Goal: Communication & Community: Answer question/provide support

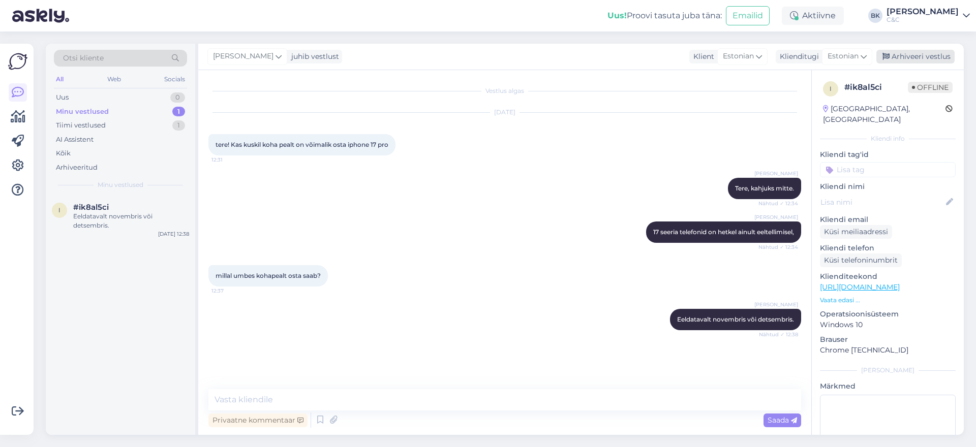
click at [921, 62] on div "Arhiveeri vestlus" at bounding box center [915, 57] width 78 height 14
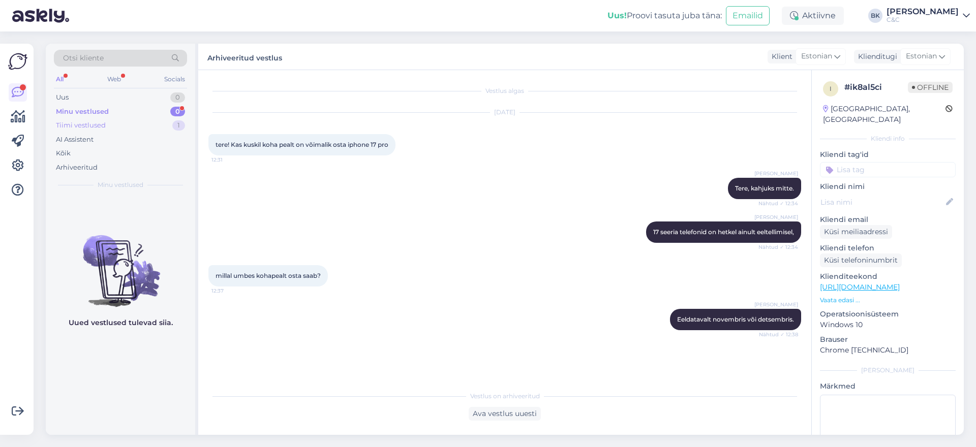
click at [135, 127] on div "Tiimi vestlused 1" at bounding box center [120, 125] width 133 height 14
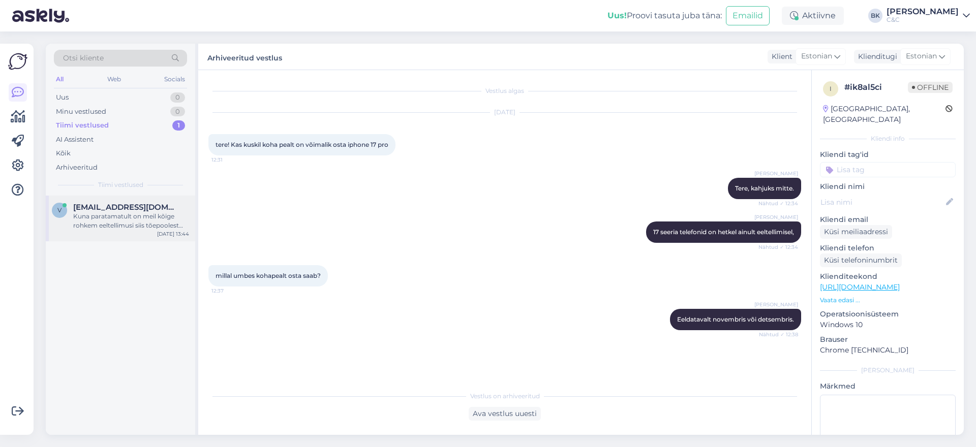
click at [163, 221] on div "Kuna paratamatult on meil kõige rohkem eeltellimusi siis tõepoolest hetkel võib…" at bounding box center [131, 221] width 116 height 18
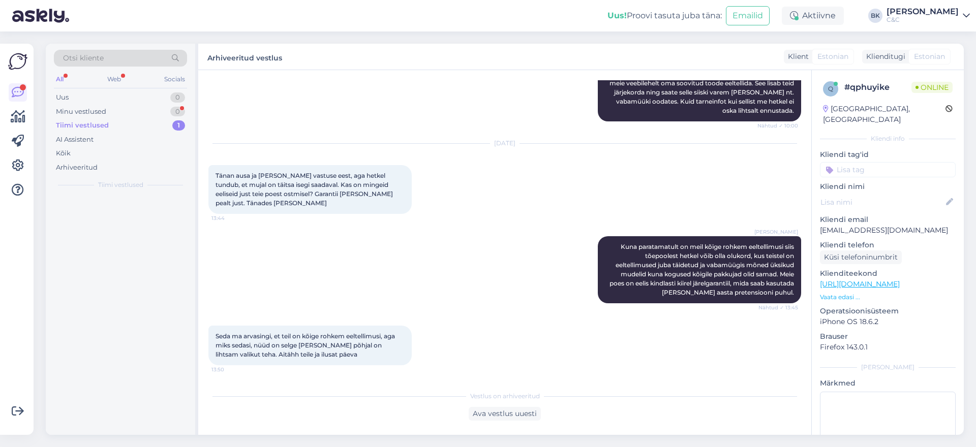
scroll to position [163, 0]
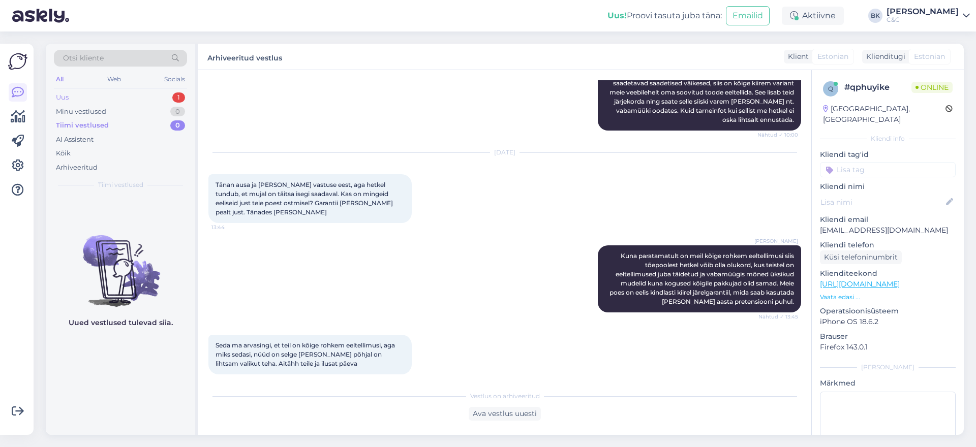
click at [149, 96] on div "Uus 1" at bounding box center [120, 97] width 133 height 14
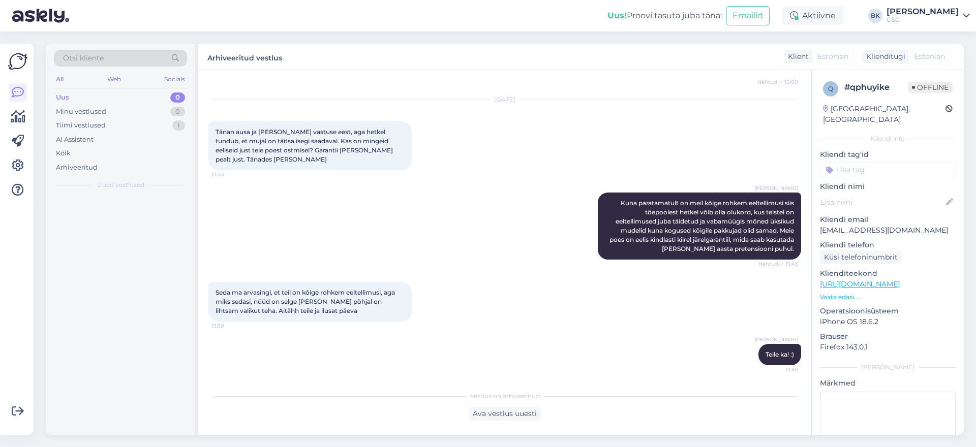
scroll to position [207, 0]
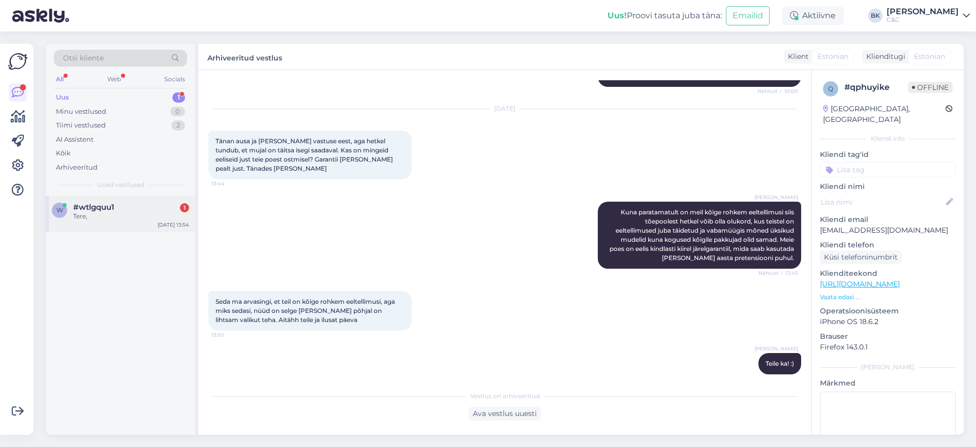
click at [116, 207] on div "#wtlgquu1 1" at bounding box center [131, 207] width 116 height 9
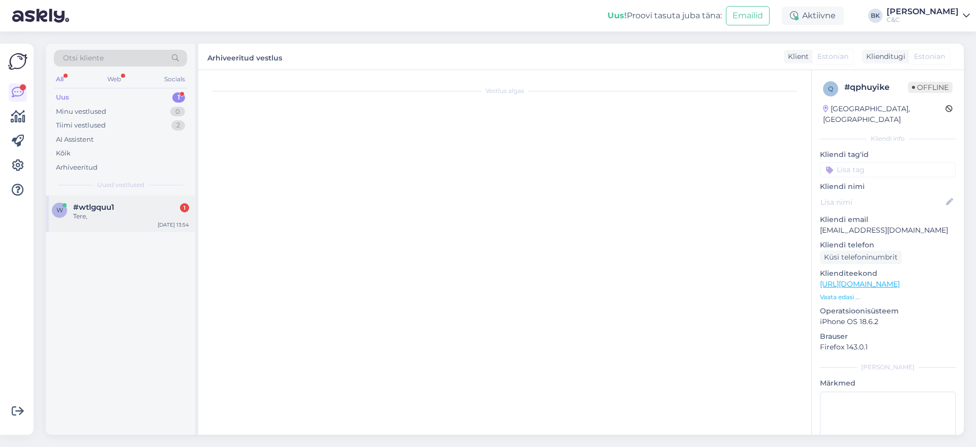
scroll to position [0, 0]
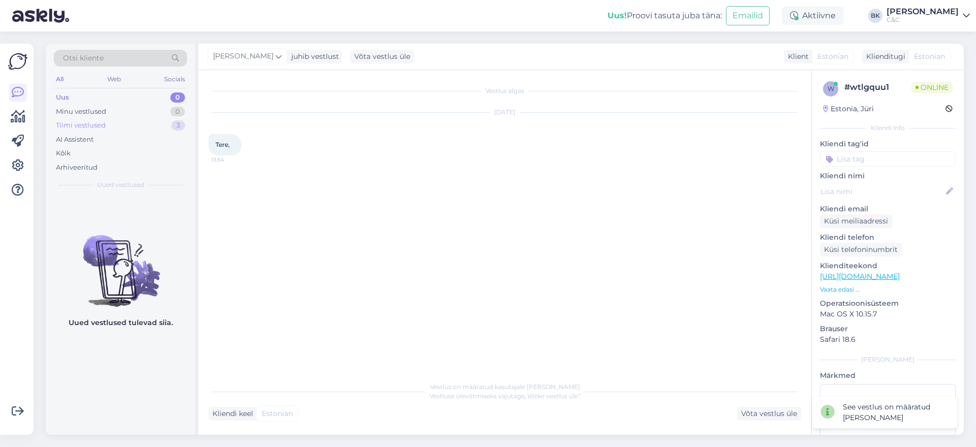
click at [129, 131] on div "Tiimi vestlused 3" at bounding box center [120, 125] width 133 height 14
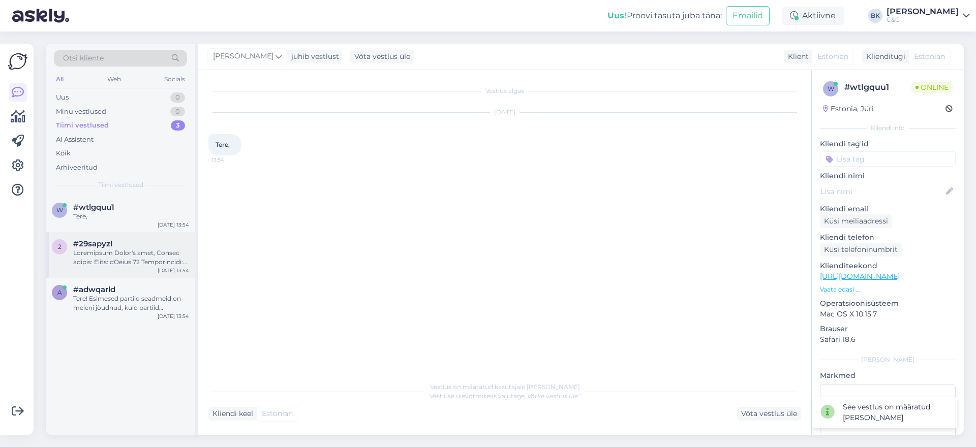
click at [114, 249] on div at bounding box center [131, 257] width 116 height 18
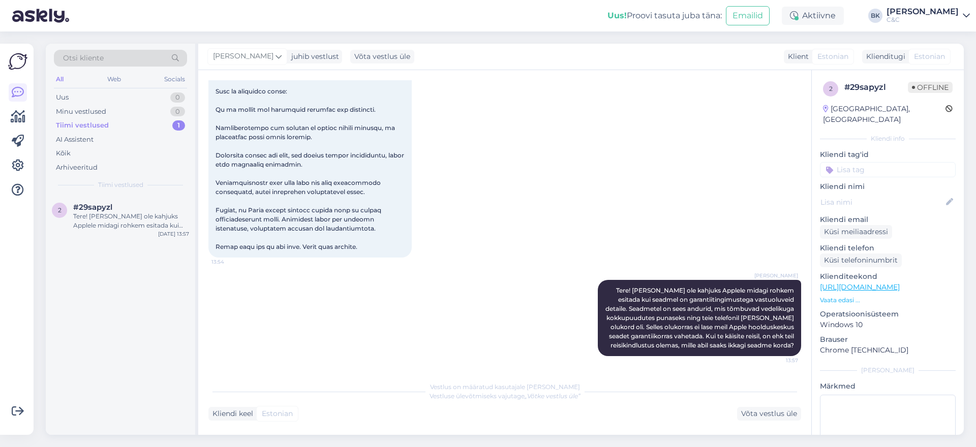
scroll to position [328, 0]
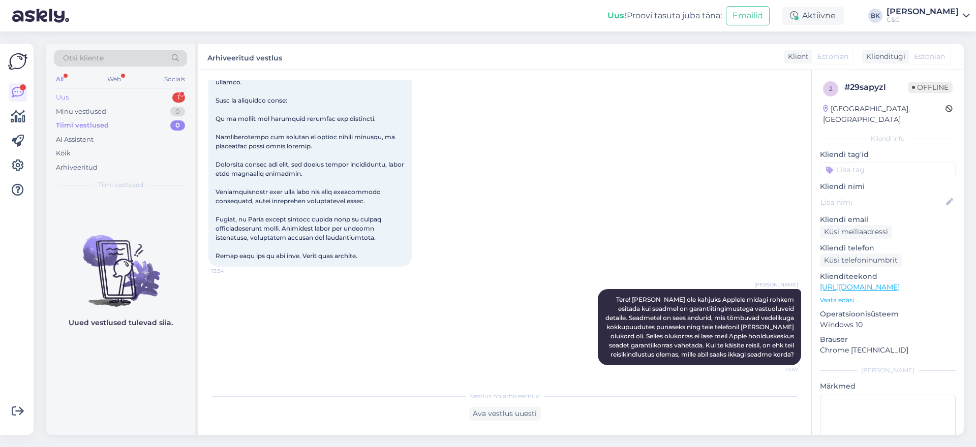
click at [153, 97] on div "Uus 1" at bounding box center [120, 97] width 133 height 14
click at [128, 108] on div "Minu vestlused 0" at bounding box center [120, 112] width 133 height 14
click at [122, 125] on div "Tiimi vestlused 1" at bounding box center [120, 125] width 133 height 14
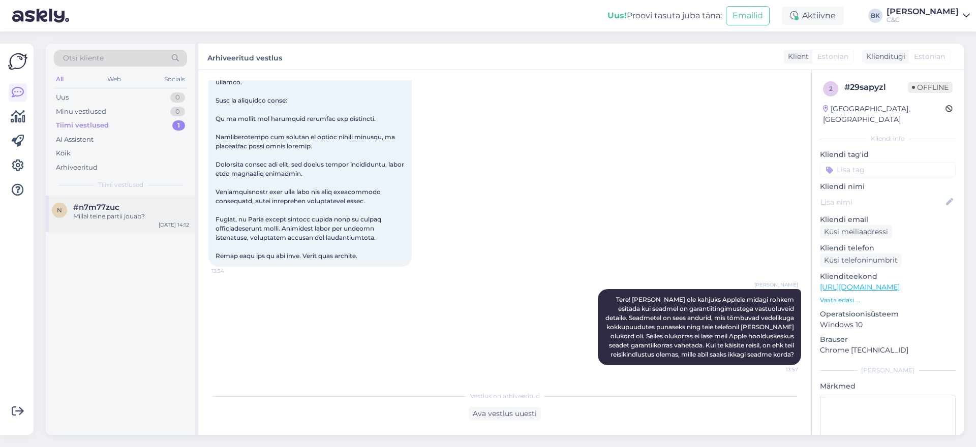
click at [118, 203] on span "#n7m77zuc" at bounding box center [96, 207] width 46 height 9
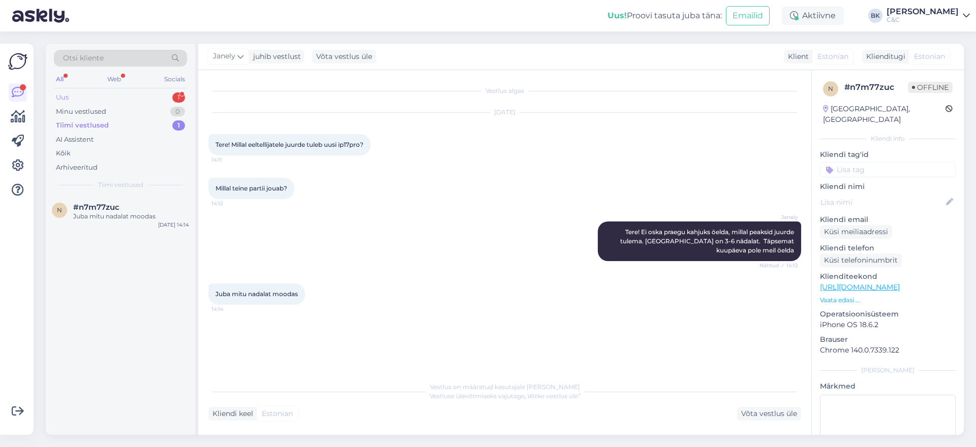
click at [132, 100] on div "Uus 1" at bounding box center [120, 97] width 133 height 14
click at [132, 201] on div "q #qmdylnyl 1 Kui pikk on järjekord? [DATE] 14:16" at bounding box center [120, 214] width 149 height 37
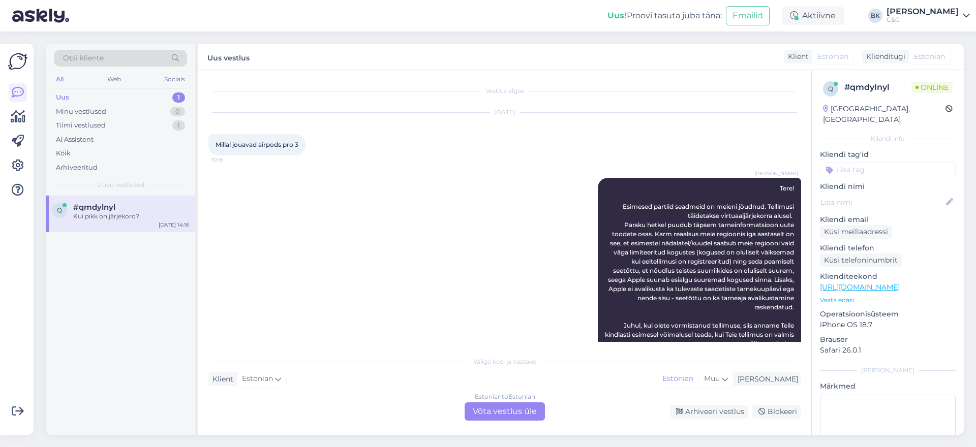
scroll to position [95, 0]
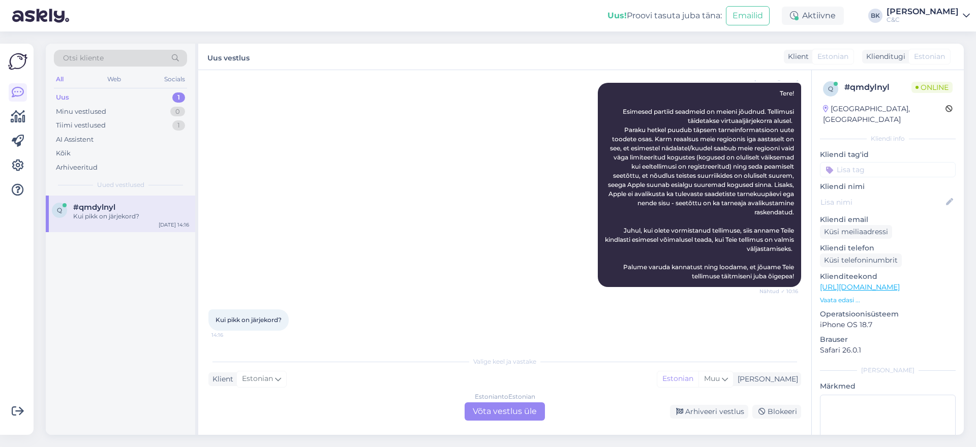
click at [505, 413] on div "Estonian to Estonian Võta vestlus üle" at bounding box center [504, 411] width 80 height 18
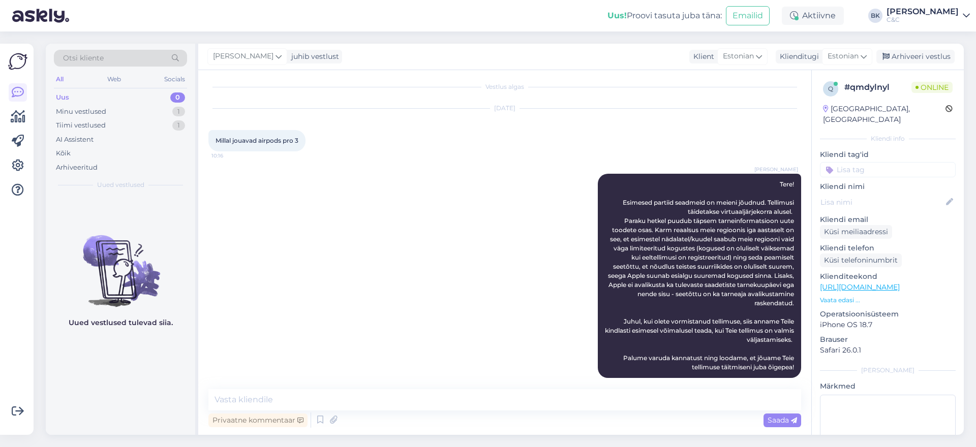
scroll to position [57, 0]
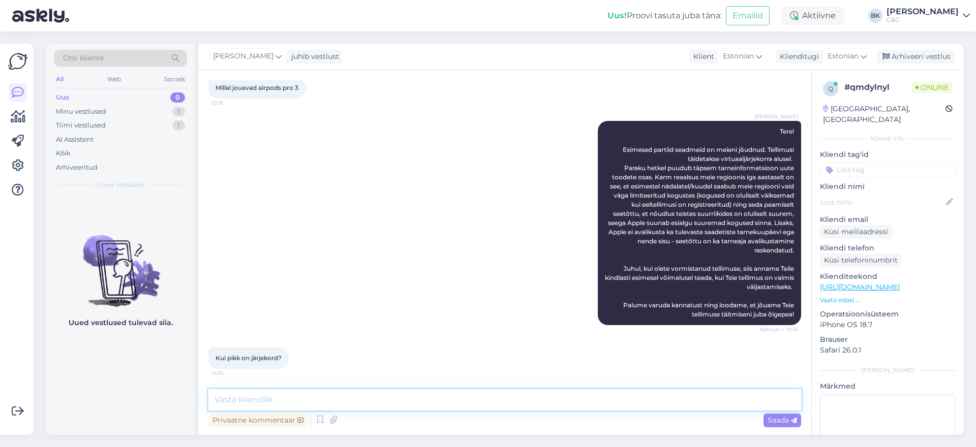
click at [340, 397] on textarea at bounding box center [504, 399] width 592 height 21
type textarea "Kahjuks see ei [PERSON_NAME] teada informatsioon."
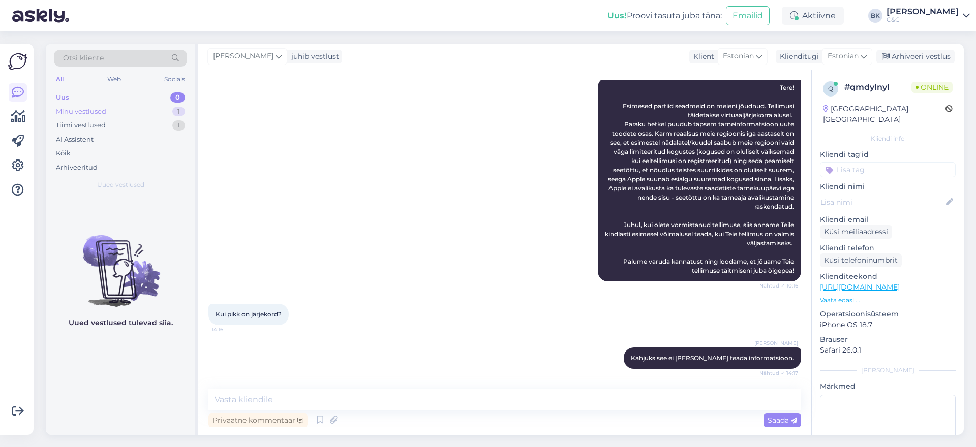
click at [139, 116] on div "Minu vestlused 1" at bounding box center [120, 112] width 133 height 14
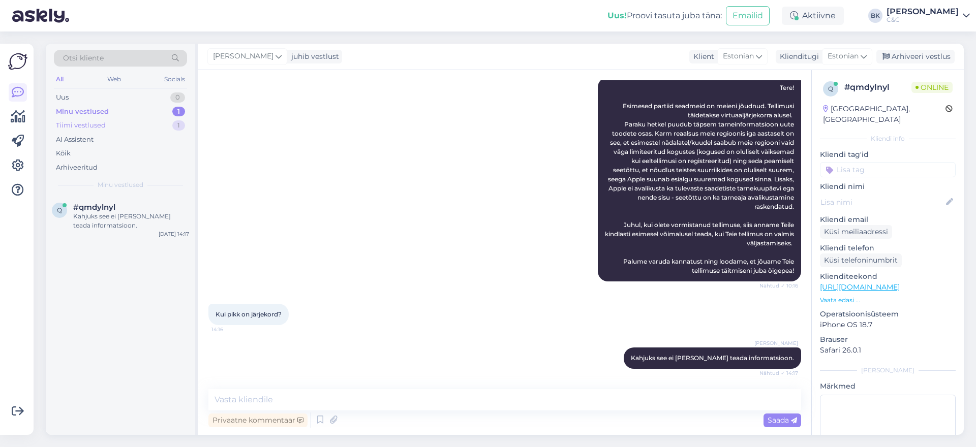
click at [134, 122] on div "Tiimi vestlused 1" at bounding box center [120, 125] width 133 height 14
click at [128, 99] on div "Uus 1" at bounding box center [120, 97] width 133 height 14
click at [160, 209] on div "#z5dcagjc 1" at bounding box center [131, 207] width 116 height 9
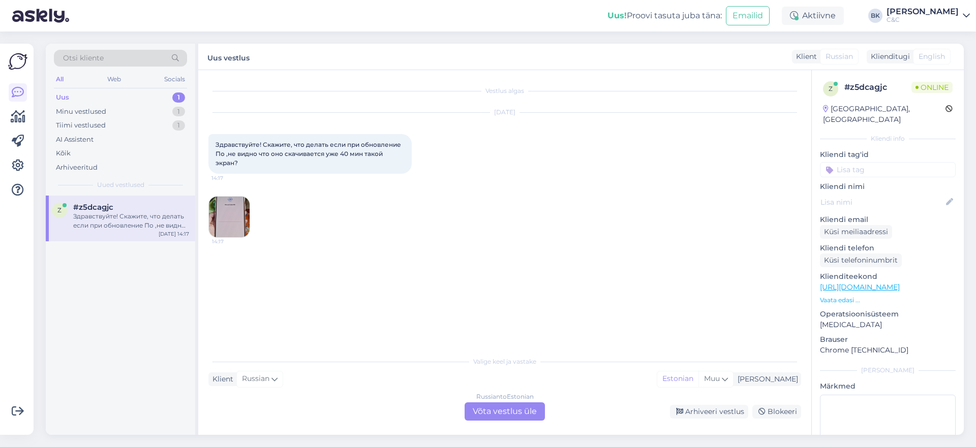
click at [238, 215] on img at bounding box center [229, 217] width 41 height 41
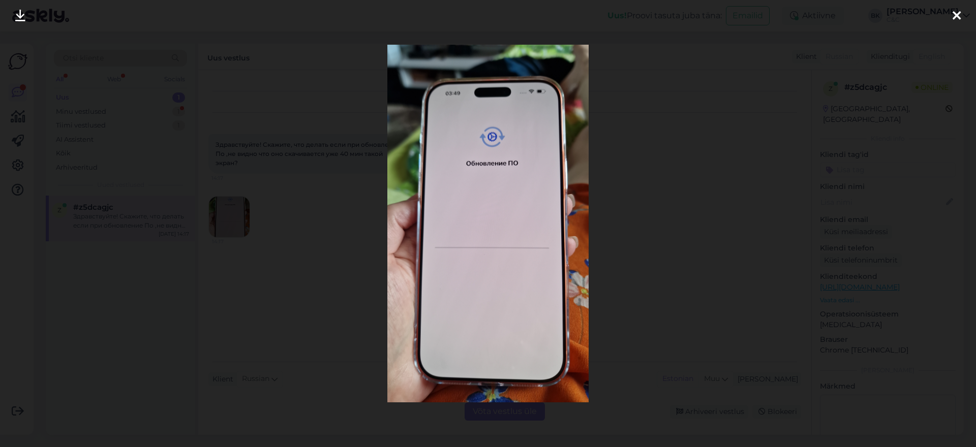
click at [238, 215] on div at bounding box center [488, 223] width 976 height 447
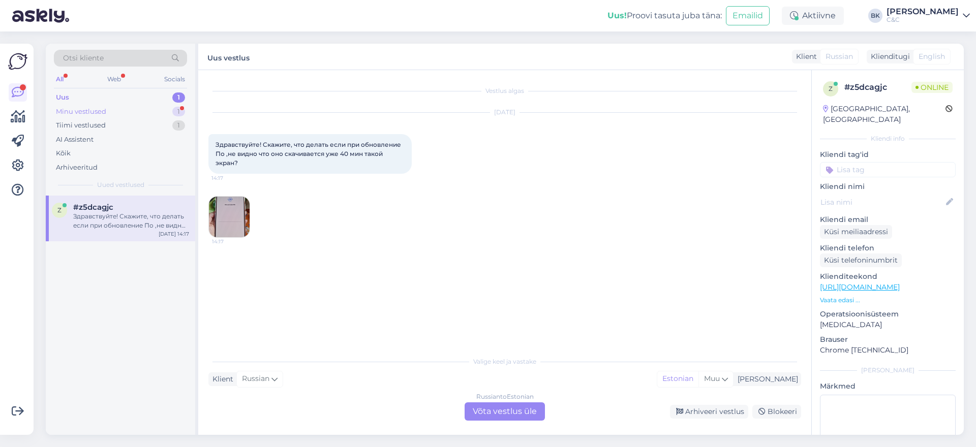
click at [111, 115] on div "Minu vestlused 1" at bounding box center [120, 112] width 133 height 14
click at [113, 225] on div "Aga kui palju inimesi ootab toodet praegu?" at bounding box center [131, 221] width 116 height 18
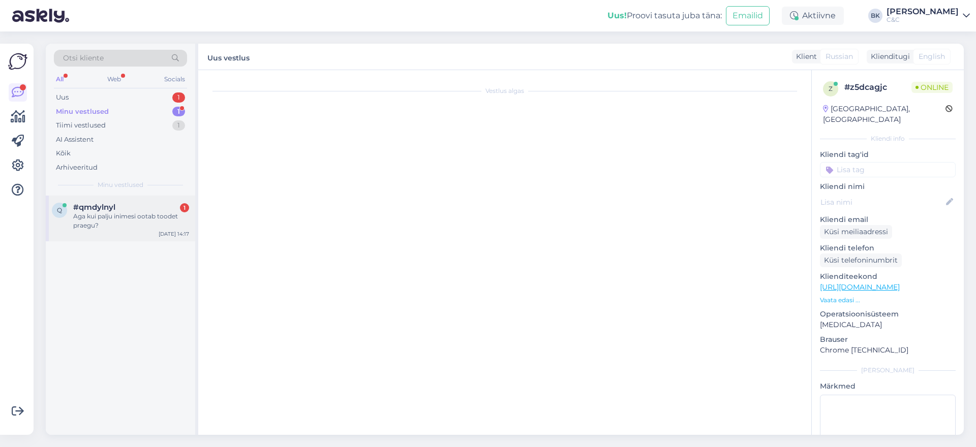
scroll to position [144, 0]
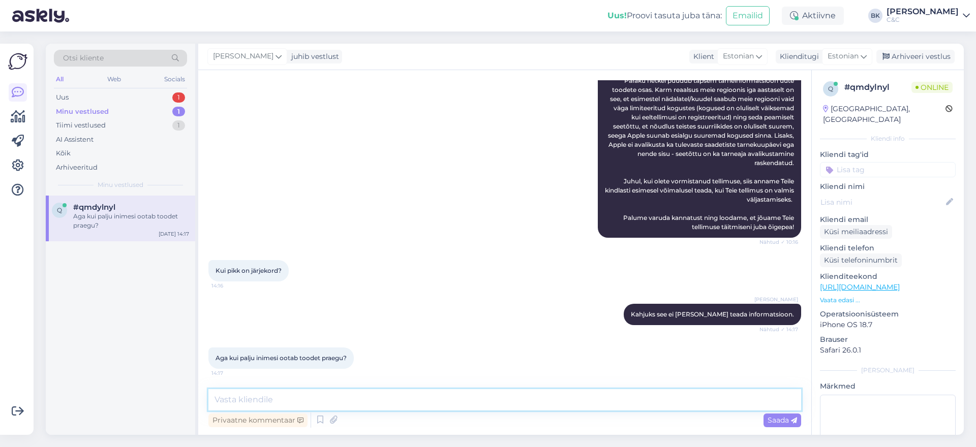
click at [278, 397] on textarea at bounding box center [504, 399] width 592 height 21
type textarea "Üle 200+"
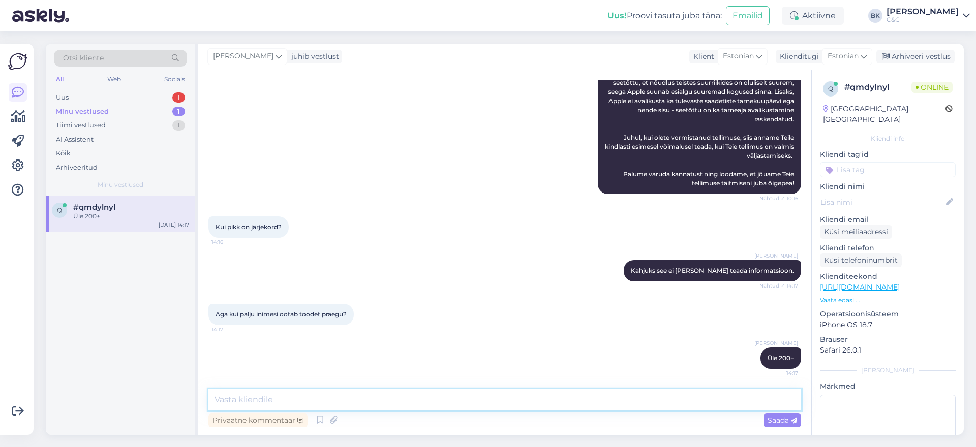
click at [415, 400] on textarea at bounding box center [504, 399] width 592 height 21
type textarea "olenevalt seadmest"
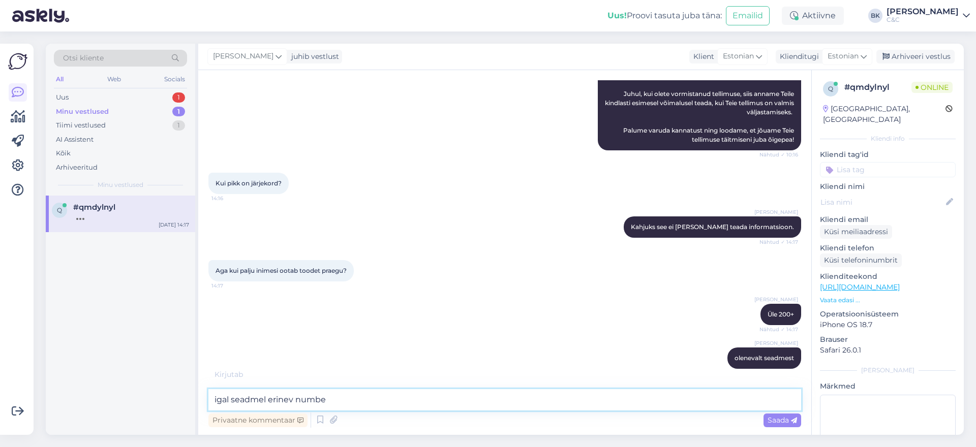
type textarea "igal seadmel erinev number"
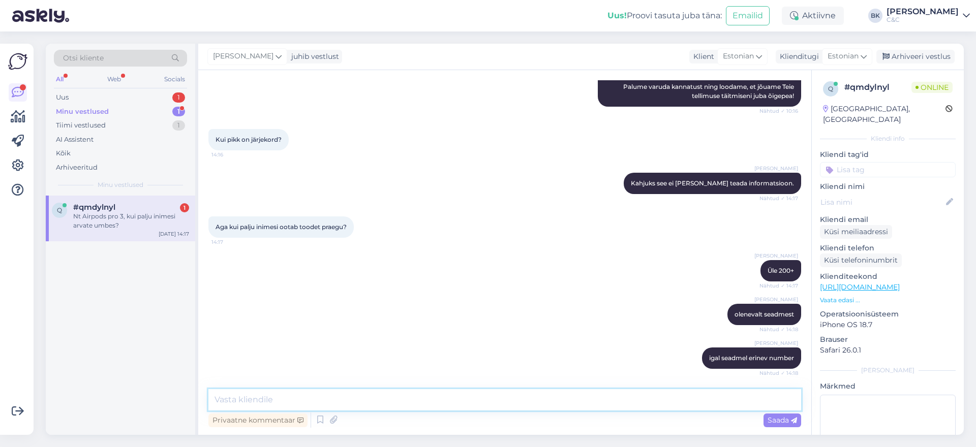
scroll to position [319, 0]
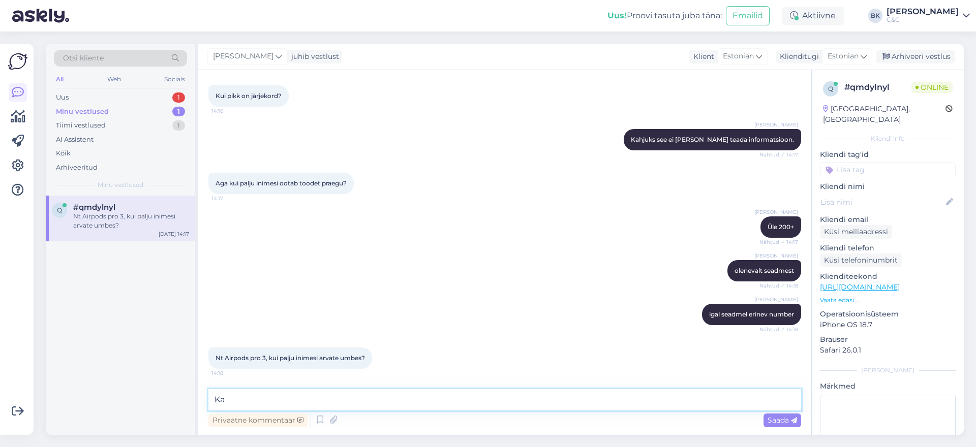
type textarea "K"
type textarea "Ma kahjuks ei tohi sellist asja oletada aga neid on palju. Ma ei soovi anda Tei…"
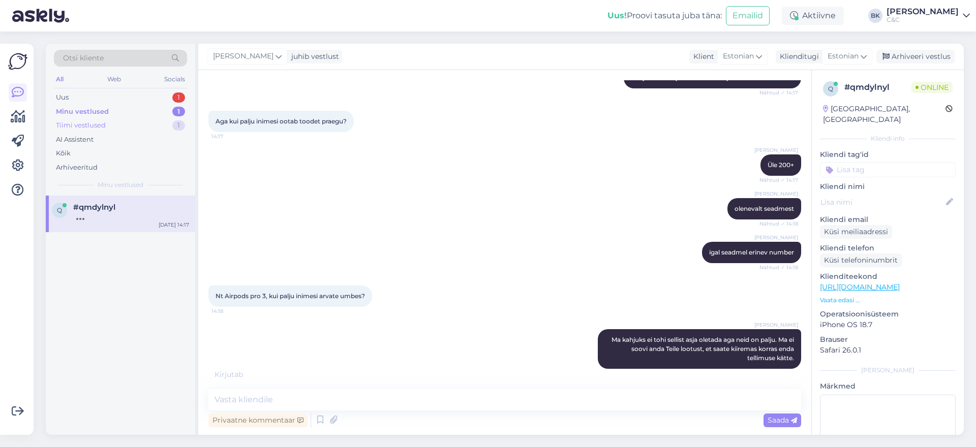
click at [108, 131] on div "Tiimi vestlused 1" at bounding box center [120, 125] width 133 height 14
click at [113, 111] on div "Minu vestlused 1" at bounding box center [120, 112] width 133 height 14
click at [116, 101] on div "Uus 1" at bounding box center [120, 97] width 133 height 14
click at [119, 206] on div "#z5dcagjc" at bounding box center [131, 207] width 116 height 9
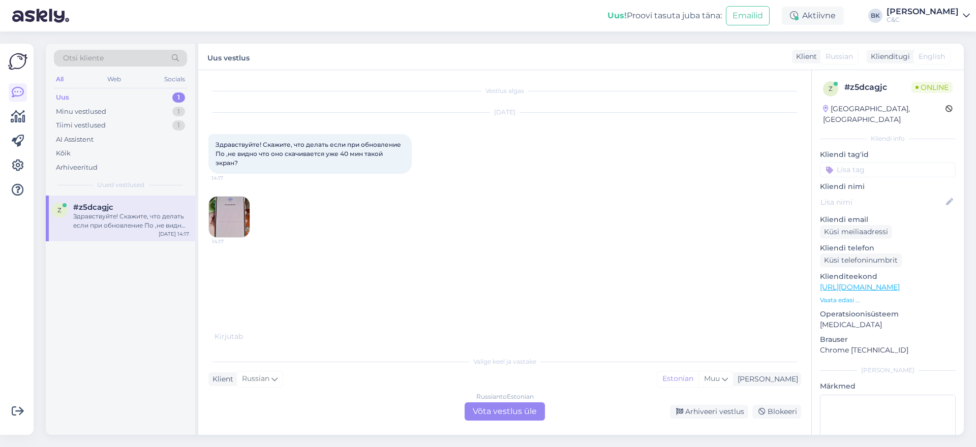
click at [536, 410] on div "Russian to Estonian Võta vestlus üle" at bounding box center [504, 411] width 80 height 18
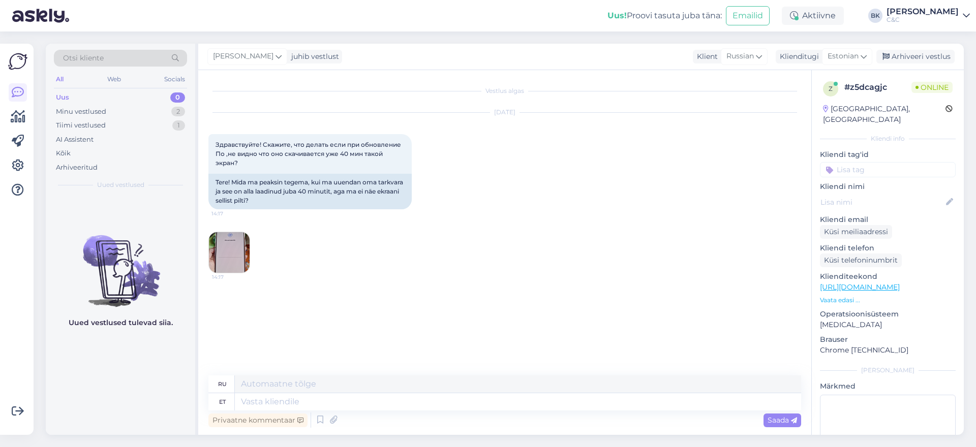
click at [229, 238] on img at bounding box center [229, 252] width 41 height 41
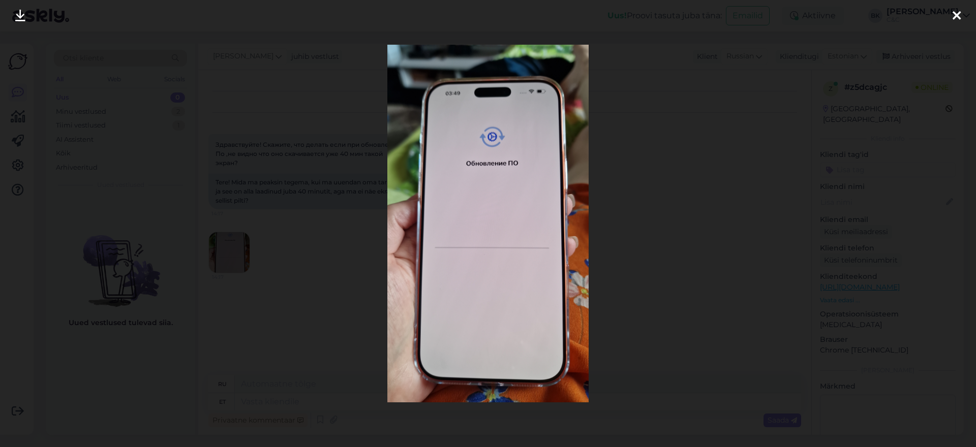
click at [229, 238] on div at bounding box center [488, 223] width 976 height 447
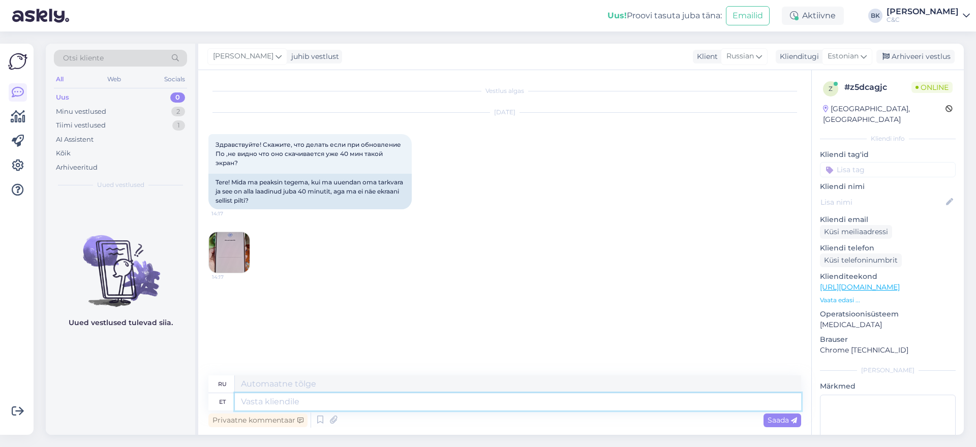
click at [304, 401] on textarea at bounding box center [518, 401] width 566 height 17
type textarea "Tere"
type textarea "Привет"
type textarea "Tere,"
type textarea "Привет,"
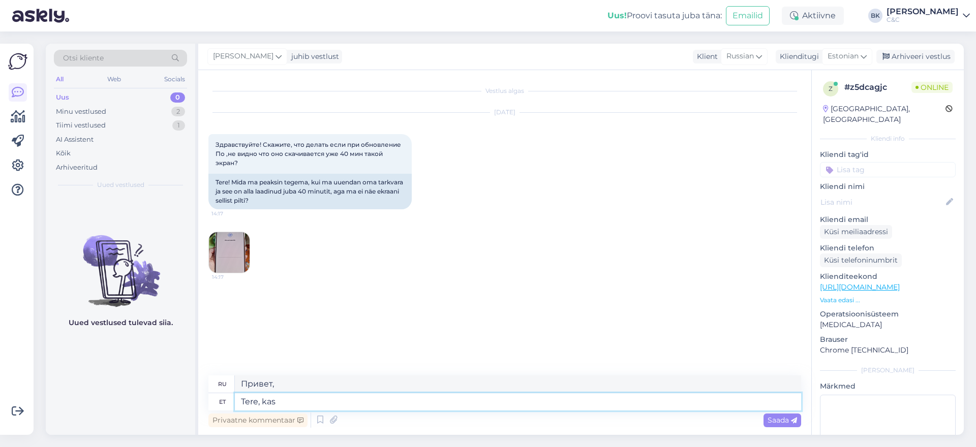
type textarea "Tere, kas t"
type textarea "Привет, это"
type textarea "Tere, kas tegemist o"
type textarea "Здравствуйте, это возможно?"
type textarea "Tere, kas tegemist on"
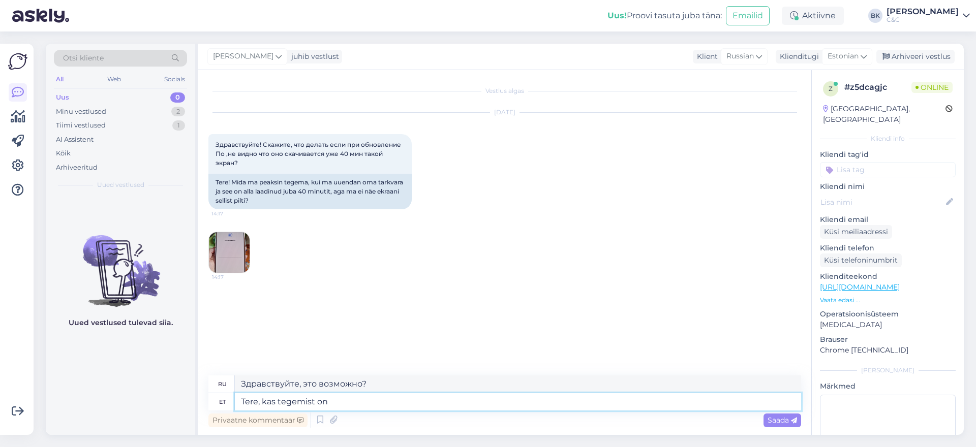
type textarea "Привет, это"
type textarea "Tere, kas tegemist on täiesti uue"
type textarea "Здравствуйте, это полностью?"
type textarea "Tere, kas tegemist on täiesti uue se"
type textarea "Здравствуйте, это что-то новое?"
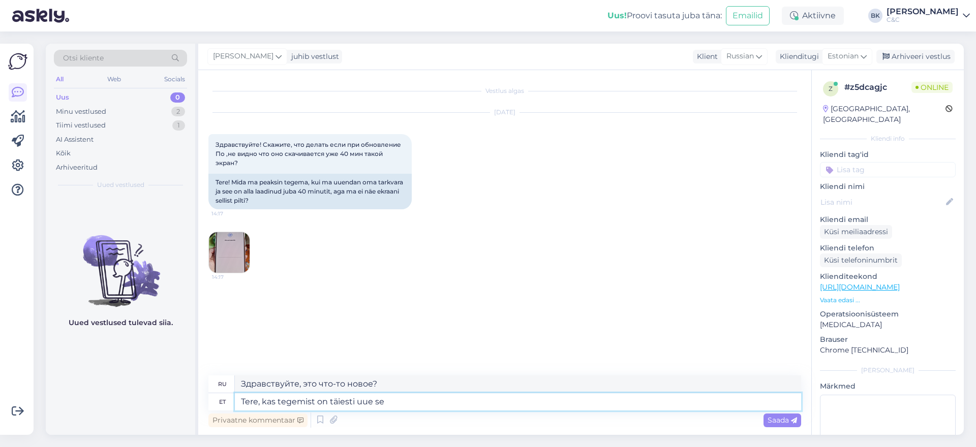
type textarea "Tere, kas tegemist on täiesti uue see"
type textarea "Здравствуйте, это совершенно новый продукт?"
type textarea "Tere, kas tegemist on täiesti uue seadmega?"
type textarea "Здравствуйте, это совершенно новое устройство?"
type textarea "Tere, kas tegemist on täiesti uue seadmega?"
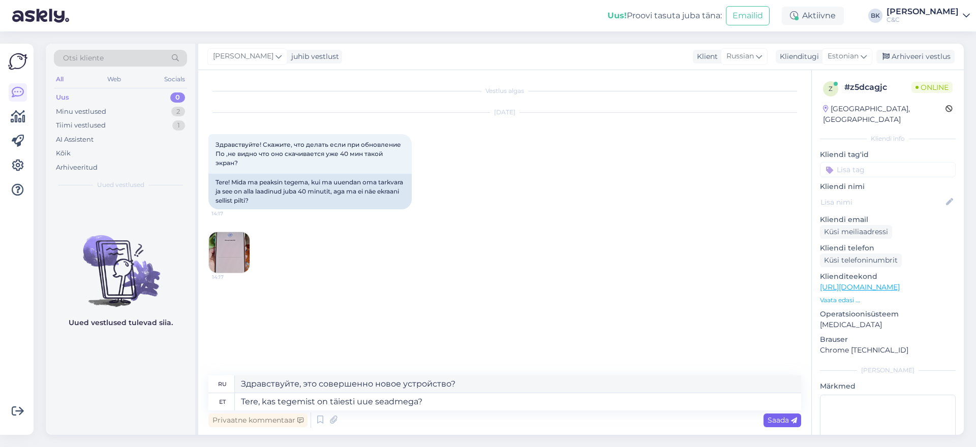
click at [791, 421] on icon at bounding box center [794, 421] width 6 height 6
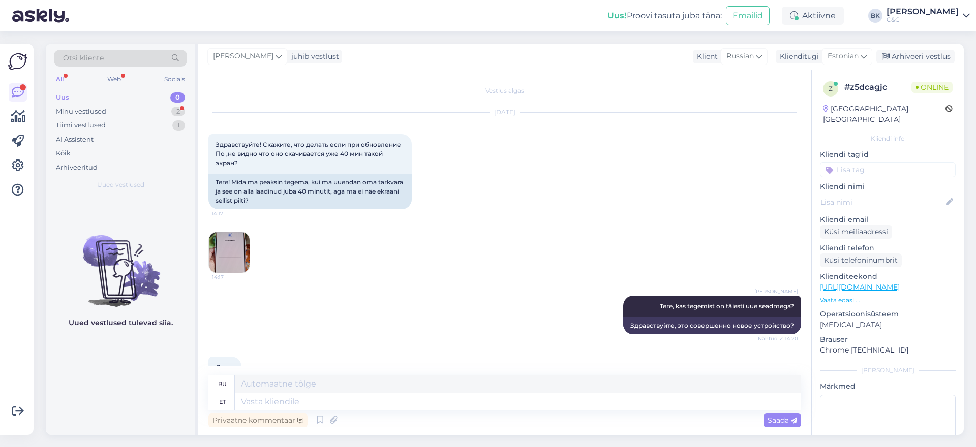
scroll to position [40, 0]
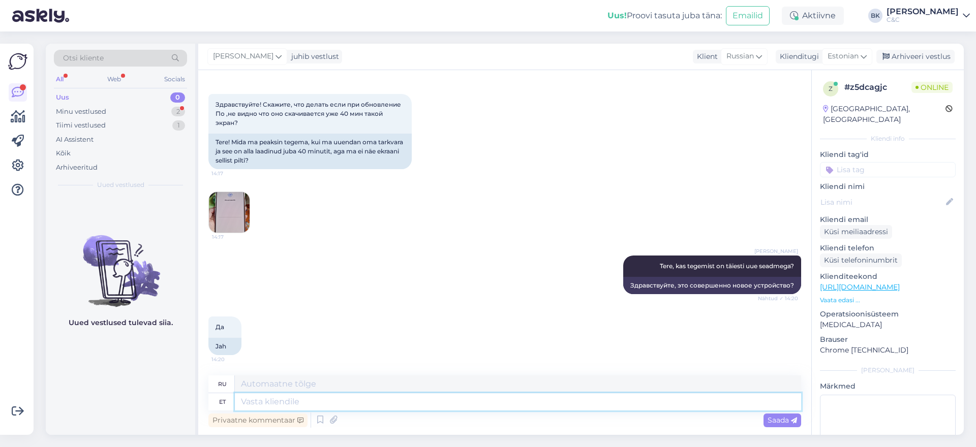
click at [308, 400] on textarea at bounding box center [518, 401] width 566 height 17
type textarea "Palun te"
type textarea "Пожалуйста"
type textarea "Palun tehke"
type textarea "Пожалуйста, сделайте это."
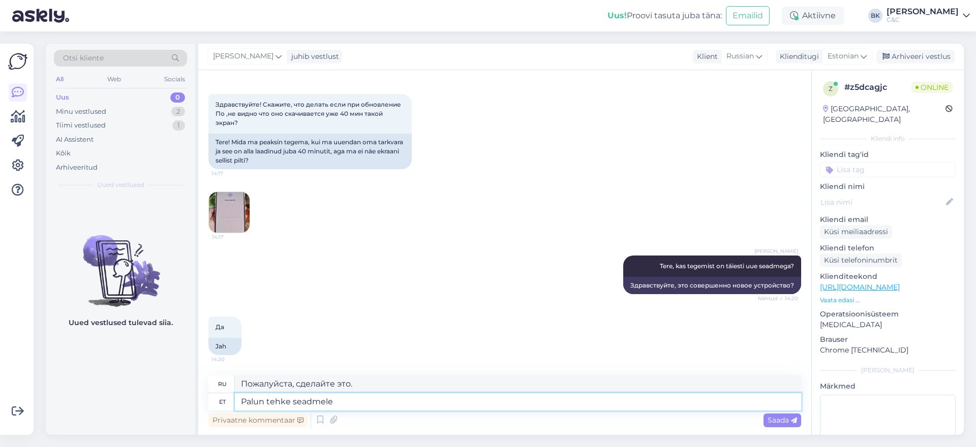
type textarea "Palun tehke seadmele"
type textarea "Пожалуйста, выполните следующие действия для устройства:"
type textarea "Palun tehke seadmele "force"
type textarea "Пожалуйста, принудительно перезагрузите устройство."
type textarea "Palun tehke seadmele "force restart". See p"
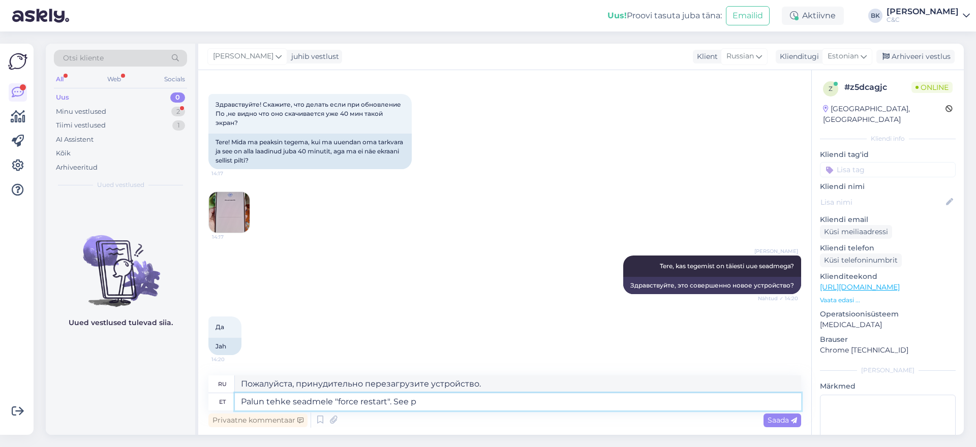
type textarea "Пожалуйста, принудительно перезагрузите устройство. Это"
type textarea "Palun tehke seadmele "force restart". See peaks ol"
type textarea "Пожалуйста, принудительно перезагрузите устройство. Это должно..."
type textarea "Palun tehke seadmele "force restart". See peaks olukorra la"
type textarea "Пожалуйста, принудительно перезагрузите устройство. Это должно решить проблему."
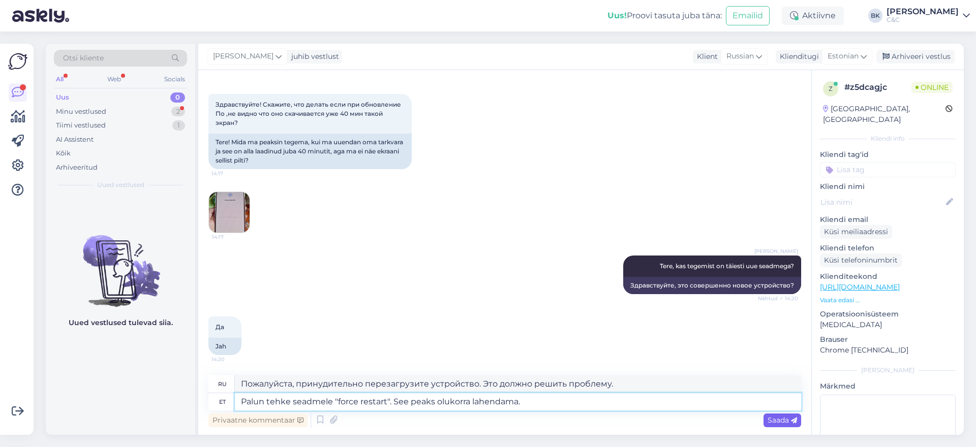
type textarea "Palun tehke seadmele "force restart". See peaks olukorra lahendama."
click at [792, 426] on div "Saada" at bounding box center [782, 421] width 38 height 14
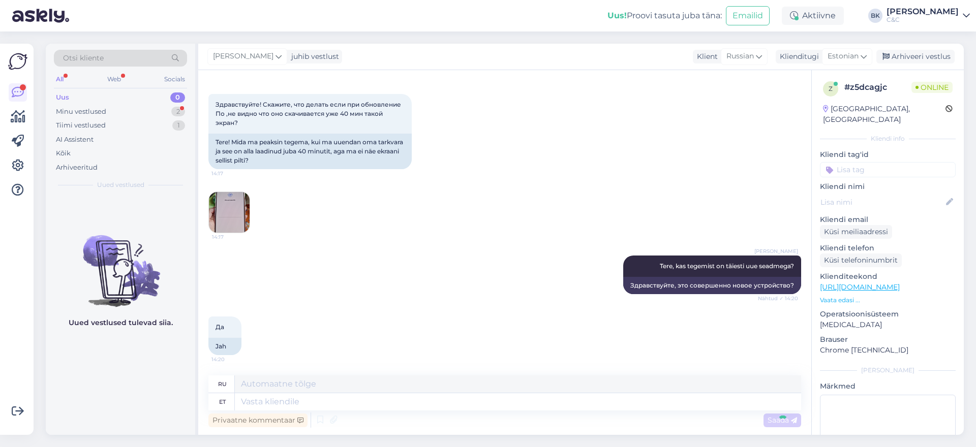
scroll to position [119, 0]
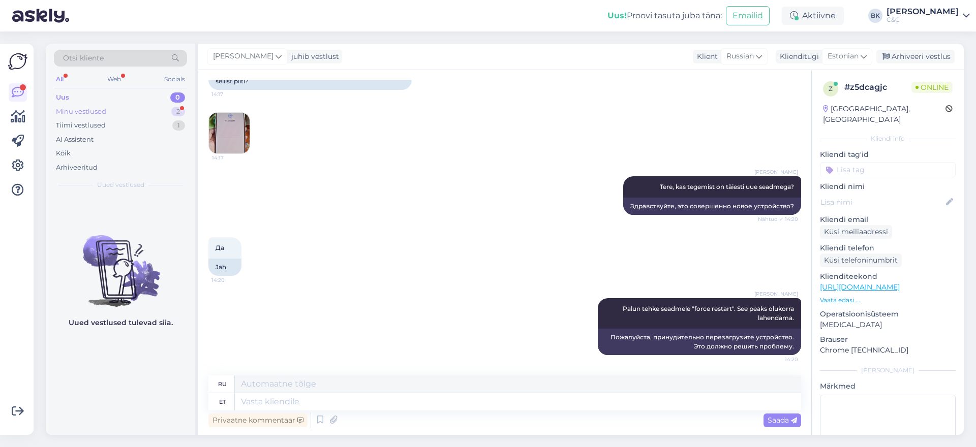
click at [142, 114] on div "Minu vestlused 2" at bounding box center [120, 112] width 133 height 14
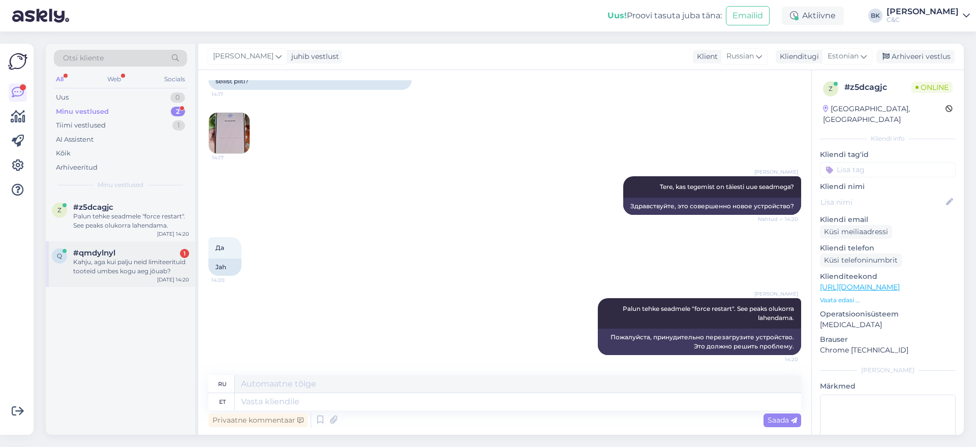
click at [132, 258] on div "Kahju, aga kui palju neid limiteerituid tooteid umbes kogu aeg jõuab?" at bounding box center [131, 267] width 116 height 18
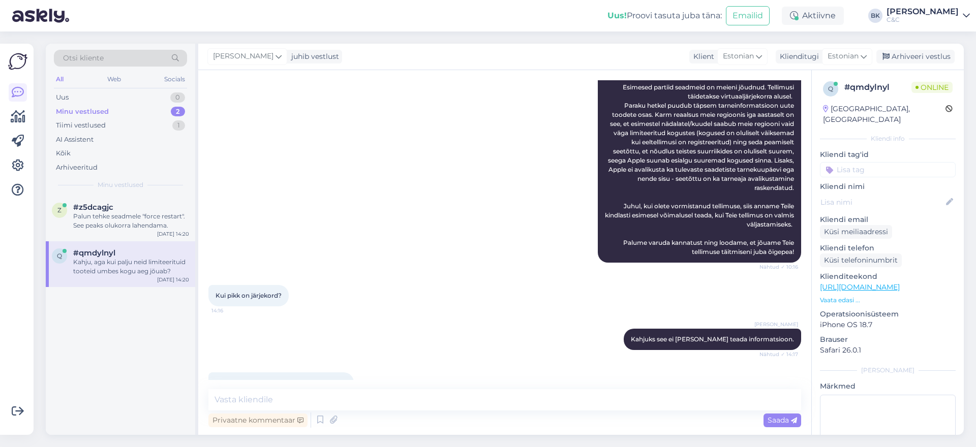
scroll to position [434, 0]
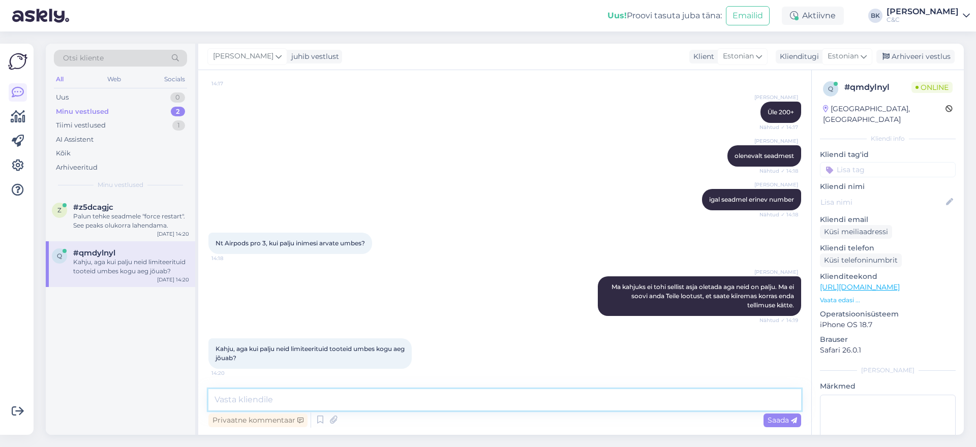
click at [295, 401] on textarea at bounding box center [504, 399] width 592 height 21
type textarea "Kahjuks see ei [PERSON_NAME] teada. Sellist infot teavad ainult salongide juhat…"
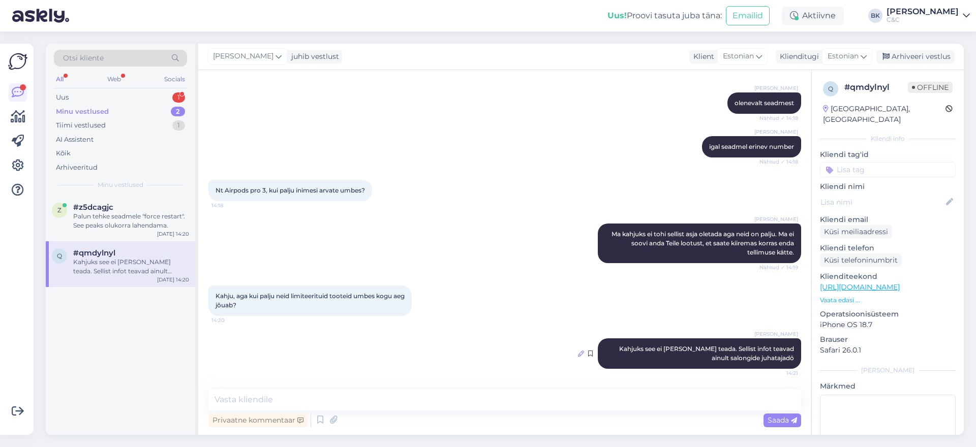
click at [581, 353] on icon at bounding box center [581, 354] width 6 height 6
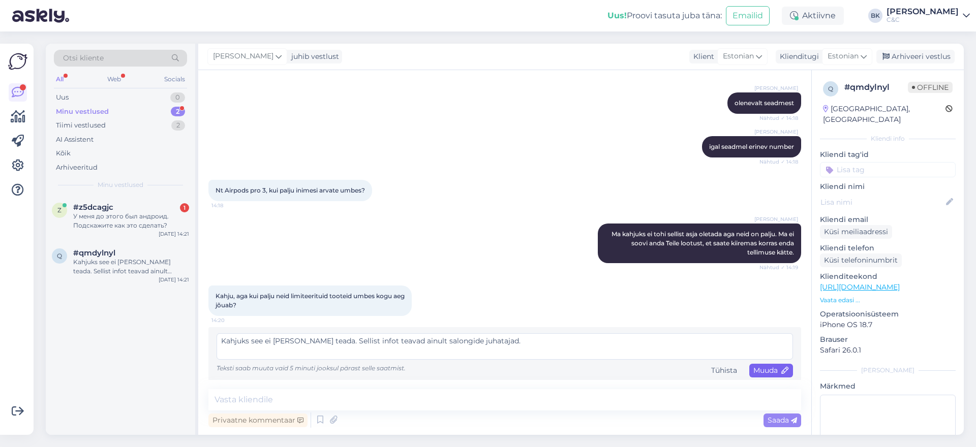
type textarea "Kahjuks see ei [PERSON_NAME] teada. Sellist infot teavad ainult salongide juhat…"
click at [768, 373] on span "Muuda" at bounding box center [771, 370] width 36 height 9
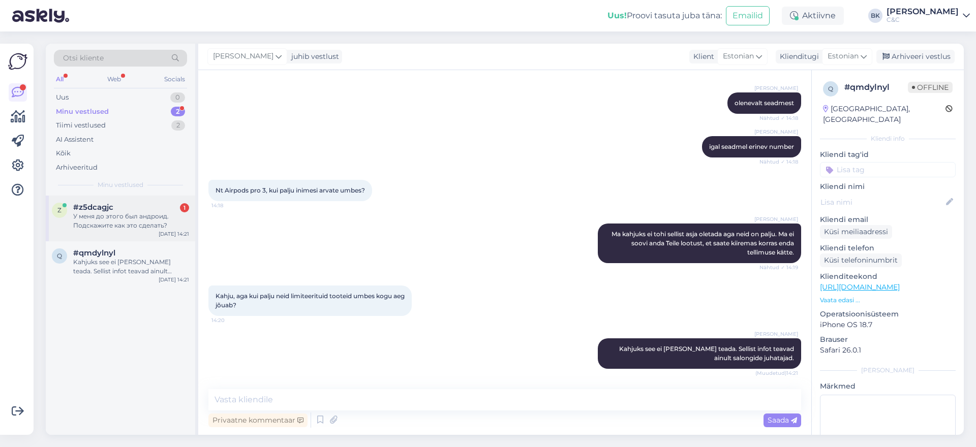
click at [170, 214] on div "У меня до этого был андроид. Подскажите как это сделать?" at bounding box center [131, 221] width 116 height 18
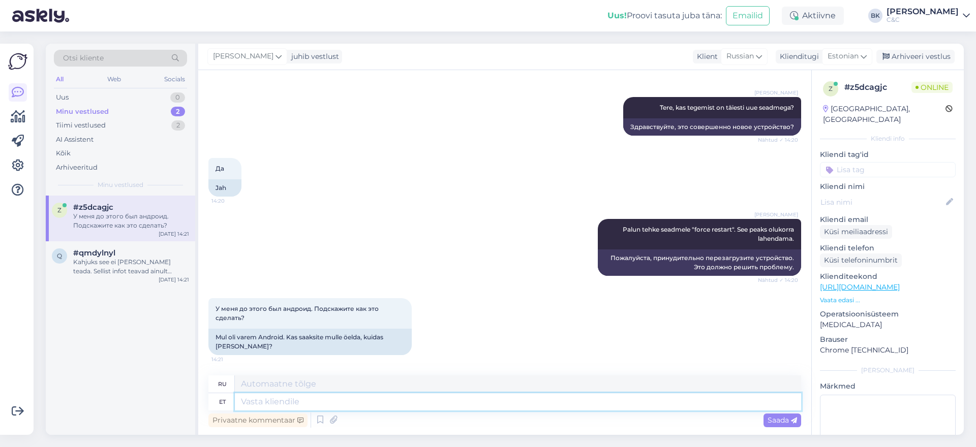
click at [271, 405] on textarea at bounding box center [518, 401] width 566 height 17
type textarea "Froce r"
type textarea "Сила"
type textarea "Froce restart k"
type textarea "Принудительный перезапуск"
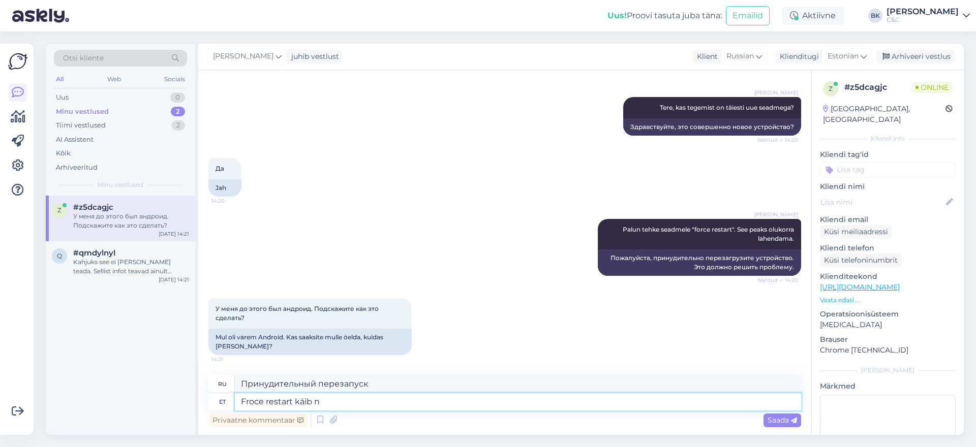
type textarea "Froce restart käib ni"
type textarea "Выполняется принудительный перезапуск"
type textarea "Froce restart käib nii, e"
type textarea "Принудительный перезапуск работает следующим образом:"
type textarea "Froce restart käib nii, et vajutate"
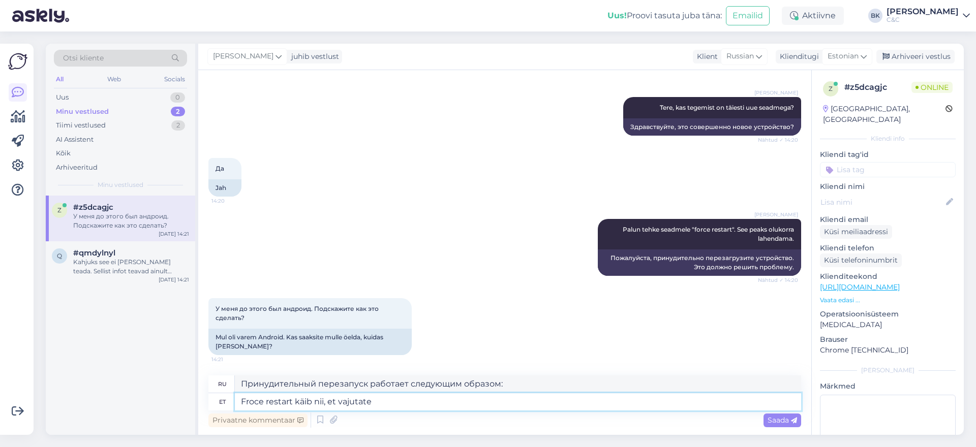
type textarea "Для принудительного перезапуска нажмите"
type textarea "Froce restart käib nii, et vajutate volüüm"
type textarea "Для принудительной перезагрузки нажмите кнопку увеличения громкости."
type textarea "Froce restart käib nii, et vajutate"
type textarea "Для принудительного перезапуска нажмите"
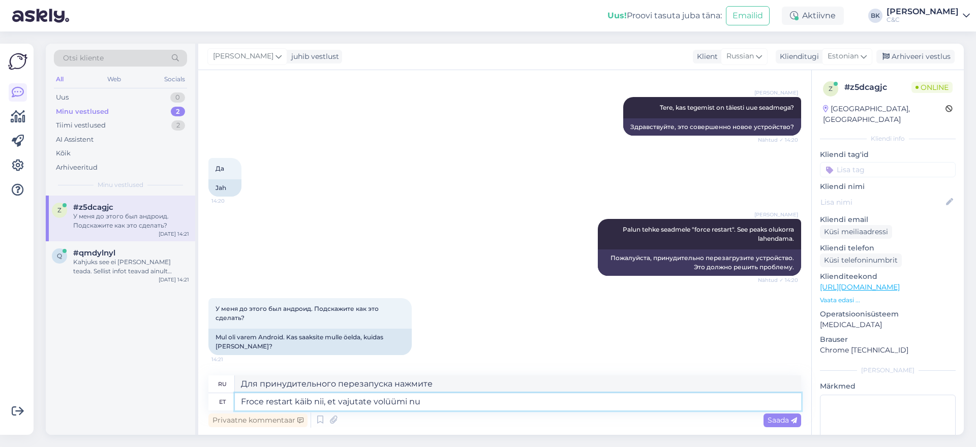
type textarea "Froce restart käib nii, et vajutate volüümi nup"
type textarea "Для принудительной перезагрузки нажмите кнопку увеличения громкости."
type textarea "Froce restart käib nii, et vajutate volüümi [PERSON_NAME] ü"
type textarea "Для принудительной перезагрузки нажмите кнопку регулировки громкости."
type textarea "Froce restart käib nii, et vajutate volüümi [PERSON_NAME],"
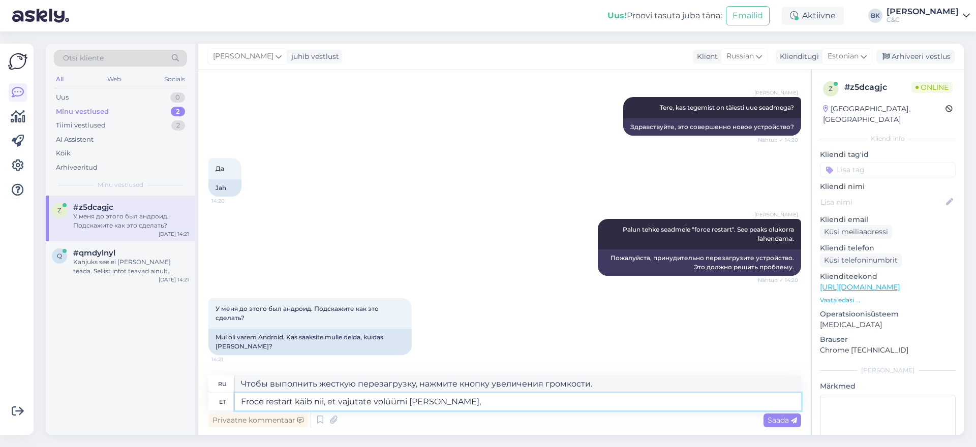
type textarea "Чтобы выполнить жесткую перезагрузку, нажмите кнопку увеличения громкости,"
type textarea "Froce restart käib nii, et vajutate volüümi [PERSON_NAME], siis va"
type textarea "Чтобы выполнить жесткую перезагрузку, нажмите кнопку увеличения громкости, затем"
type textarea "Froce restart käib nii, et vajutate volüümi [PERSON_NAME], siis vajutate"
type textarea "Чтобы выполнить жесткую перезагрузку, нажмите кнопку увеличения громкости, зате…"
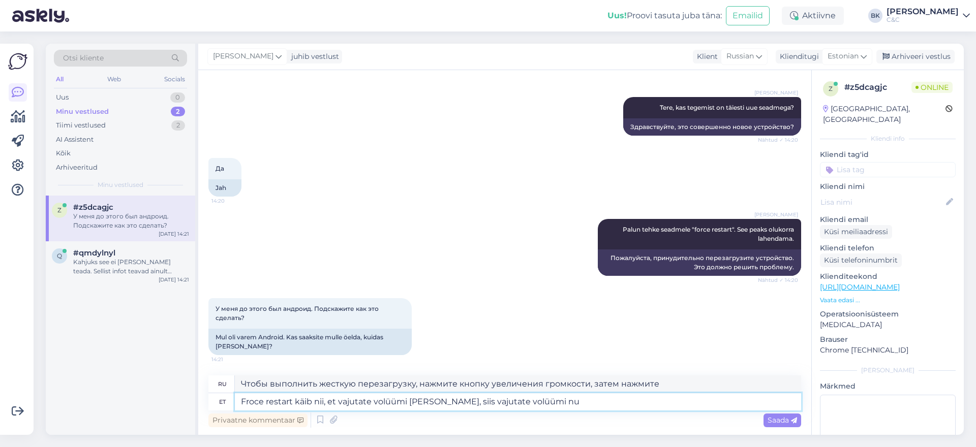
type textarea "Froce restart käib nii, et vajutate volüümi [PERSON_NAME], siis vajutate volüüm…"
type textarea "Для принудительной перезагрузки нажмите кнопку увеличения громкости, затем нажм…"
type textarea "Froce restart käib nii, et vajutate volüümi [PERSON_NAME], siis vajutate volüüm…"
type textarea "Чтобы выполнить жесткую перезагрузку, нажмите кнопку увеличения громкости, зате…"
type textarea "Froce restart käib nii, et vajutate volüümi [PERSON_NAME], siis vajutate volüüm…"
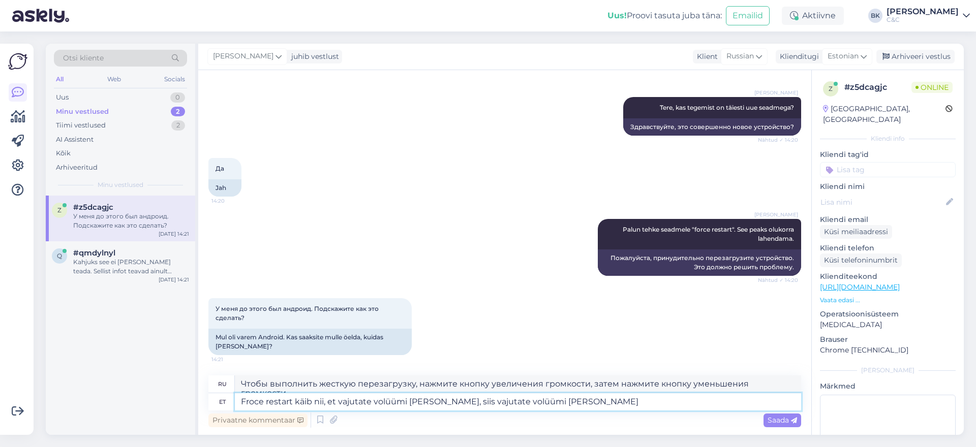
type textarea "Для принудительной перезагрузки нажмите кнопку увеличения громкости, затем нажм…"
type textarea "Froce restart käib nii, et vajutate volüümi [PERSON_NAME], siis vajutate volüüm…"
type textarea "Для принудительной перезагрузки нажмите кнопку увеличения громкости, затем нажм…"
type textarea "Froce restart käib nii, et vajutate volüümi [PERSON_NAME], siis vajutate volüüm…"
type textarea "Чтобы выполнить жесткую перезагрузку, нажмите кнопку увеличения громкости, зате…"
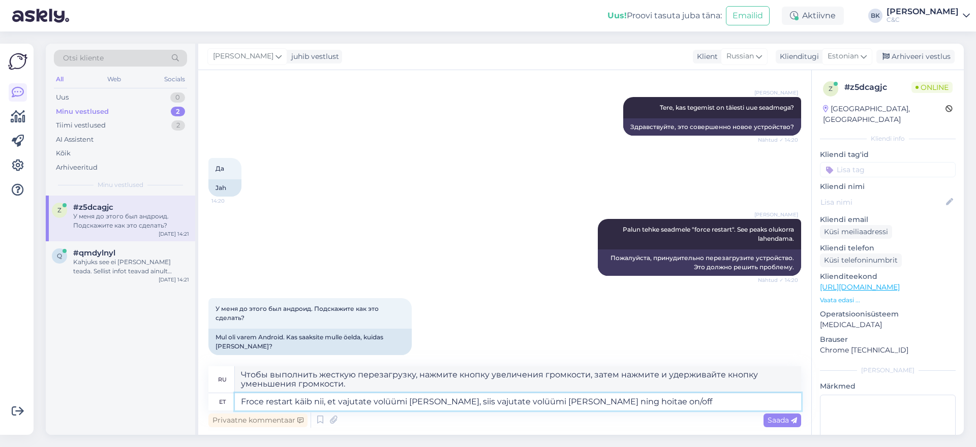
type textarea "Froce restart käib nii, et vajutate volüümi [PERSON_NAME], siis vajutate volüüm…"
type textarea "Для принудительной перезагрузки нажмите кнопку увеличения громкости, затем нажм…"
type textarea "Froce restart käib nii, et vajutate volüümi [PERSON_NAME], siis vajutate volüüm…"
type textarea "Для принудительной перезагрузки нажмите кнопку увеличения громкости, затем нажм…"
type textarea "Froce restart käib nii, et vajutate volüümi [PERSON_NAME], siis vajutate volüüm…"
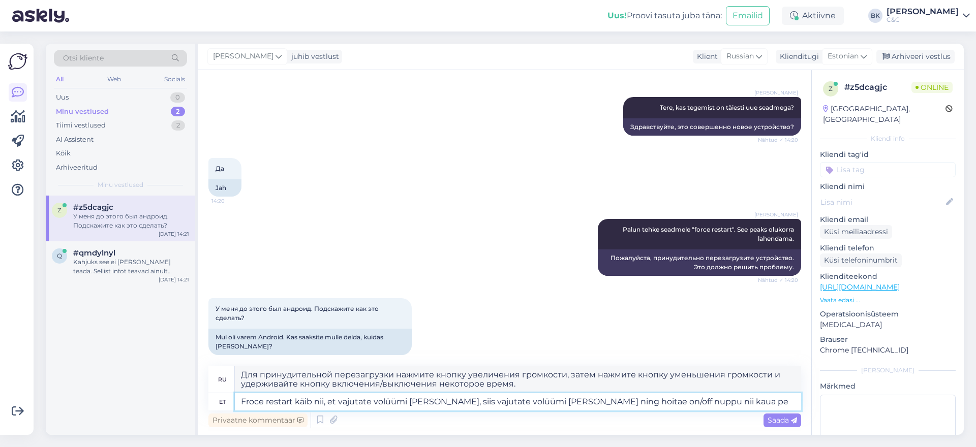
type textarea "Для принудительной перезагрузки нажмите кнопку увеличения громкости, затем нажм…"
type textarea "Froce restart käib nii, et vajutate volüümi [PERSON_NAME], siis vajutate volüüm…"
type textarea "Для принудительной перезагрузки нажмите кнопку увеличения громкости, затем нажм…"
type textarea "Froce restart käib nii, et vajutate volüümi [PERSON_NAME], siis vajutate volüüm…"
type textarea "Для принудительной перезагрузки нажмите кнопку увеличения громкости, затем нажм…"
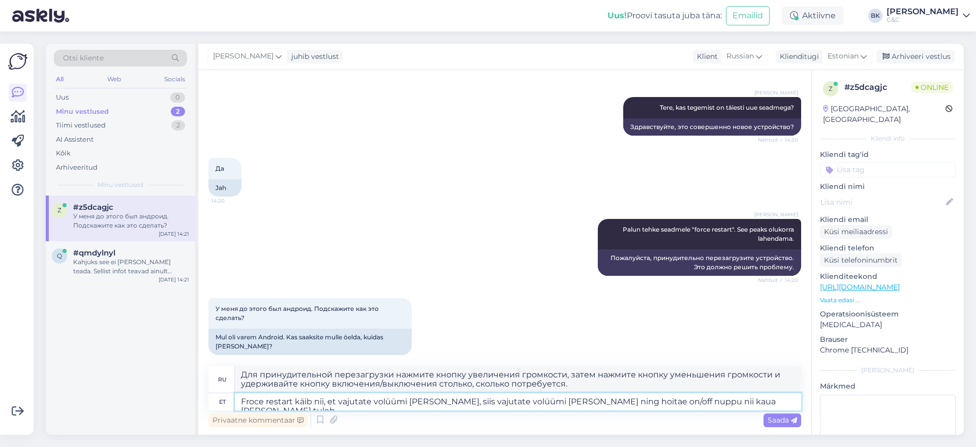
type textarea "Froce restart käib nii, et vajutate volüümi [PERSON_NAME], siis vajutate volüüm…"
type textarea "Для принудительной перезагрузки нажмите кнопку увеличения громкости, затем нажм…"
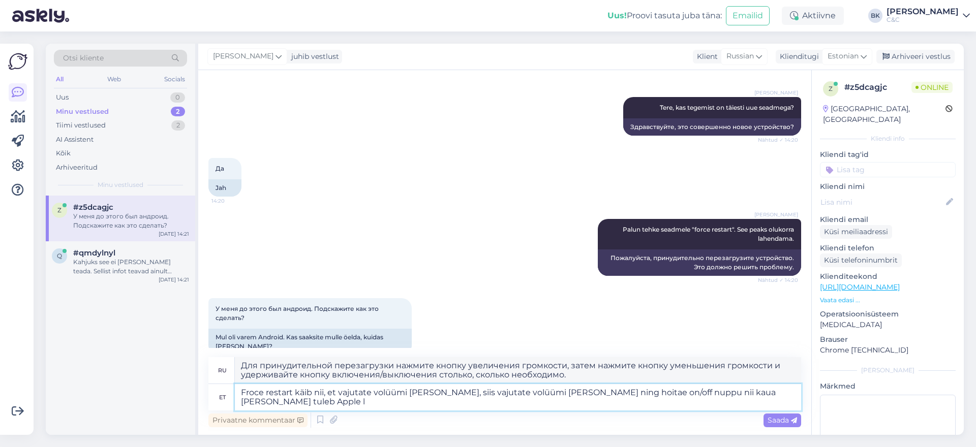
type textarea "Froce restart käib nii, et vajutate volüümi [PERSON_NAME], siis vajutate volüüm…"
type textarea "Для принудительной перезагрузки нажмите кнопку увеличения громкости, затем нажм…"
type textarea "Froce restart käib nii, et vajutate volüümi [PERSON_NAME], siis vajutate volüüm…"
type textarea "Для принудительной перезагрузки нажмите кнопку увеличения громкости, затем нажм…"
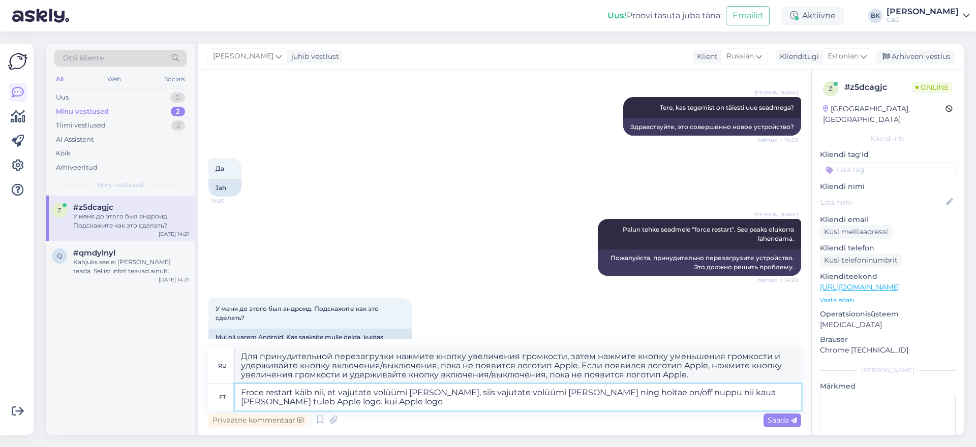
type textarea "Froce restart käib nii, et vajutate volüümi [PERSON_NAME], siis vajutate volüüm…"
type textarea "Для принудительной перезагрузки нажмите кнопку увеличения громкости, затем нажм…"
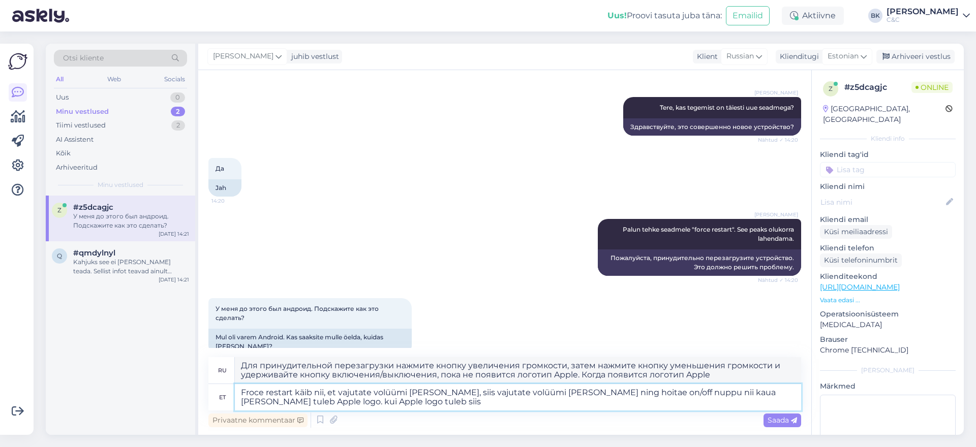
type textarea "Froce restart käib nii, et vajutate volüümi [PERSON_NAME], siis vajutate volüüm…"
type textarea "Для принудительной перезагрузки нажмите кнопку увеличения громкости, затем нажм…"
type textarea "Froce restart käib nii, et vajutate volüümi [PERSON_NAME], siis vajutate volüüm…"
type textarea "Для принудительной перезагрузки нажмите кнопку увеличения громкости, затем кноп…"
type textarea "Froce restart käib nii, et vajutate volüümi [PERSON_NAME], siis vajutate volüüm…"
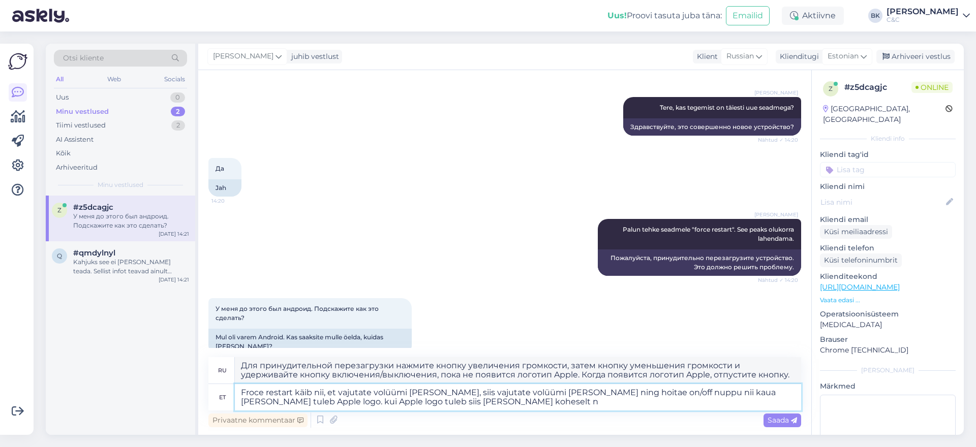
type textarea "Для принудительной перезагрузки нажмите кнопку увеличения громкости, затем кноп…"
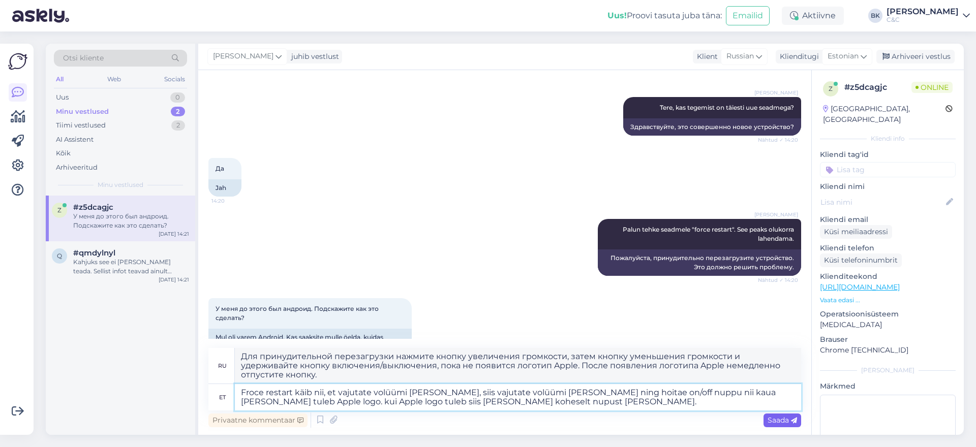
type textarea "Froce restart käib nii, et vajutate volüümi [PERSON_NAME], siis vajutate volüüm…"
click at [788, 420] on span "Saada" at bounding box center [781, 420] width 29 height 9
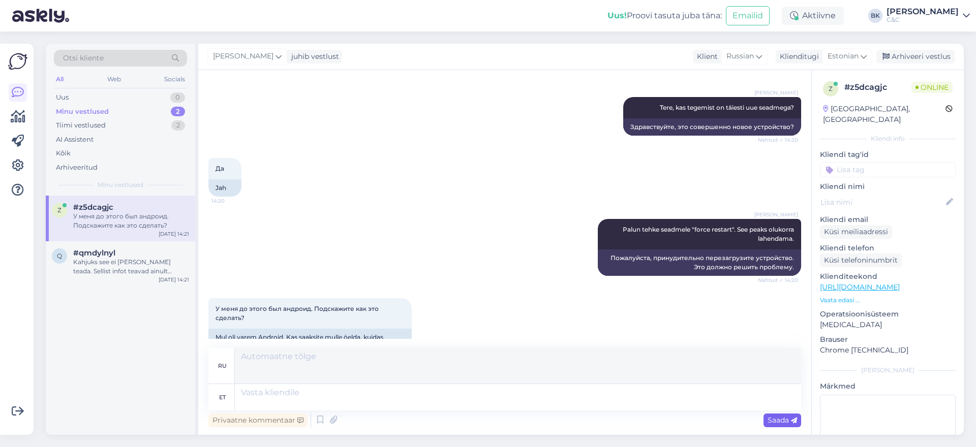
scroll to position [324, 0]
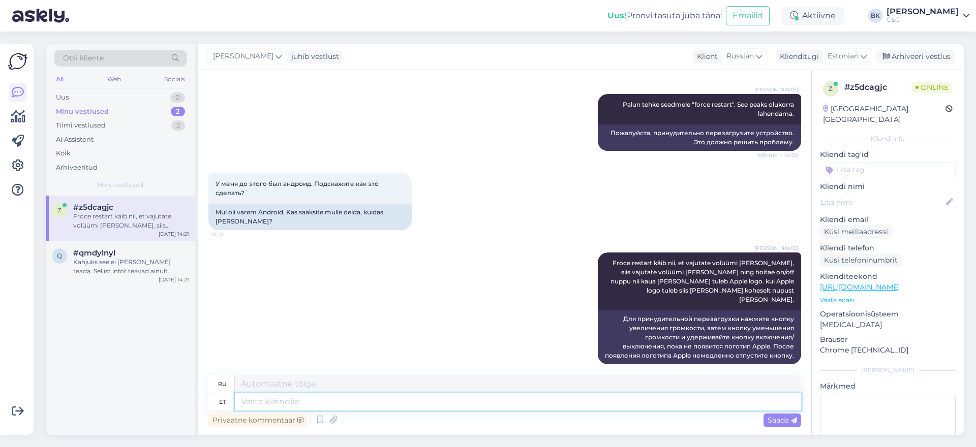
click at [322, 401] on textarea at bounding box center [518, 401] width 566 height 17
type textarea "Video l"
type textarea "Видео"
type textarea "Video link, kui"
type textarea "Ссылка на видео,"
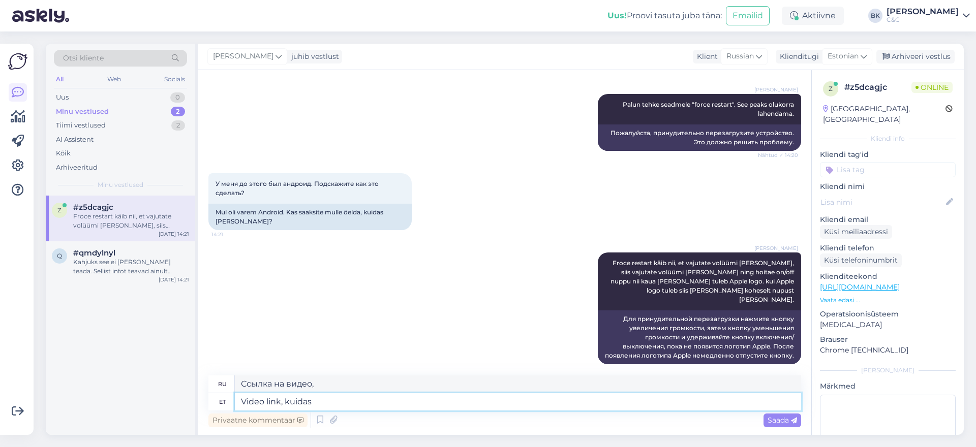
type textarea "Video link, kuidas s"
type textarea "Ссылка на видео, как"
type textarea "Video link, kuidas seda t"
type textarea "Ссылка на видео о том, как это сделать"
type textarea "Video link, kuidas [PERSON_NAME] -"
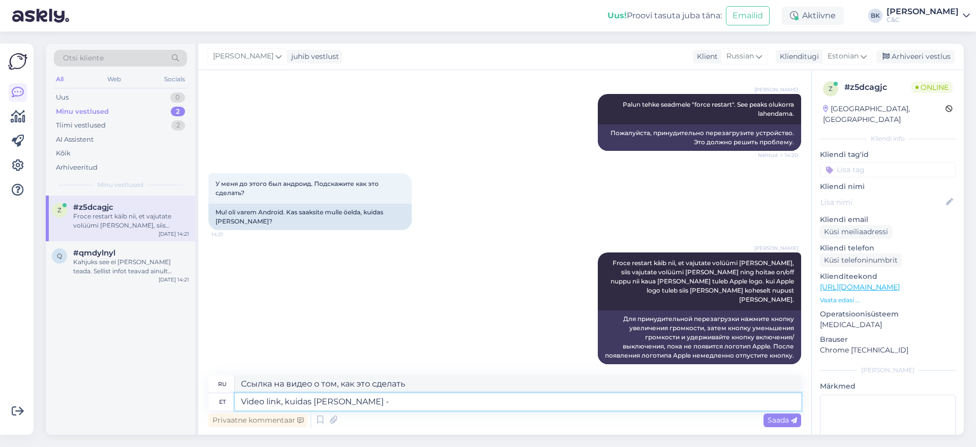
type textarea "Ссылка на видео о том, как это сделать -"
paste textarea "[URL][DOMAIN_NAME]"
type textarea "Video link, kuidas [PERSON_NAME] - [URL][DOMAIN_NAME]"
type textarea "Ссылка на видео о том, как это сделать - [URL][DOMAIN_NAME]"
type textarea "Video link, kuidas [PERSON_NAME] - [URL][DOMAIN_NAME]"
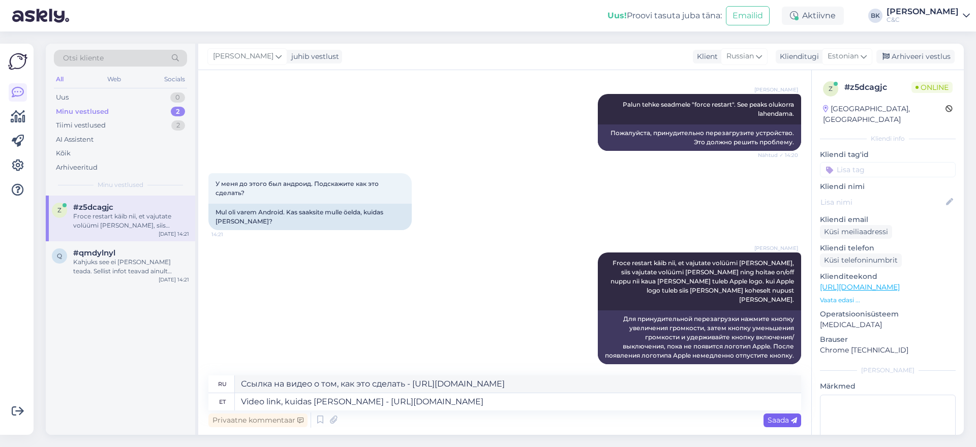
click at [787, 421] on span "Saada" at bounding box center [781, 420] width 29 height 9
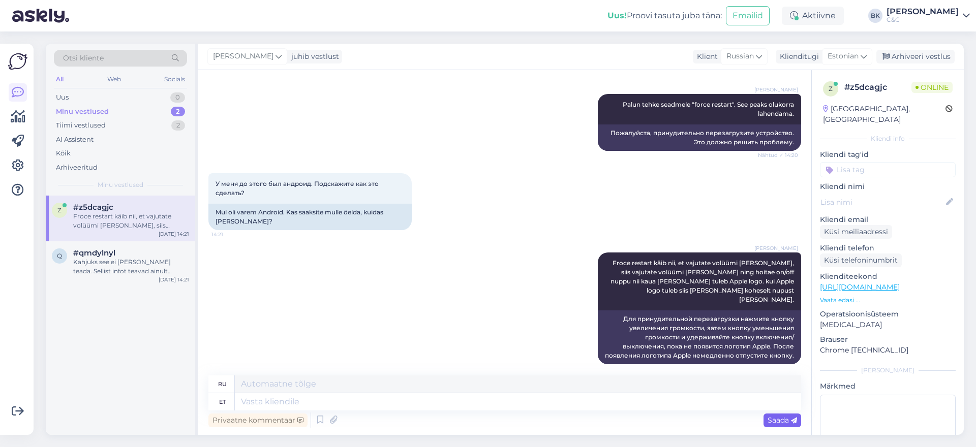
scroll to position [403, 0]
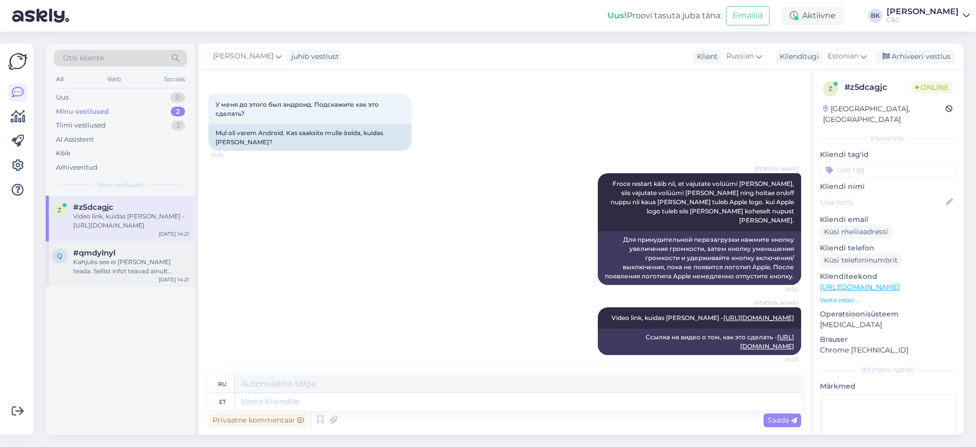
click at [111, 274] on div "Kahjuks see ei [PERSON_NAME] teada. Sellist infot teavad ainult salongide juhat…" at bounding box center [131, 267] width 116 height 18
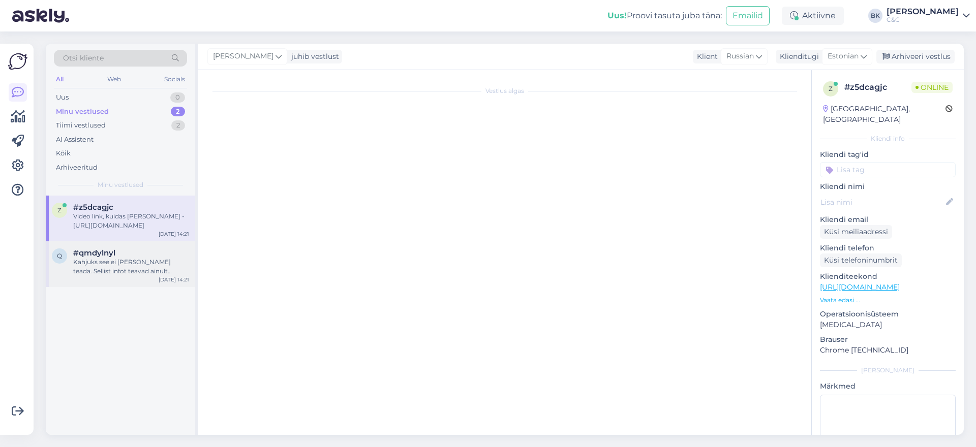
scroll to position [487, 0]
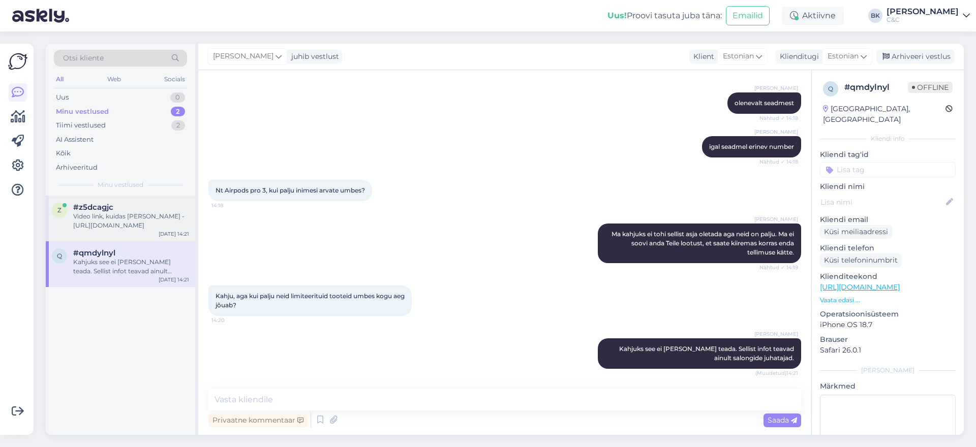
click at [131, 224] on div "Video link, kuidas [PERSON_NAME] - [URL][DOMAIN_NAME]" at bounding box center [131, 221] width 116 height 18
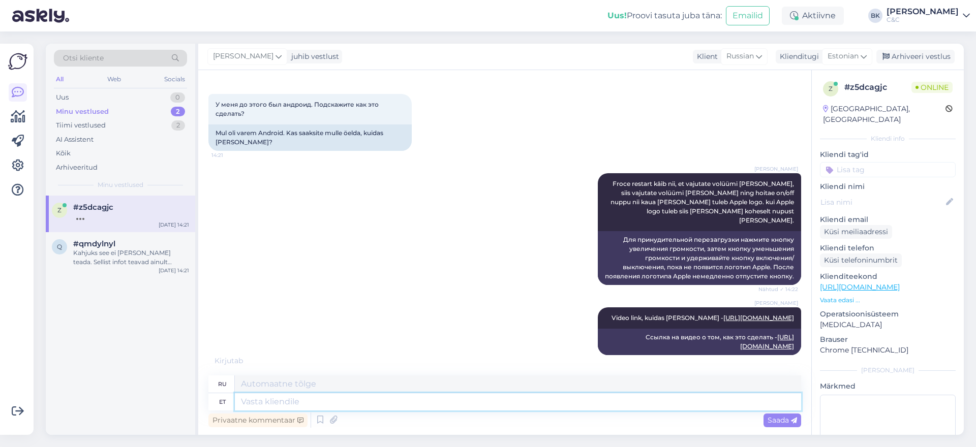
click at [318, 404] on textarea at bounding box center [518, 401] width 566 height 17
click at [319, 405] on textarea at bounding box center [518, 401] width 566 height 17
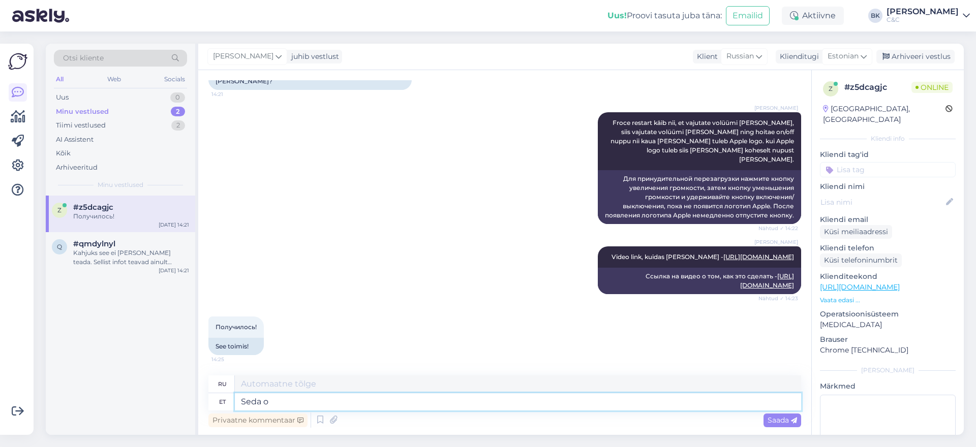
type textarea "Seda on"
type textarea "Этот"
type textarea "Seda on"
type textarea "Это"
type textarea "[PERSON_NAME] on tore k"
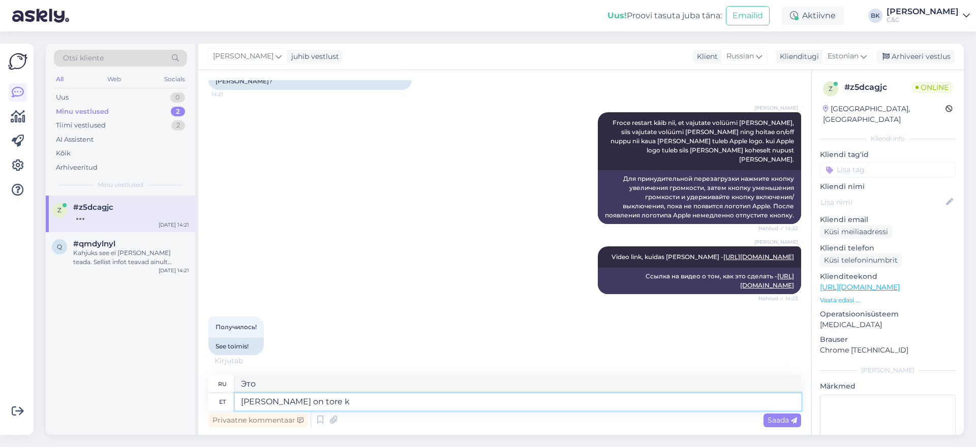
type textarea "Замечательно."
type textarea "[PERSON_NAME] on tore kuulda!"
type textarea "Приятно слышать!"
type textarea "[PERSON_NAME] on tore kuulda! :)"
type textarea "Приятно слышать! :)"
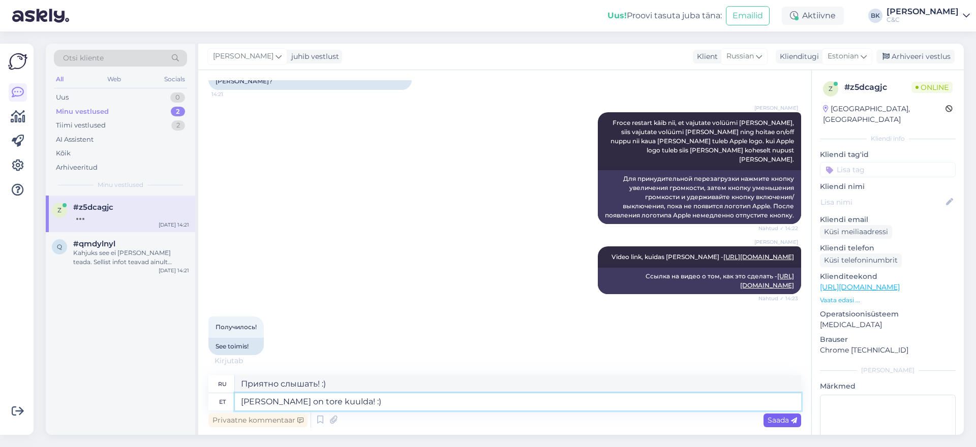
type textarea "[PERSON_NAME] on tore kuulda! :)"
click at [775, 420] on span "Saada" at bounding box center [781, 420] width 29 height 9
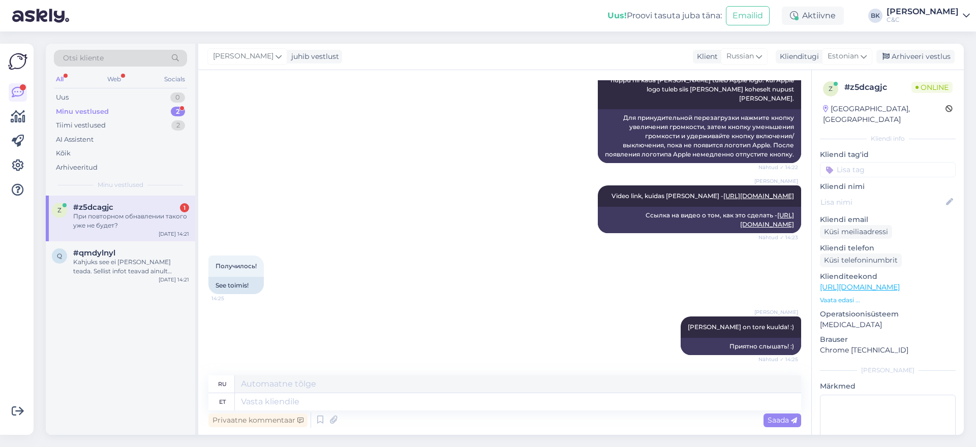
scroll to position [586, 0]
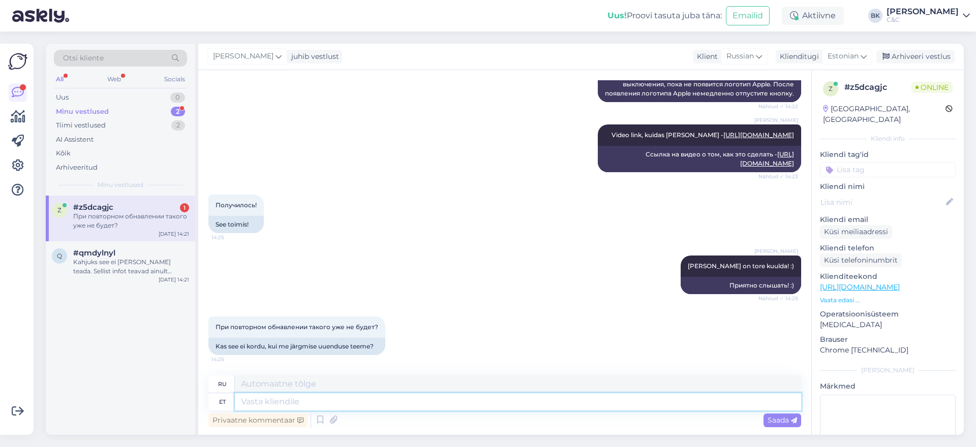
click at [327, 403] on textarea at bounding box center [518, 401] width 566 height 17
type textarea "Ei"
type textarea "Нет"
type textarea "Ei tohiks,"
type textarea "Не должно,"
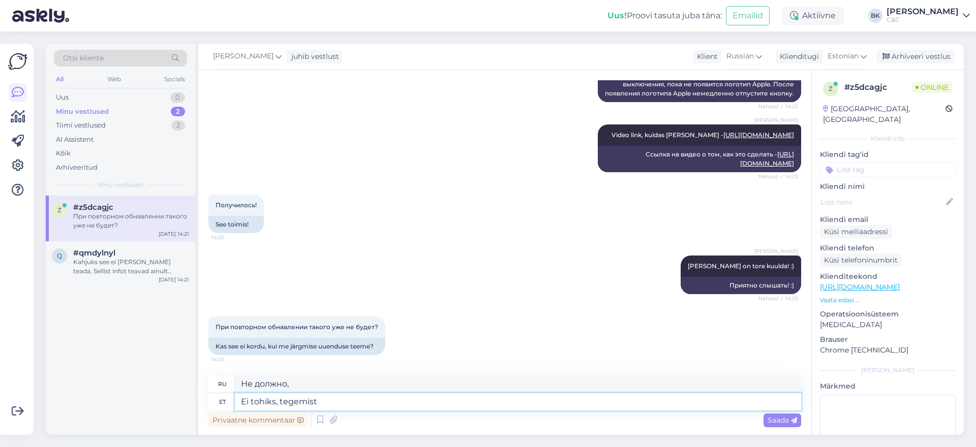
type textarea "Ei tohiks, tegemist"
type textarea "Так быть не должно, это происходит."
type textarea "Ei tohiks, t"
type textarea "Не должно,"
type textarea "Ei tohiks, tundub, et"
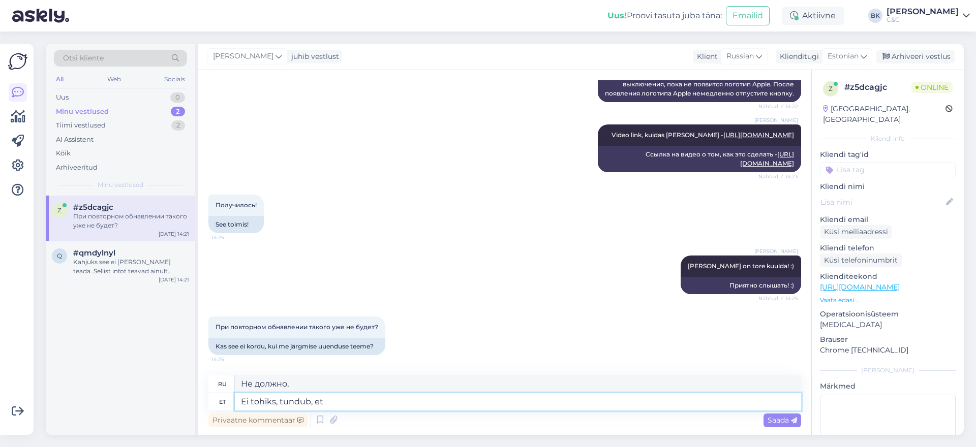
type textarea "Кажется, этого не должно быть."
type textarea "Ei tohiks, tundub, et t"
type textarea "Похоже, этого не должно быть."
type textarea "Ei tohiks, tundub, et tegemist ol"
type textarea "Так не должно быть, кажется, что это"
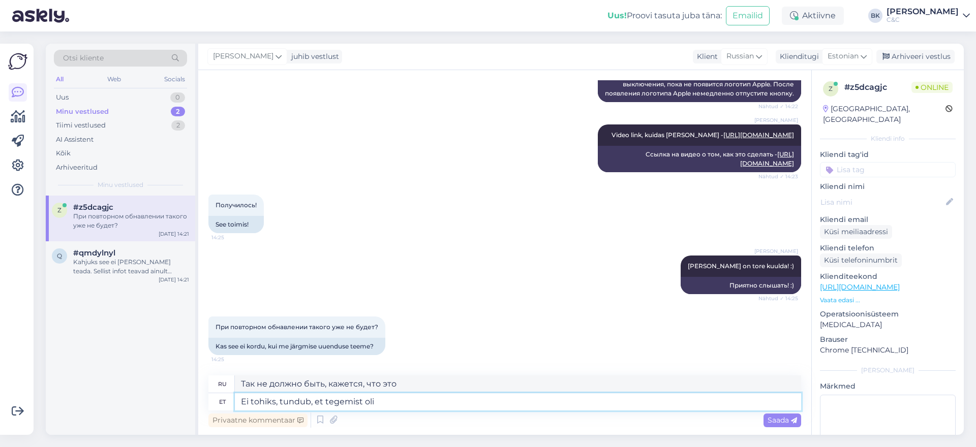
type textarea "Ei tohiks, tundub, et tegemist oli l"
type textarea "Так не должно быть, кажется, так и было."
type textarea "Ei tohiks, tundub, et tegemist oli lihtsalt sü"
type textarea "Так не должно быть, кажется, это было просто"
type textarea "Ei tohiks, tundub, et tegemist oli lihtsalt süsteemi t"
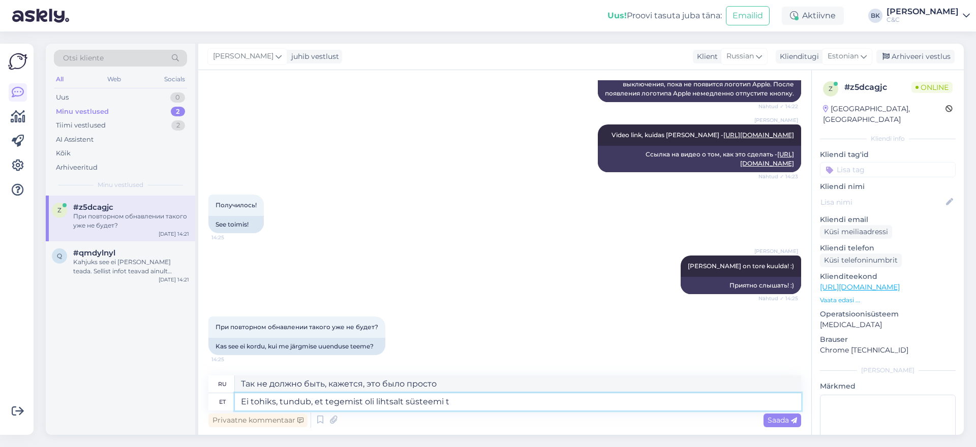
type textarea "Так не должно быть, похоже, это просто системное явление."
type textarea "Ei tohiks, tundub, et tegemist oli lihtsalt süsteemi tõrkega."
type textarea "Такого быть не должно, похоже, это просто системный сбой."
type textarea "Ei tohiks, tundub, et tegemist oli lihtsalt süsteemi tõrkega. Froce restart ai"
type textarea "Так не должно быть, похоже, это была просто системная ошибка. Принудительная пе…"
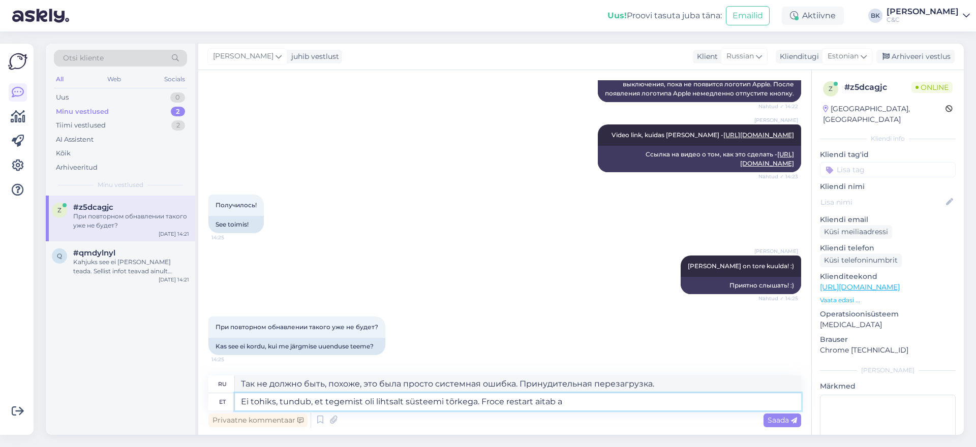
type textarea "Ei tohiks, tundub, et tegemist oli lihtsalt süsteemi tõrkega. [PERSON_NAME] res…"
type textarea "Такого быть не должно, похоже, это была просто системная ошибка. Принудительная…"
type textarea "Ei tohiks, tundub, et tegemist oli lihtsalt süsteemi tõrkega. Froce restart ait…"
type textarea "Такого быть не должно, похоже, это была просто системная ошибка. Принудительная…"
type textarea "Ei tohiks, tundub, et tegemist oli lihtsalt süsteemi tõrkega. Froce restart ait…"
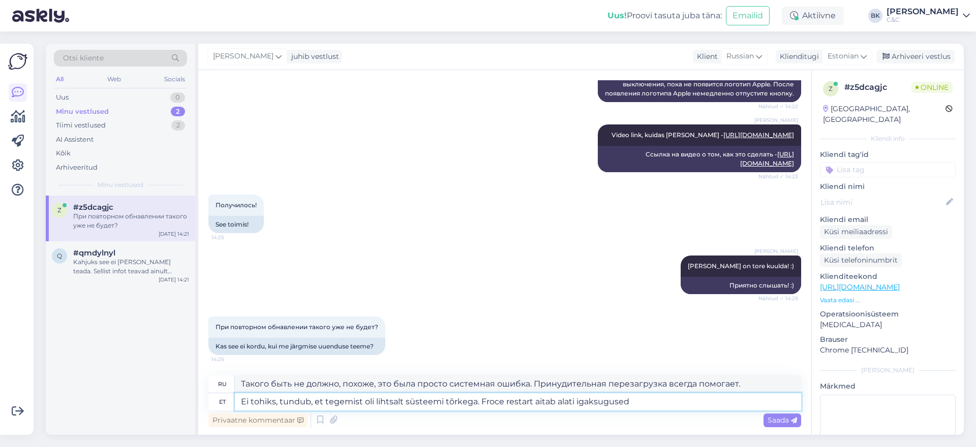
type textarea "Такого быть не должно, похоже, это просто системная ошибка. Принудительная пере…"
type textarea "Ei tohiks, tundub, et tegemist oli lihtsalt süsteemi tõrkega. Froce restart ait…"
type textarea "Такого быть не должно, похоже, это была просто системная ошибка. Принудительная…"
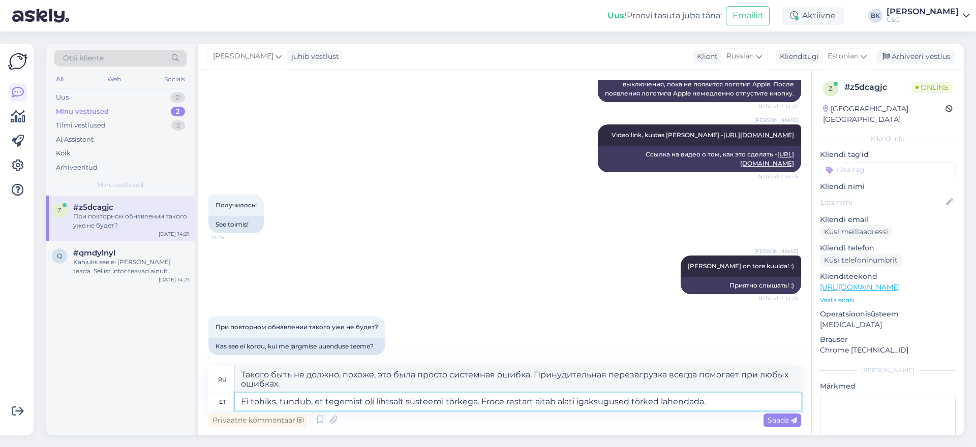
type textarea "Ei tohiks, tundub, et tegemist oli lihtsalt süsteemi tõrkega. Froce restart ait…"
type textarea "Такого быть не должно, похоже, это была просто системная ошибка. Принудительная…"
type textarea "Ei tohiks, tundub, et tegemist oli lihtsalt süsteemi tõrkega. Froce restart ait…"
type textarea "Такого быть не должно, похоже, это была просто системная ошибка. Принудительная…"
type textarea "Ei tohiks, tundub, et tegemist oli lihtsalt süsteemi tõrkega. Froce restart ait…"
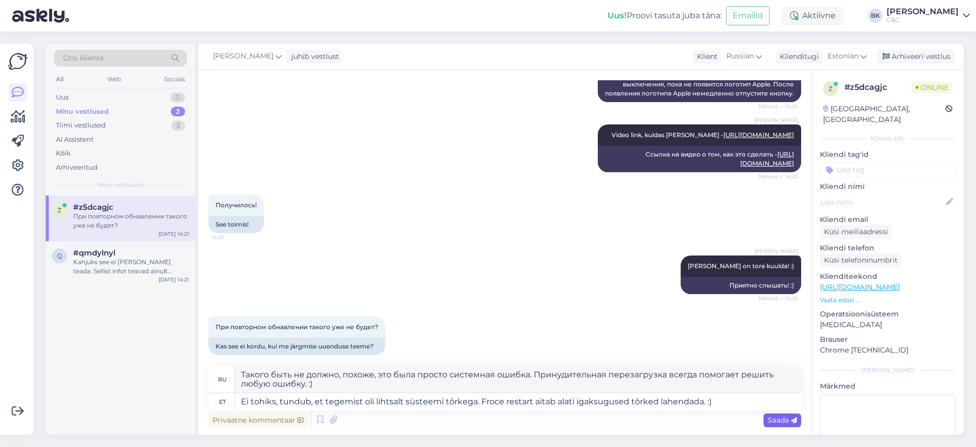
click at [783, 417] on span "Saada" at bounding box center [781, 420] width 29 height 9
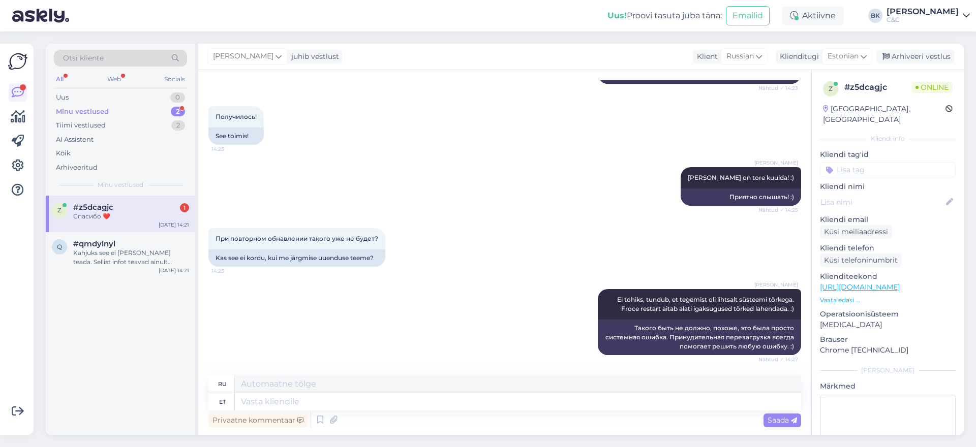
scroll to position [735, 0]
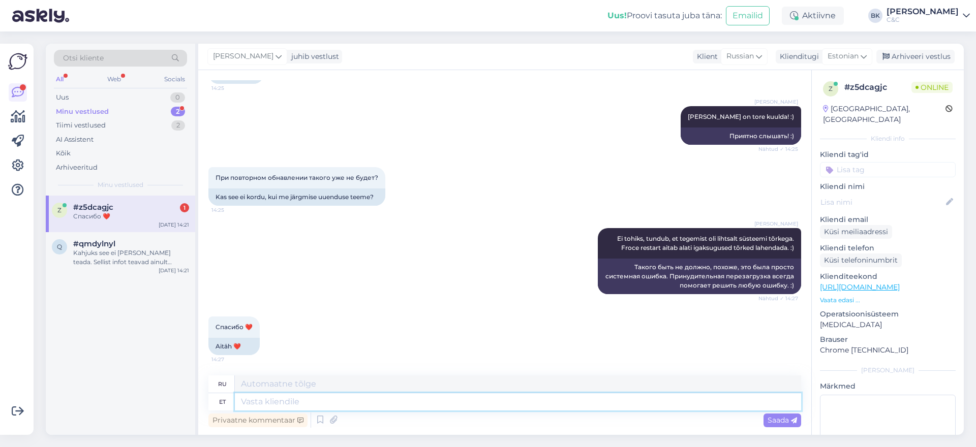
click at [565, 408] on textarea at bounding box center [518, 401] width 566 height 17
type textarea "Tore, e"
type textarea "Большой,"
type textarea "Tore, et s"
type textarea "Это здорово, что"
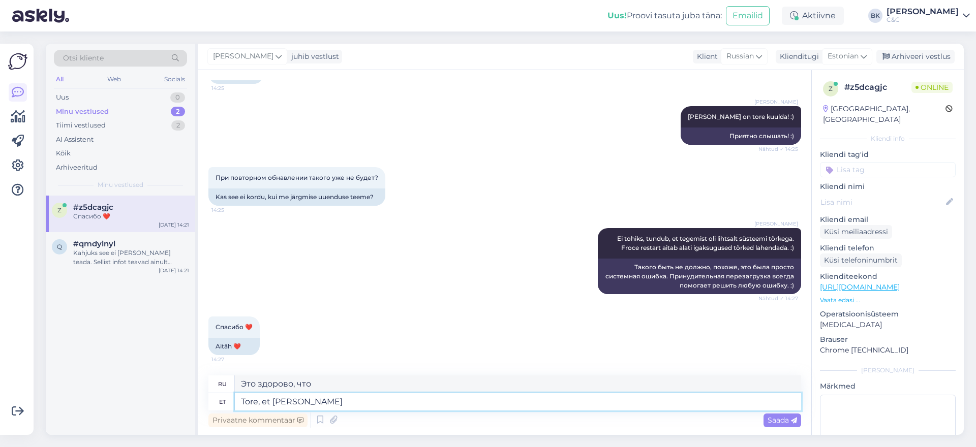
type textarea "Tore, et [PERSON_NAME] a"
type textarea "Рад, что получил его."
type textarea "Tore, et [PERSON_NAME] abiks ol"
type textarea "Рад, что смог помочь."
type textarea "Tore, et [PERSON_NAME] abiks olla!"
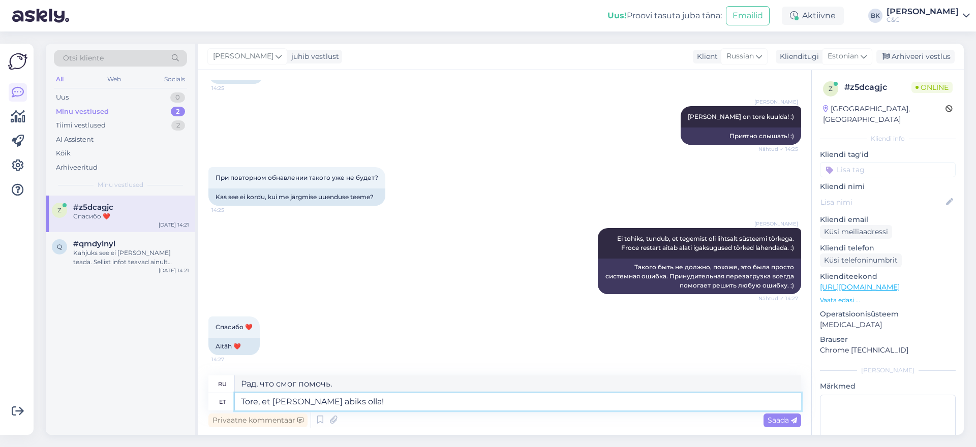
type textarea "Рад, что смог помочь!"
type textarea "Tore, et [PERSON_NAME] abiks olla! Ilusat päeva t"
type textarea "Рад, что смог помочь! Хорошего дня!"
type textarea "Tore, et [PERSON_NAME] abiks olla! Ilusat päeva Teile!"
type textarea "Рад был помочь! Хорошего дня!"
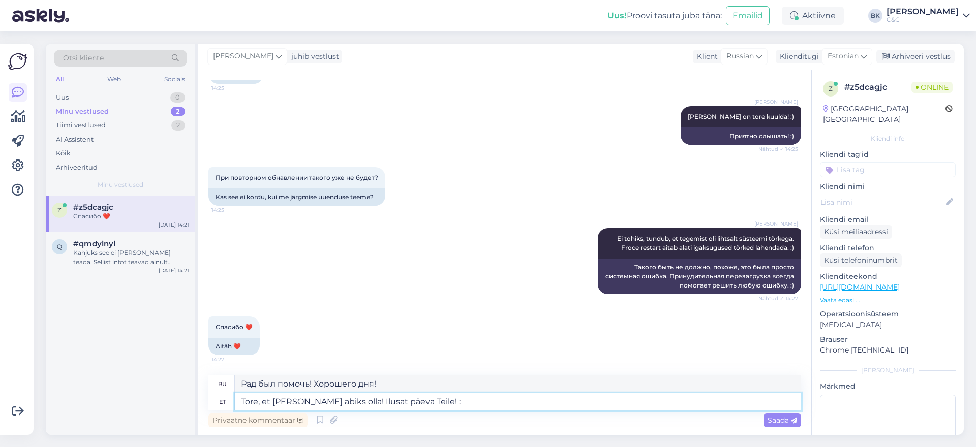
type textarea "Tore, et [PERSON_NAME] abiks olla! Ilusat päeva Teile! :)"
type textarea "Рад помочь! Хорошего дня! :)"
type textarea "Tore, et [PERSON_NAME] abiks olla! Ilusat päeva Teile! :)"
click at [778, 427] on div "Privaatne kommentaar Saada" at bounding box center [504, 420] width 592 height 19
click at [779, 424] on span "Saada" at bounding box center [781, 420] width 29 height 9
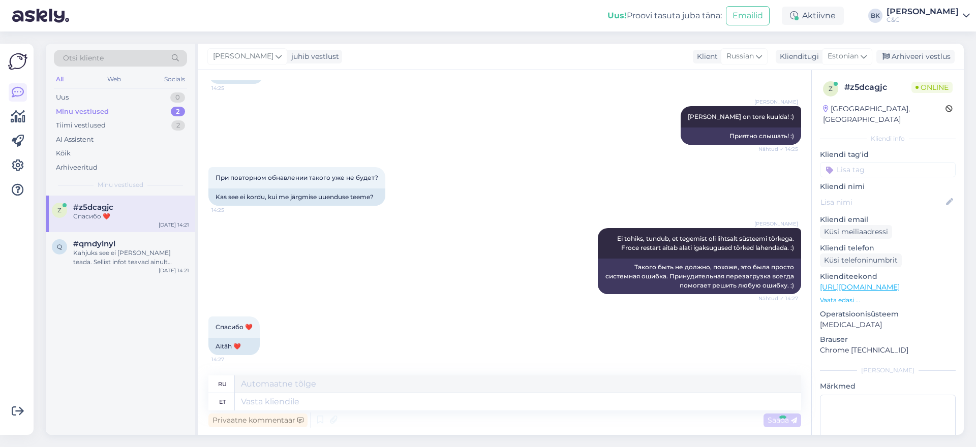
scroll to position [796, 0]
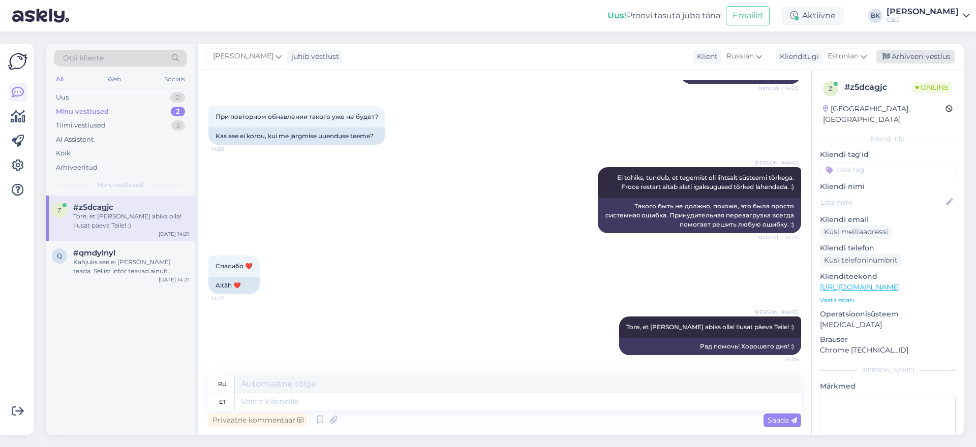
click at [919, 59] on div "Arhiveeri vestlus" at bounding box center [915, 57] width 78 height 14
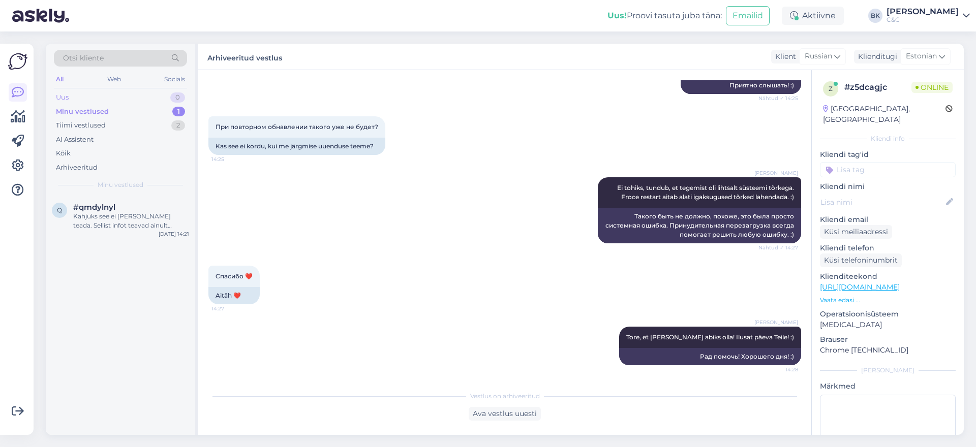
click at [128, 97] on div "Uus 0" at bounding box center [120, 97] width 133 height 14
click at [157, 127] on div "Tiimi vestlused 2" at bounding box center [120, 125] width 133 height 14
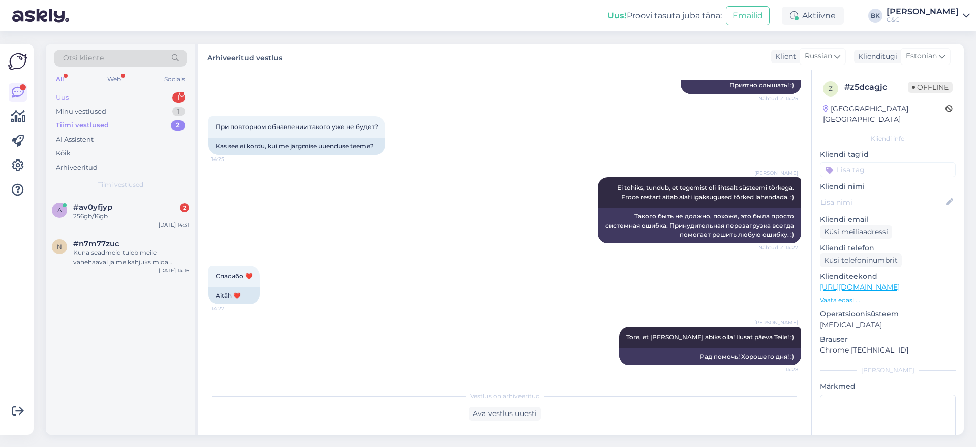
click at [139, 95] on div "Uus 1" at bounding box center [120, 97] width 133 height 14
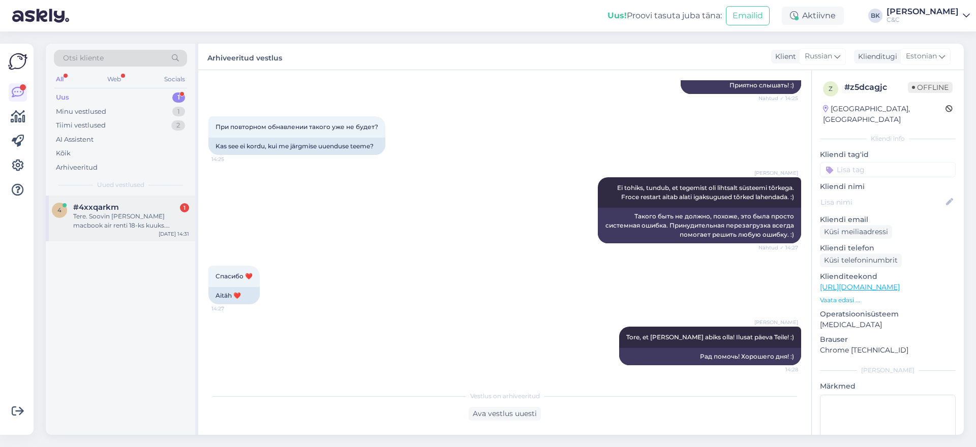
click at [148, 214] on div "Tere. Soovin [PERSON_NAME] macbook air renti 18-ks kuuks. Praegune hind on 950(…" at bounding box center [131, 221] width 116 height 18
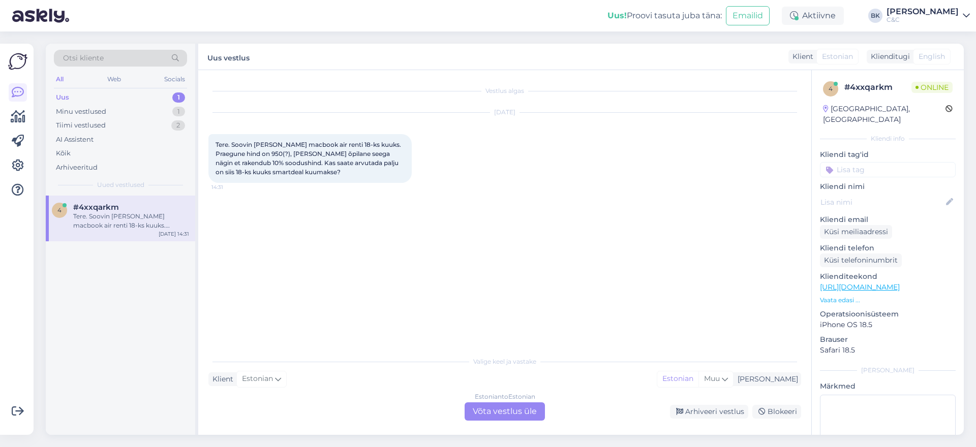
scroll to position [0, 0]
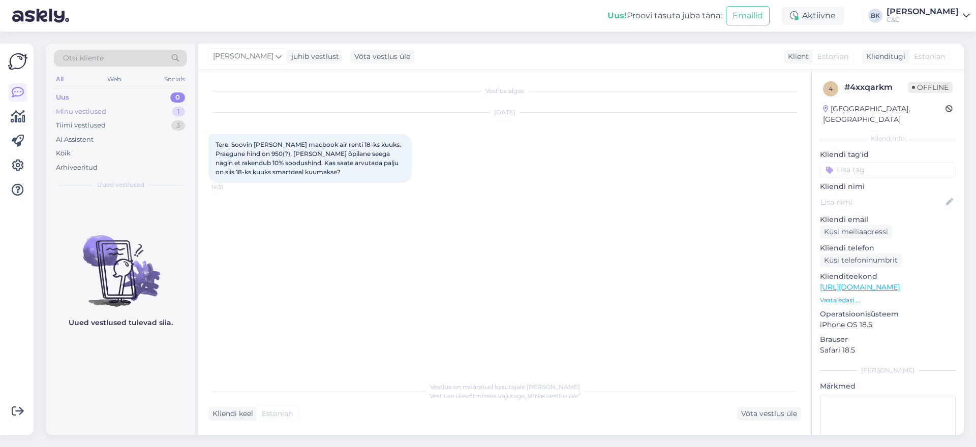
click at [68, 112] on div "Minu vestlused" at bounding box center [81, 112] width 50 height 10
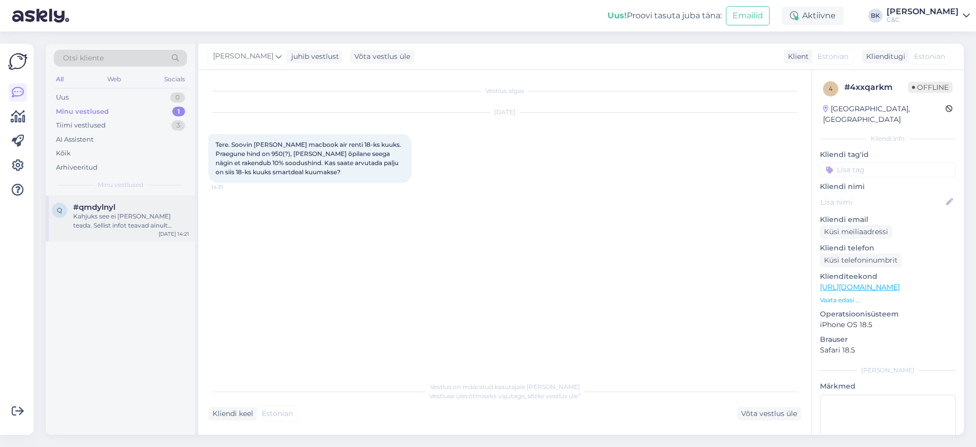
click at [104, 221] on div "Kahjuks see ei [PERSON_NAME] teada. Sellist infot teavad ainult salongide juhat…" at bounding box center [131, 221] width 116 height 18
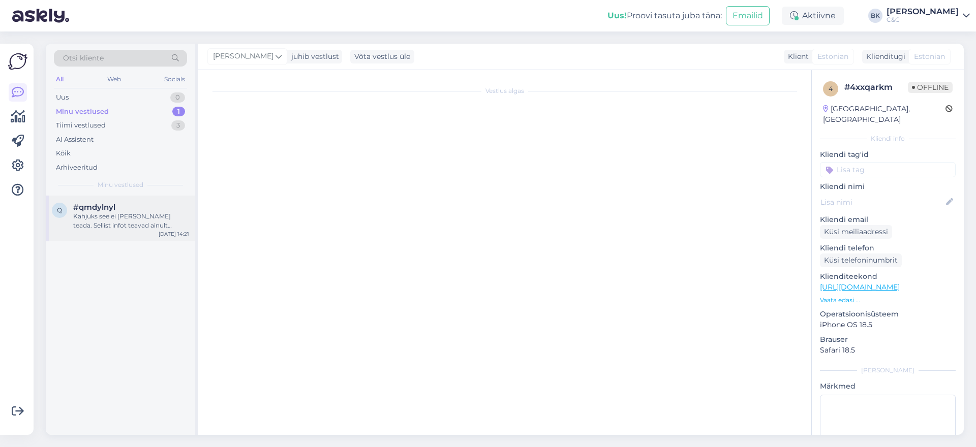
scroll to position [487, 0]
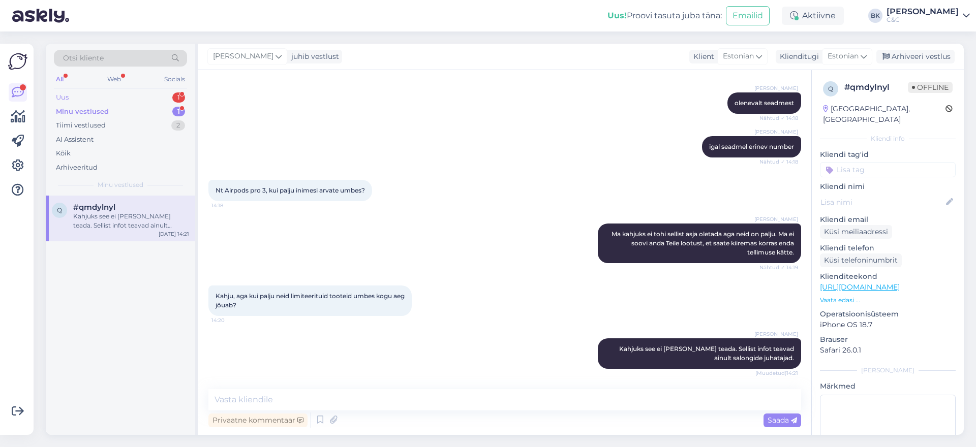
click at [119, 98] on div "Uus 1" at bounding box center [120, 97] width 133 height 14
click at [155, 236] on div "a #ageqzl3f Tere, tellisin [DATE] Iphone 17 Pro ning sooviksin teada millal see…" at bounding box center [120, 219] width 149 height 46
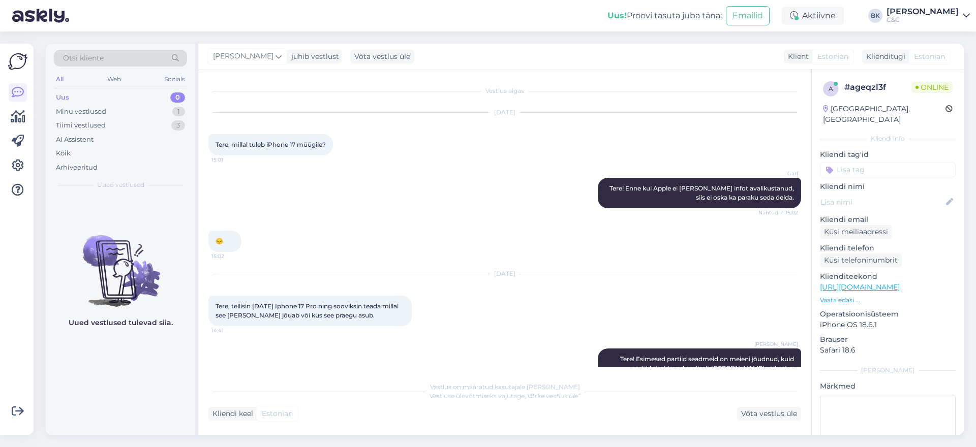
scroll to position [114, 0]
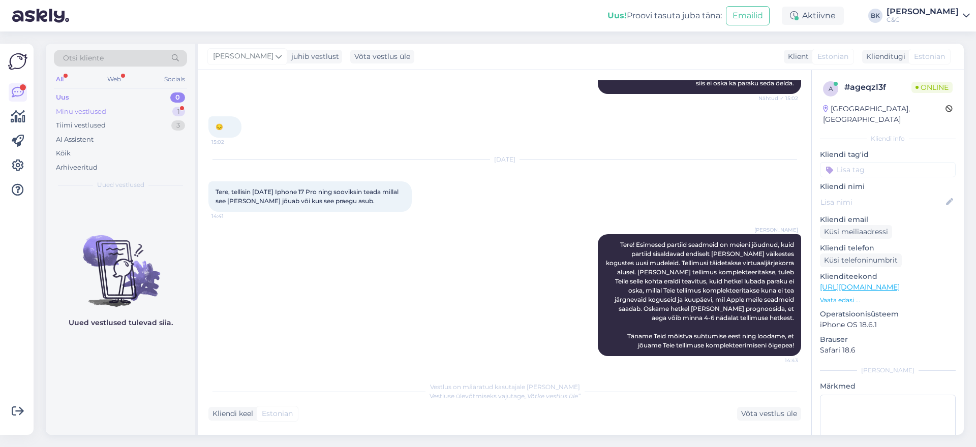
click at [153, 114] on div "Minu vestlused 1" at bounding box center [120, 112] width 133 height 14
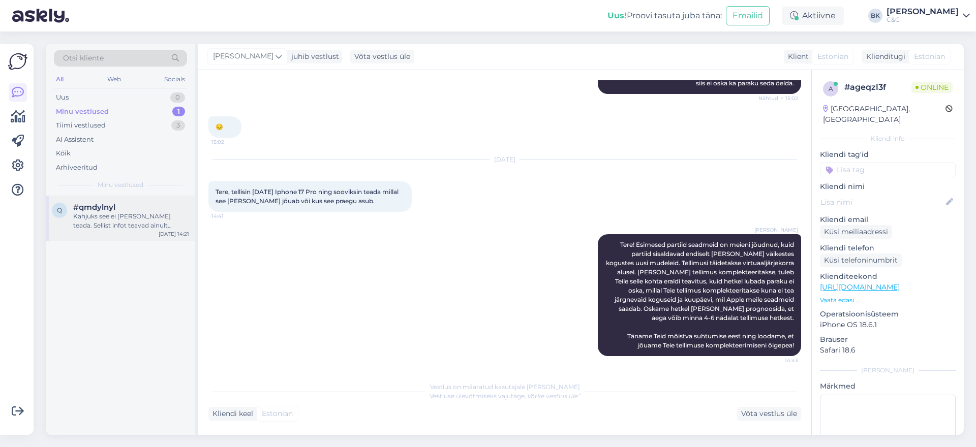
click at [144, 216] on div "Kahjuks see ei [PERSON_NAME] teada. Sellist infot teavad ainult salongide juhat…" at bounding box center [131, 221] width 116 height 18
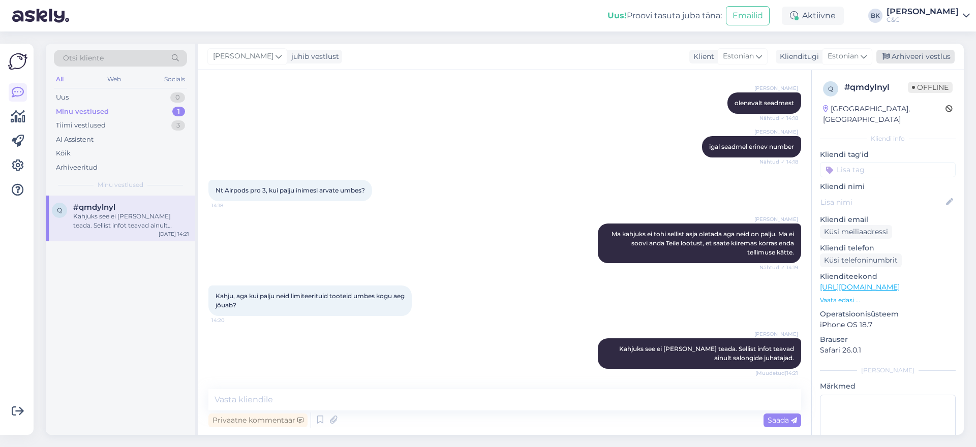
click at [892, 60] on div "Arhiveeri vestlus" at bounding box center [915, 57] width 78 height 14
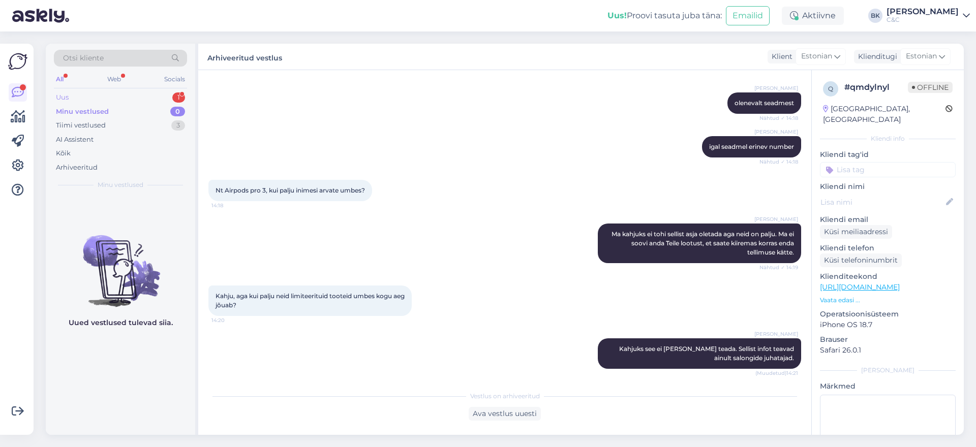
click at [124, 95] on div "Uus 1" at bounding box center [120, 97] width 133 height 14
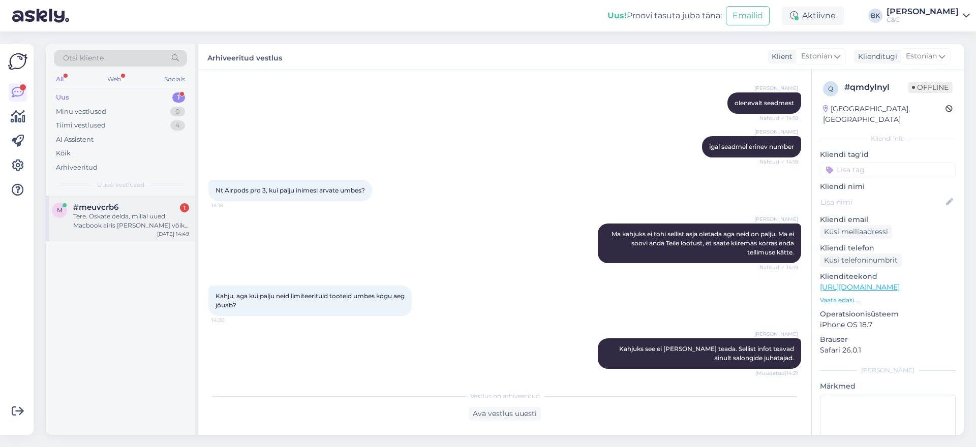
click at [157, 217] on div "Tere. Oskate öelda, millal uued Macbook airis [PERSON_NAME] võiks müüki eeladad…" at bounding box center [131, 221] width 116 height 18
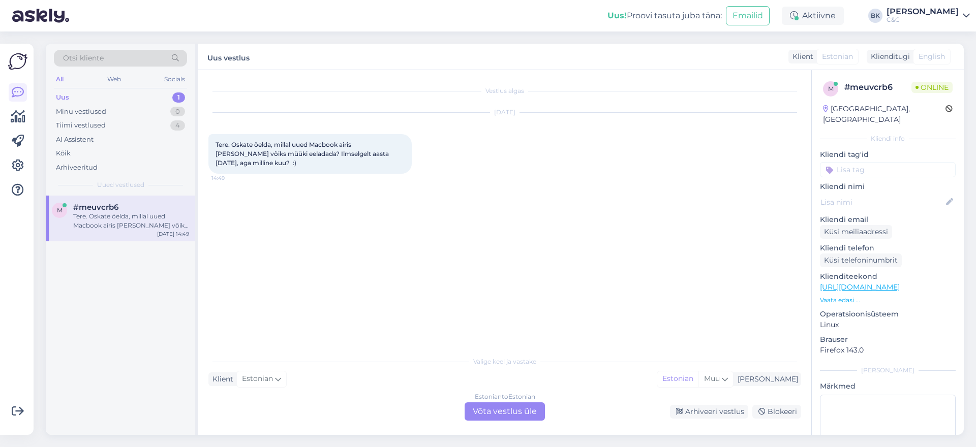
click at [479, 415] on div "Estonian to Estonian Võta vestlus üle" at bounding box center [504, 411] width 80 height 18
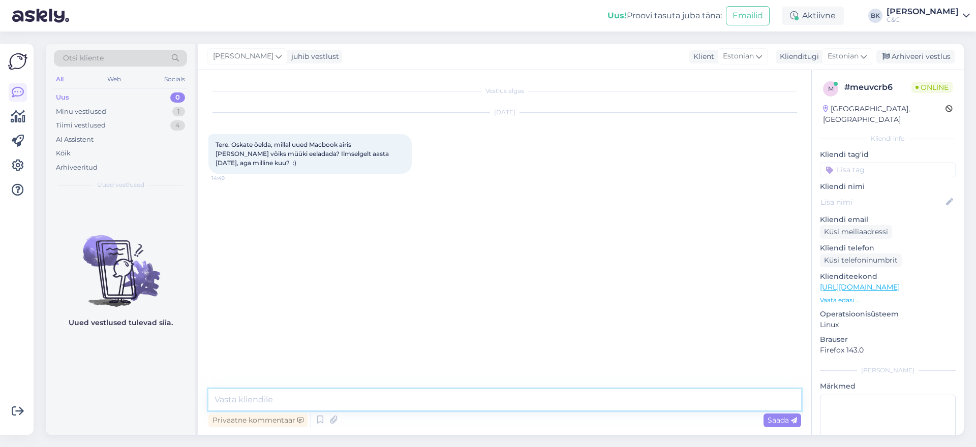
click at [455, 404] on textarea at bounding box center [504, 399] width 592 height 21
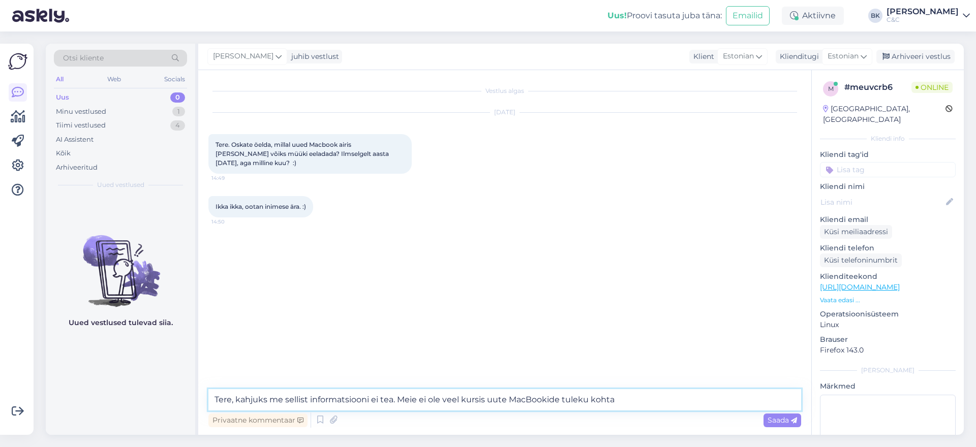
type textarea "Tere, kahjuks me sellist informatsiooni ei tea. Meie ei ole veel kursis uute Ma…"
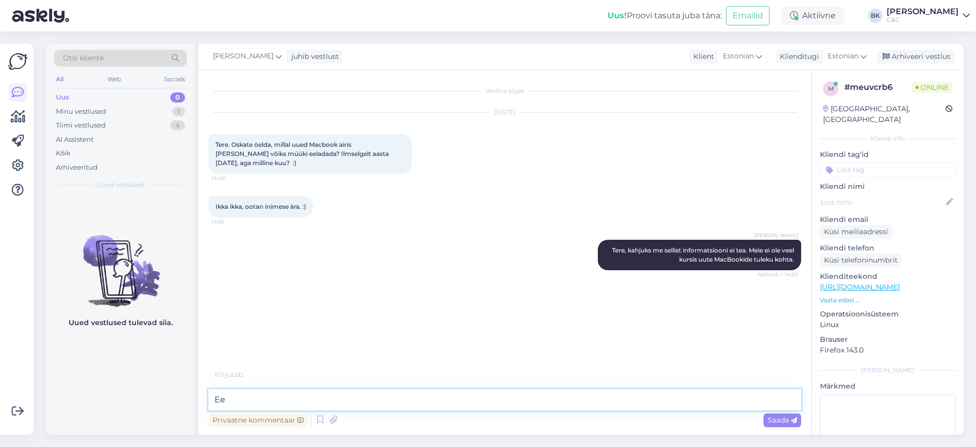
type textarea "E"
type textarea "Kui tulevad siis tõesti jah, pigem 2026 alguses."
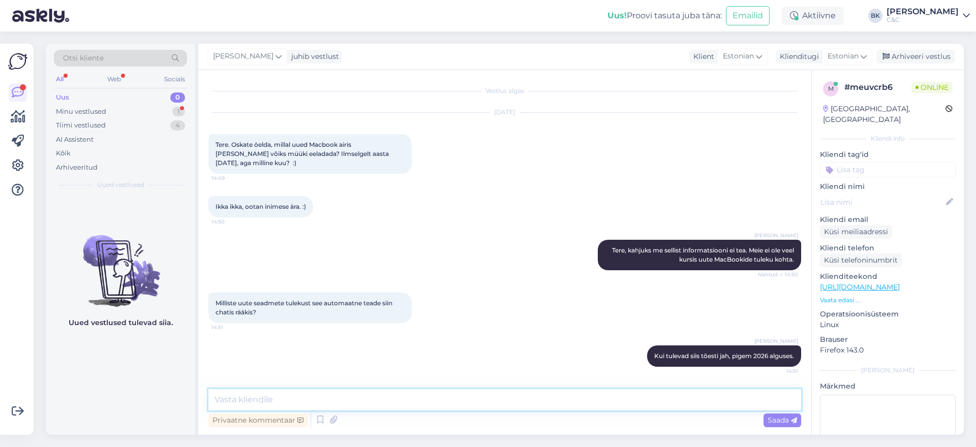
click at [427, 410] on textarea at bounding box center [504, 399] width 592 height 21
type textarea "Kahjuks [PERSON_NAME] ei näe."
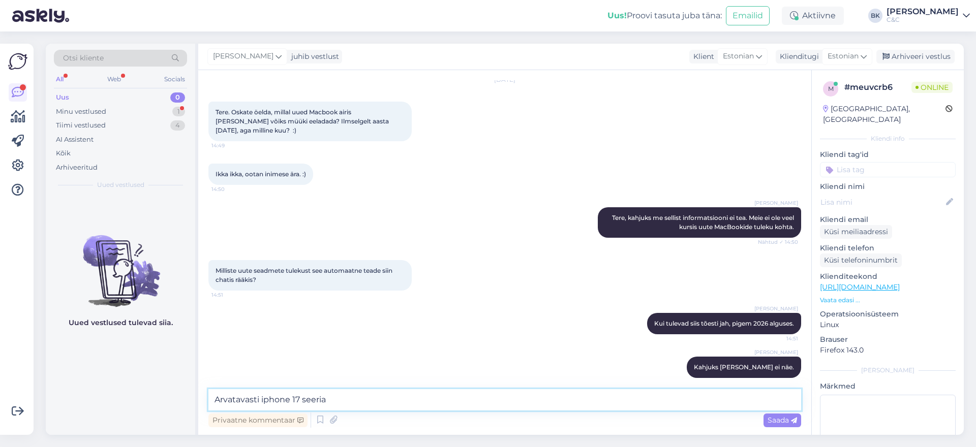
type textarea "Arvatavasti iphone 17 seeria."
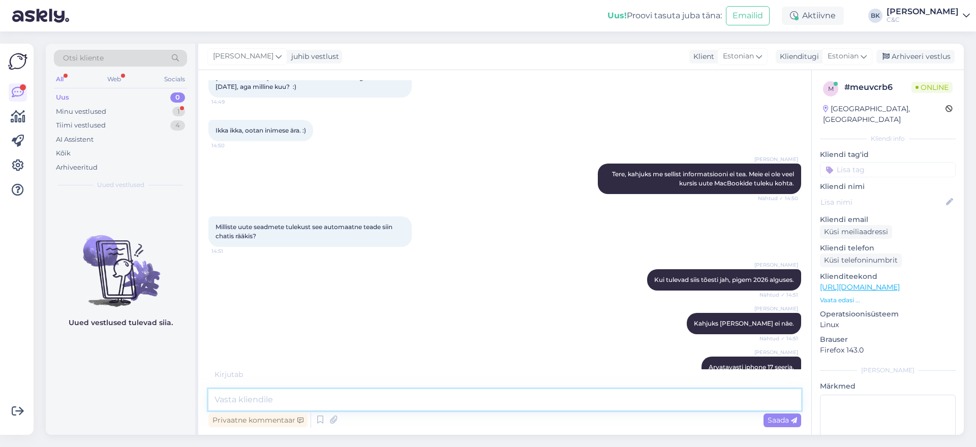
scroll to position [157, 0]
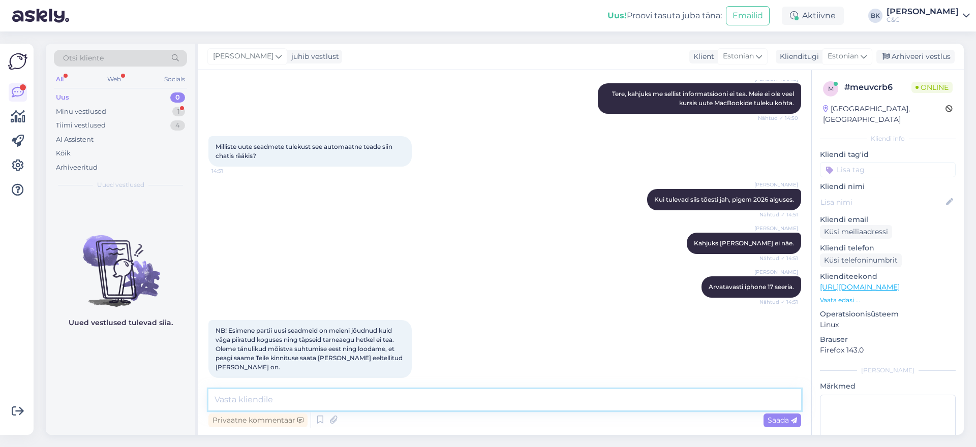
click at [355, 410] on textarea at bounding box center [504, 399] width 592 height 21
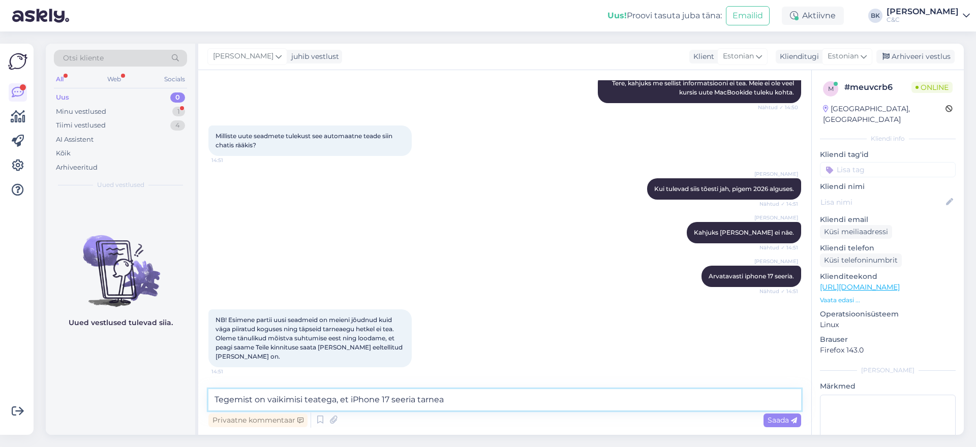
scroll to position [200, 0]
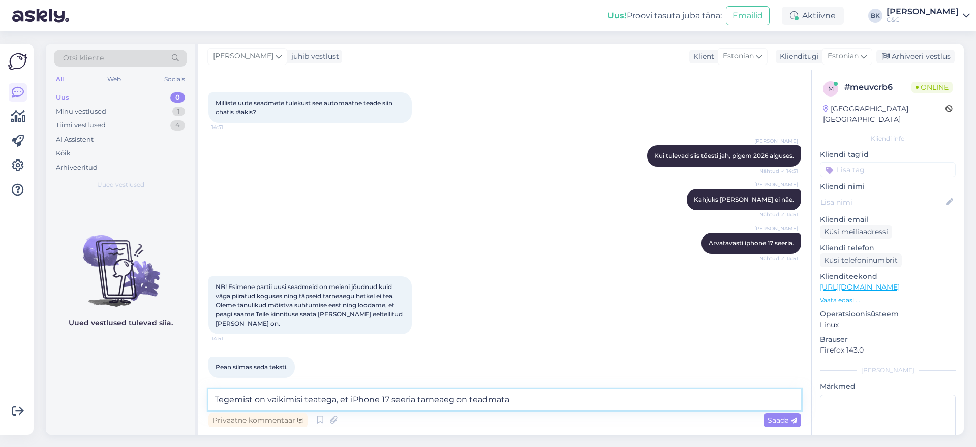
type textarea "Tegemist on vaikimisi teatega, et iPhone 17 seeria tarneaeg on teadmata."
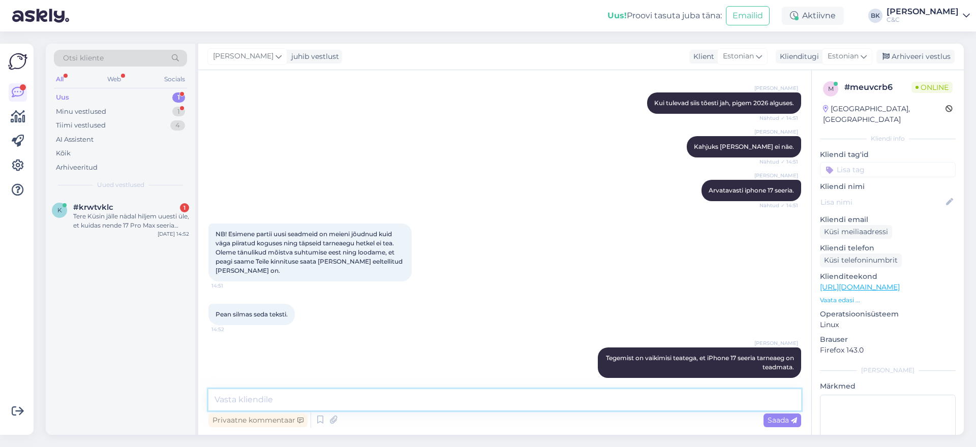
scroll to position [324, 0]
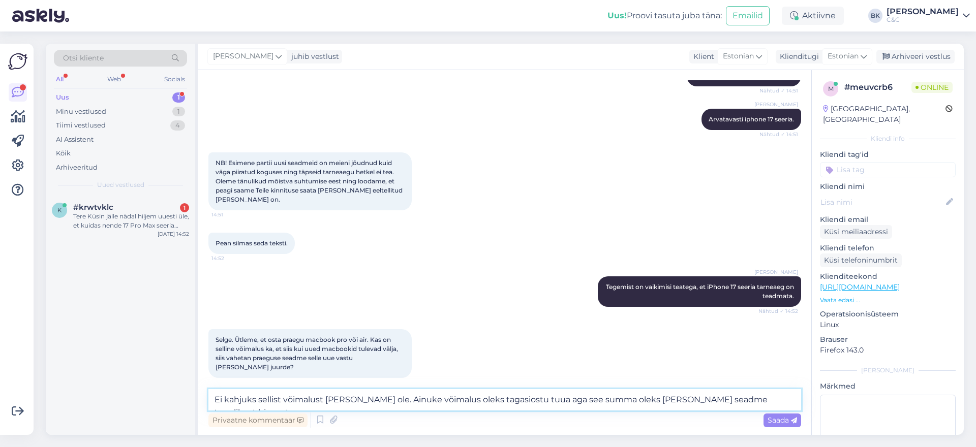
type textarea "Ei kahjuks sellist võimalust [PERSON_NAME] ole. Ainuke võimalus oleks tagasiost…"
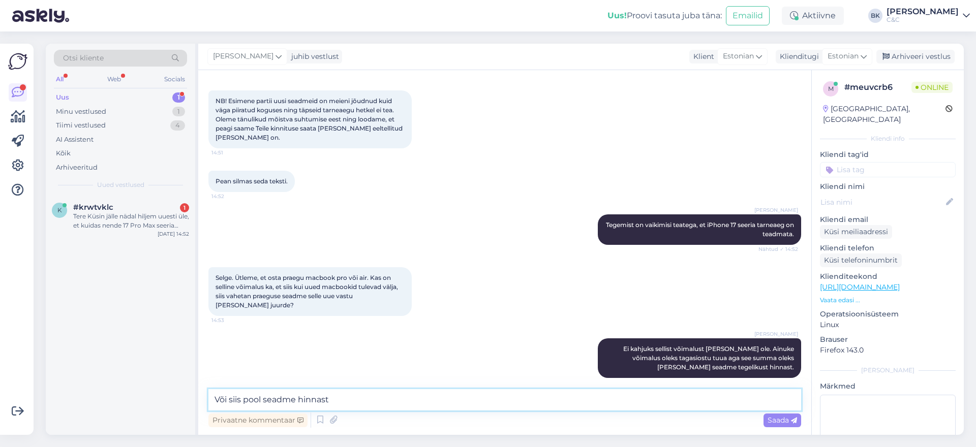
type textarea "Või siis pool seadme hinnast."
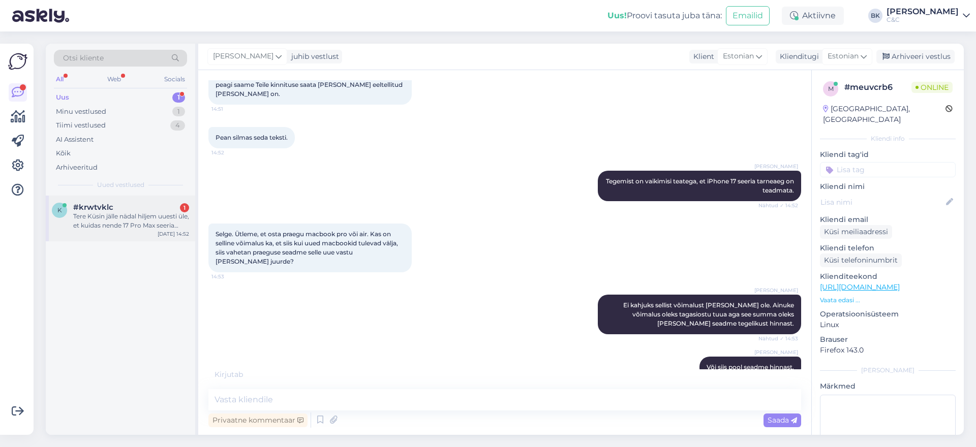
click at [138, 221] on div "Tere Küsin jälle nädal hiljem uuesti üle, et kuidas nende 17 Pro Max seeria [GE…" at bounding box center [131, 221] width 116 height 18
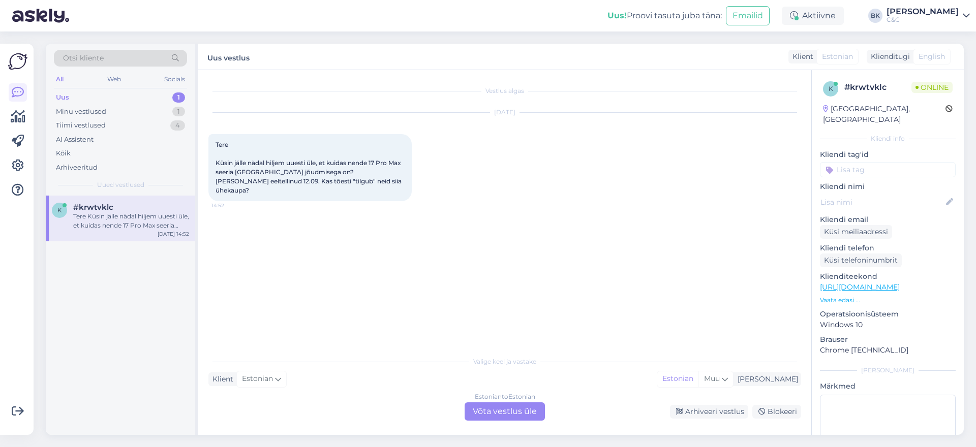
click at [481, 408] on div "Estonian to Estonian Võta vestlus üle" at bounding box center [504, 411] width 80 height 18
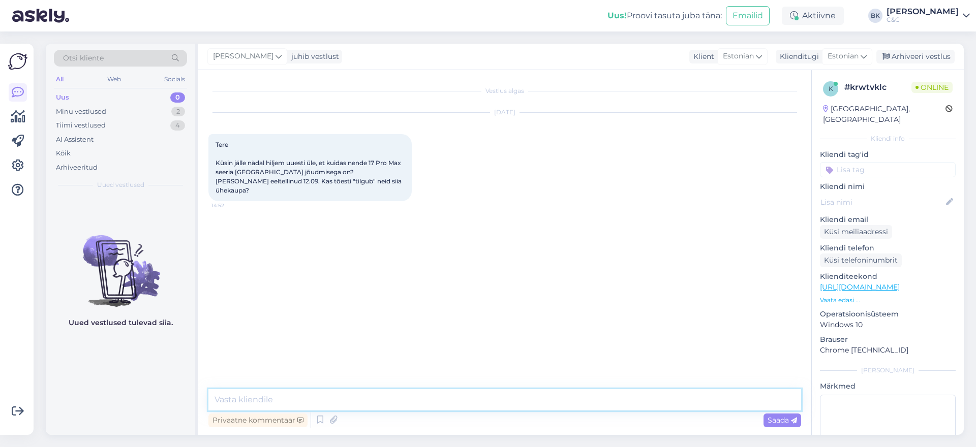
click at [422, 398] on textarea at bounding box center [504, 399] width 592 height 21
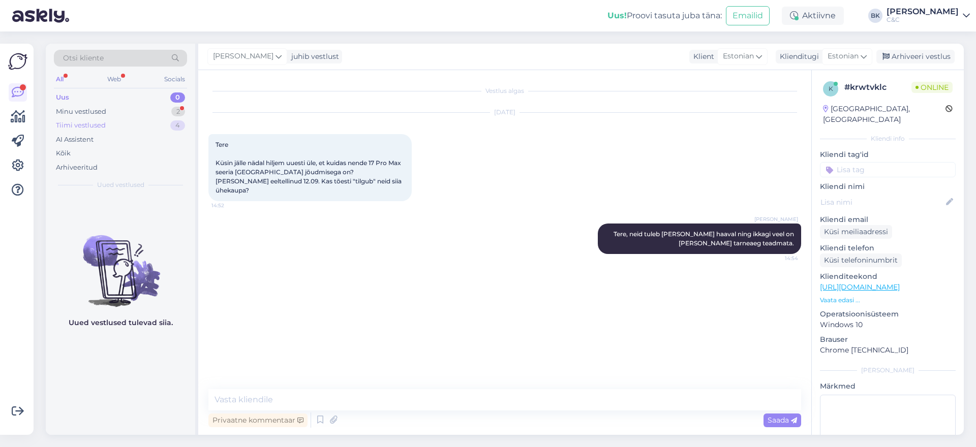
click at [122, 119] on div "Tiimi vestlused 4" at bounding box center [120, 125] width 133 height 14
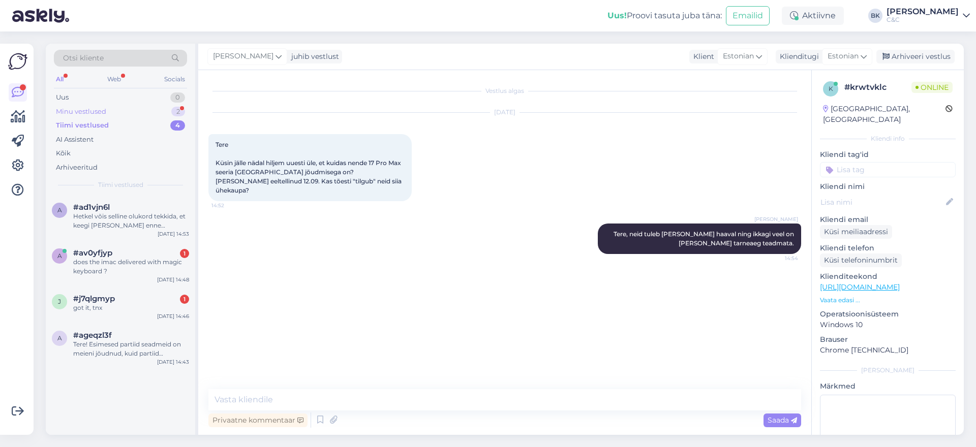
click at [125, 111] on div "Minu vestlused 2" at bounding box center [120, 112] width 133 height 14
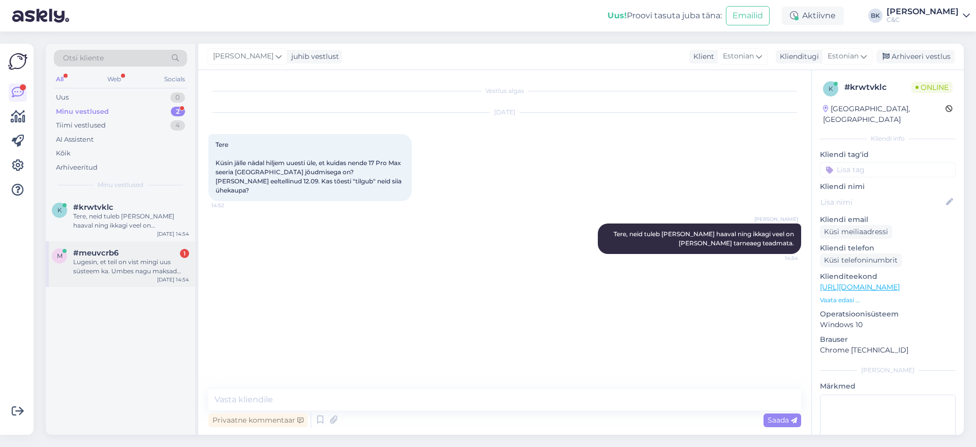
click at [135, 261] on div "Lugesin, et teil on vist mingi uus süsteem ka. Umbes nagu maksad kuumaksu, aga …" at bounding box center [131, 267] width 116 height 18
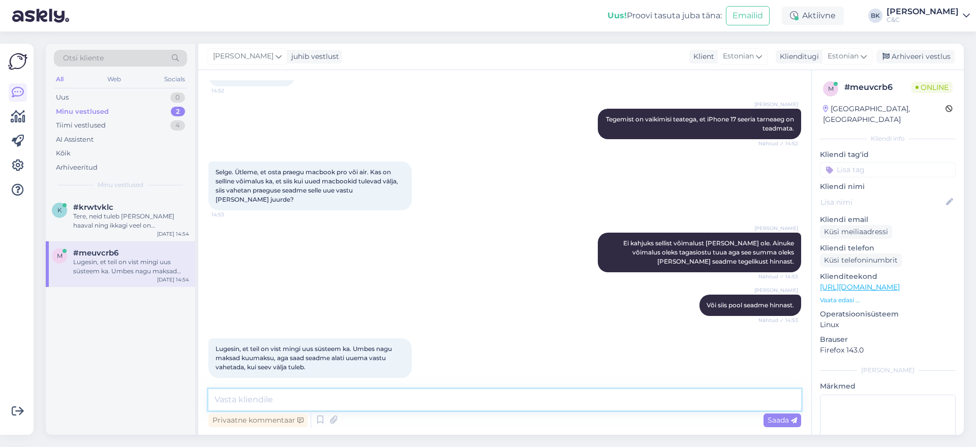
click at [263, 390] on textarea at bounding box center [504, 399] width 592 height 21
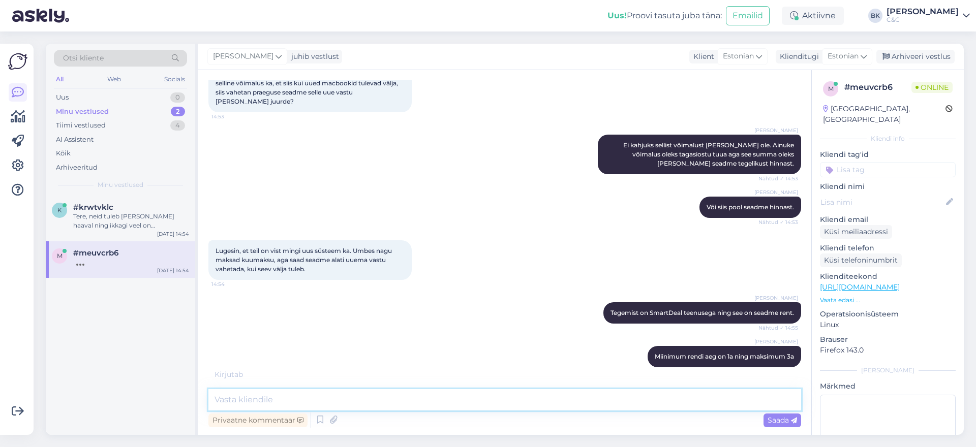
scroll to position [579, 0]
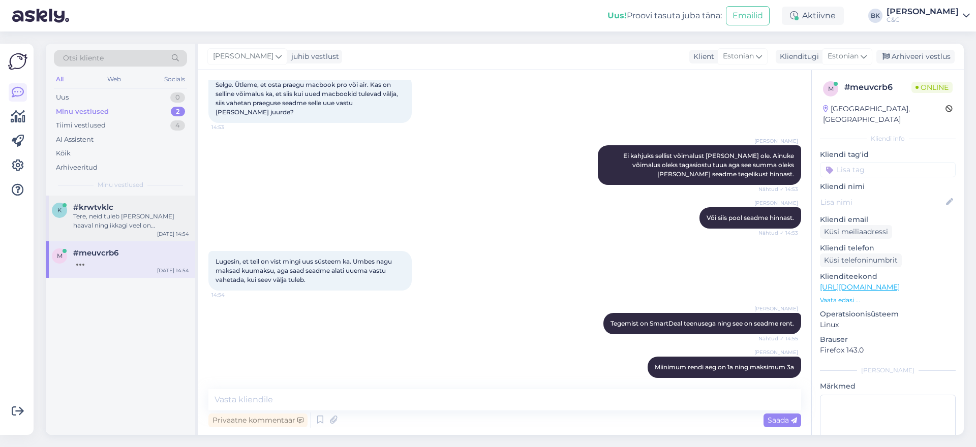
click at [119, 204] on div "#krwtvklc" at bounding box center [131, 207] width 116 height 9
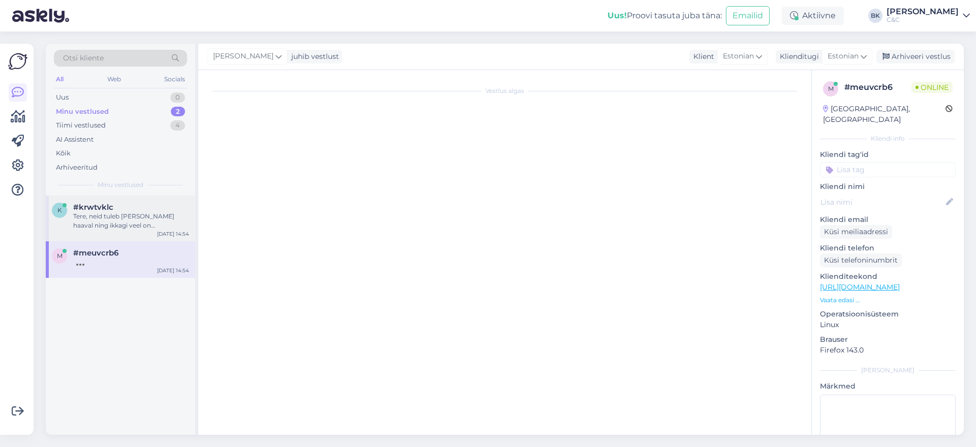
scroll to position [0, 0]
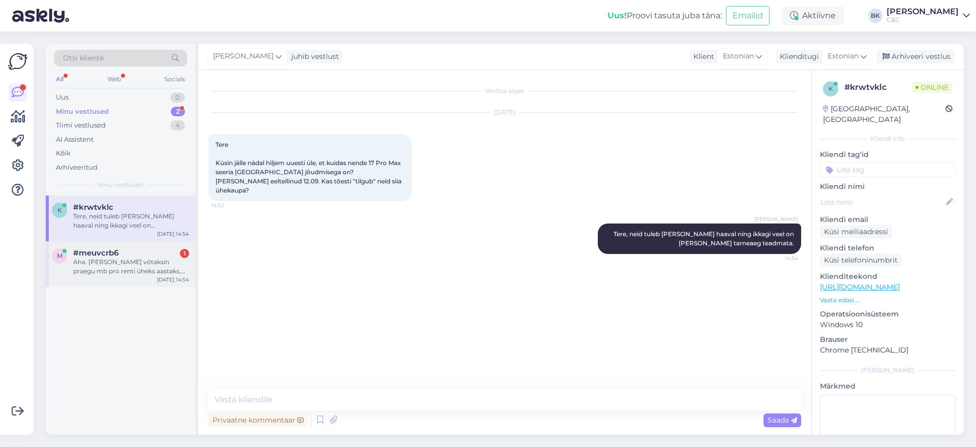
click at [167, 271] on div "Aha. [PERSON_NAME] võtaksin praegu mb pro renti üheks aastaks, siis kas saan 20…" at bounding box center [131, 267] width 116 height 18
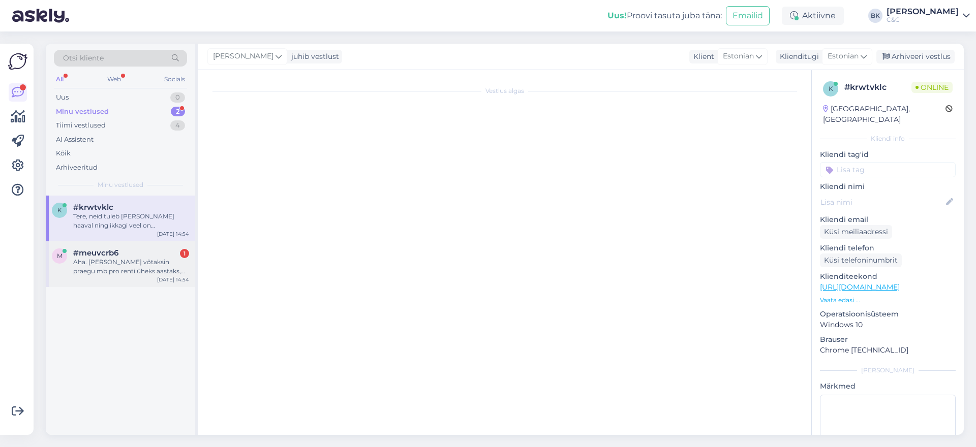
scroll to position [641, 0]
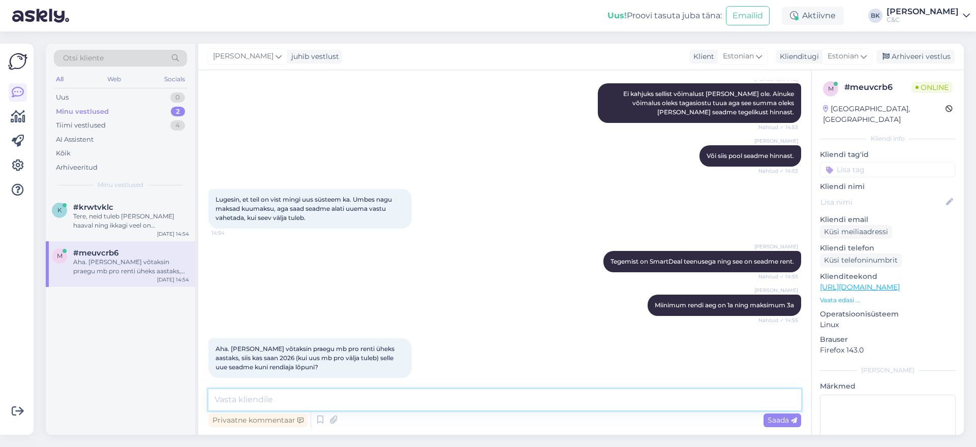
click at [273, 397] on textarea at bounding box center [504, 399] width 592 height 21
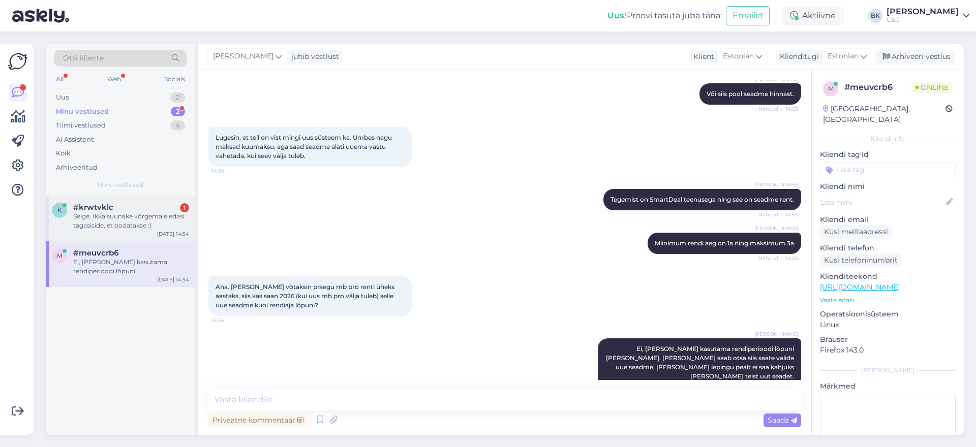
click at [139, 233] on div "k #krwtvklc 1 Selge. Ikka suunake kõrgemale edasi tagasiside, et oodatakse :) […" at bounding box center [120, 219] width 149 height 46
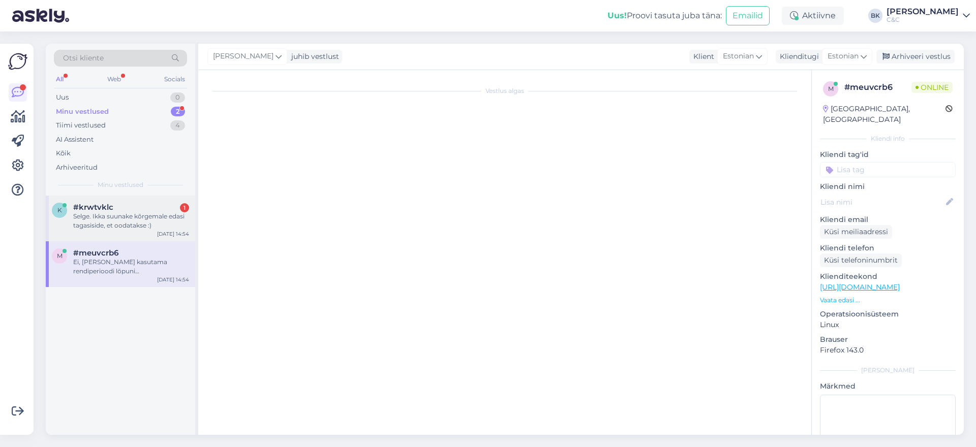
scroll to position [0, 0]
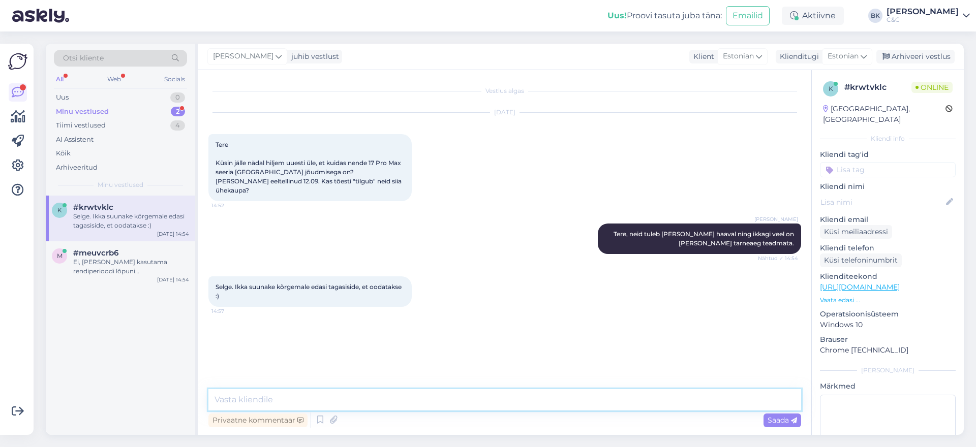
click at [258, 404] on textarea at bounding box center [504, 399] width 592 height 21
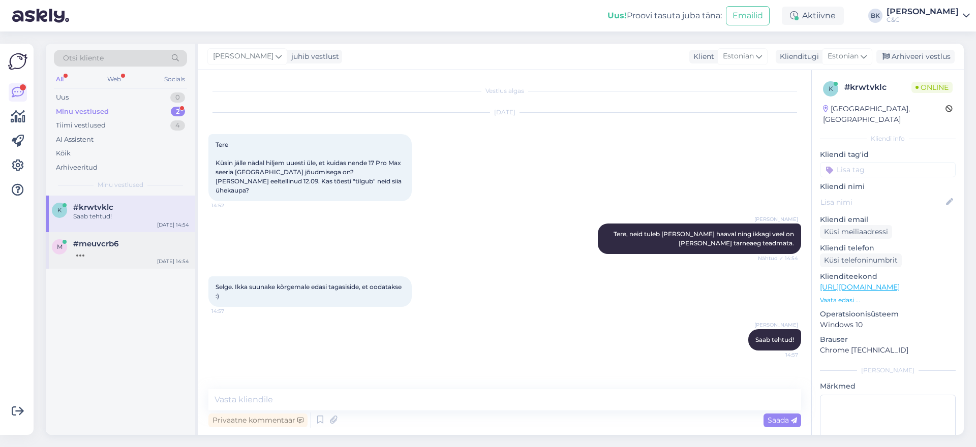
click at [140, 253] on div at bounding box center [131, 252] width 116 height 9
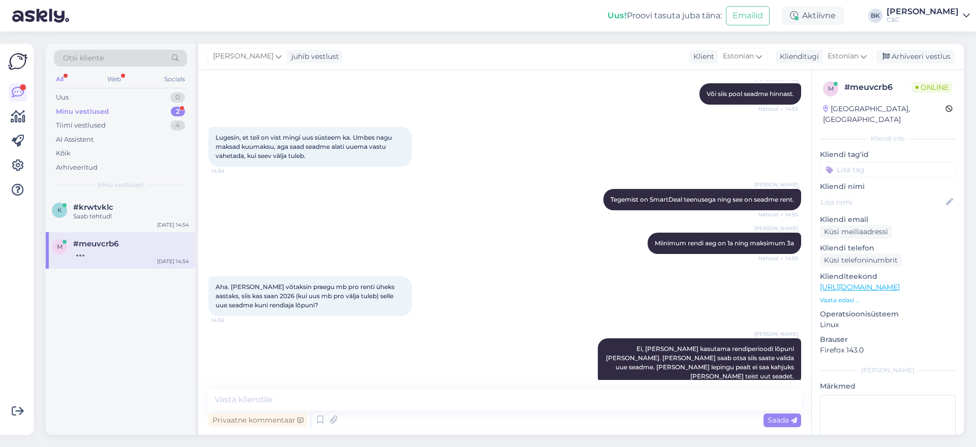
scroll to position [765, 0]
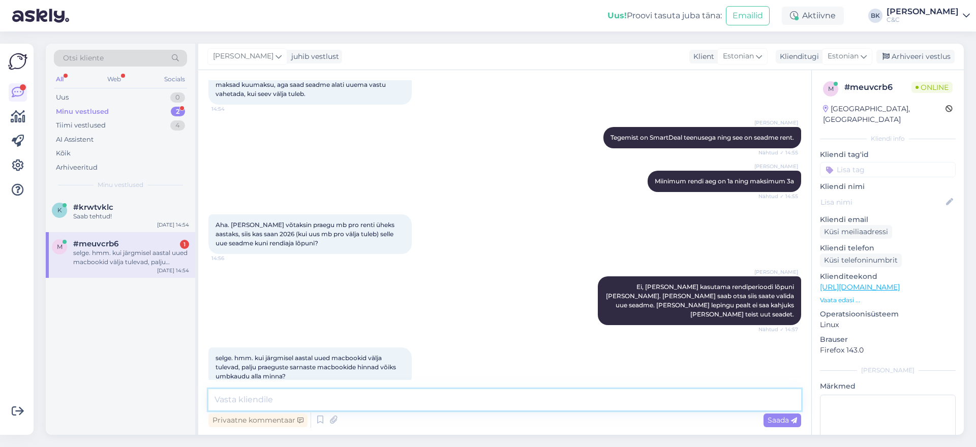
click at [251, 397] on textarea at bounding box center [504, 399] width 592 height 21
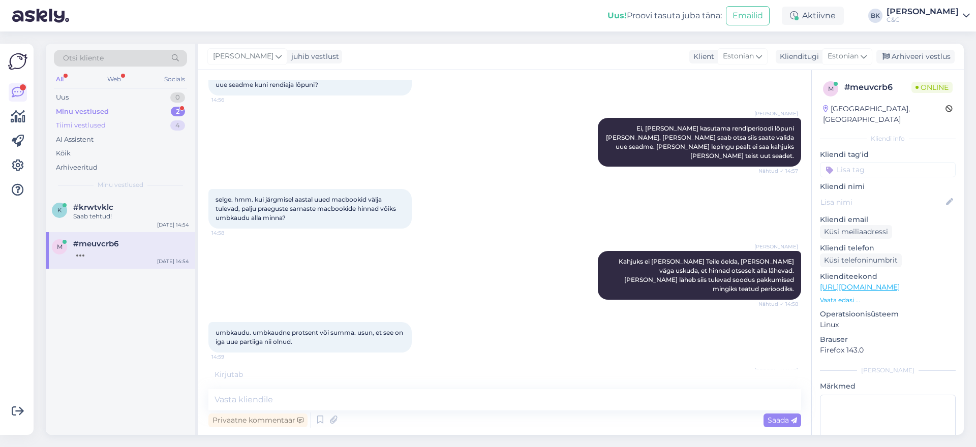
scroll to position [967, 0]
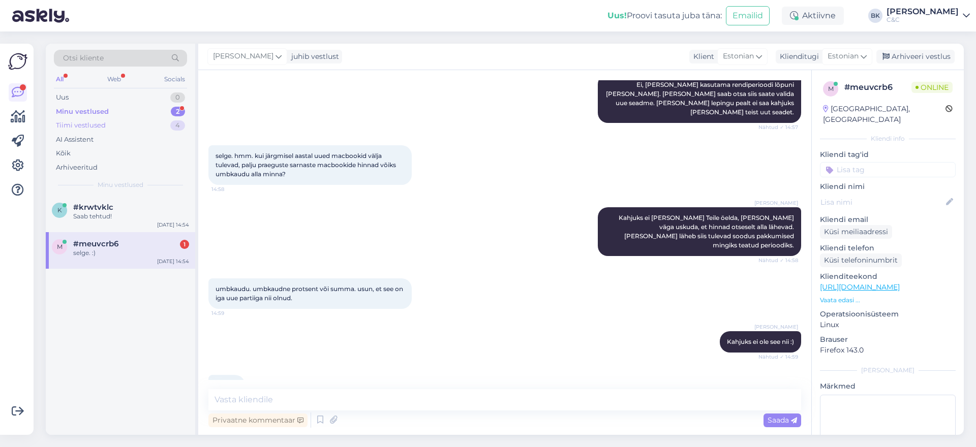
click at [121, 130] on div "Tiimi vestlused 4" at bounding box center [120, 125] width 133 height 14
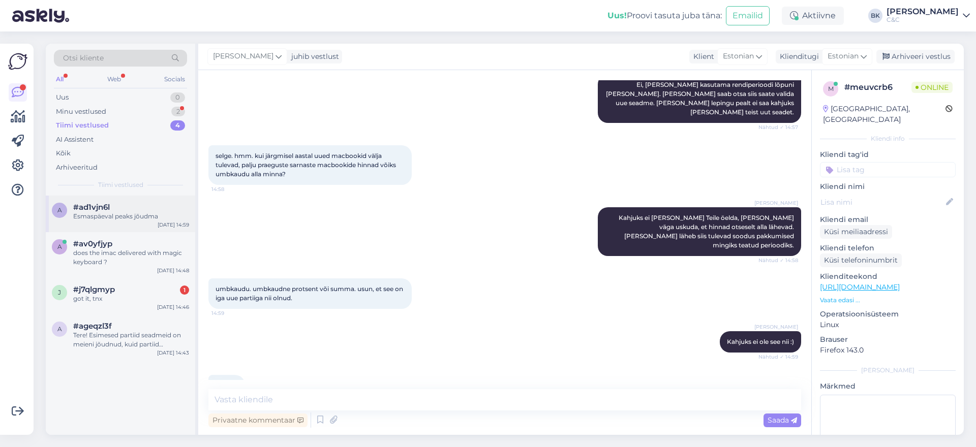
click at [121, 223] on div "a #ad1vjn6l Esmaspäeval peaks jõudma [DATE] 14:59" at bounding box center [120, 214] width 149 height 37
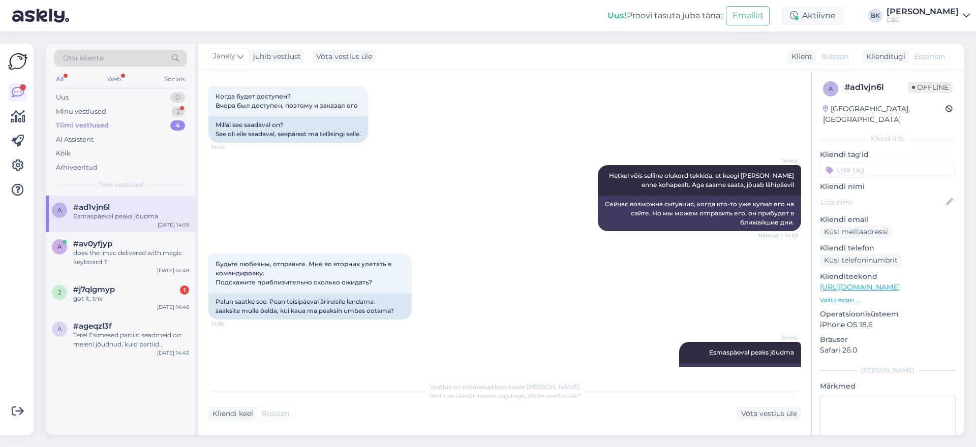
scroll to position [371, 0]
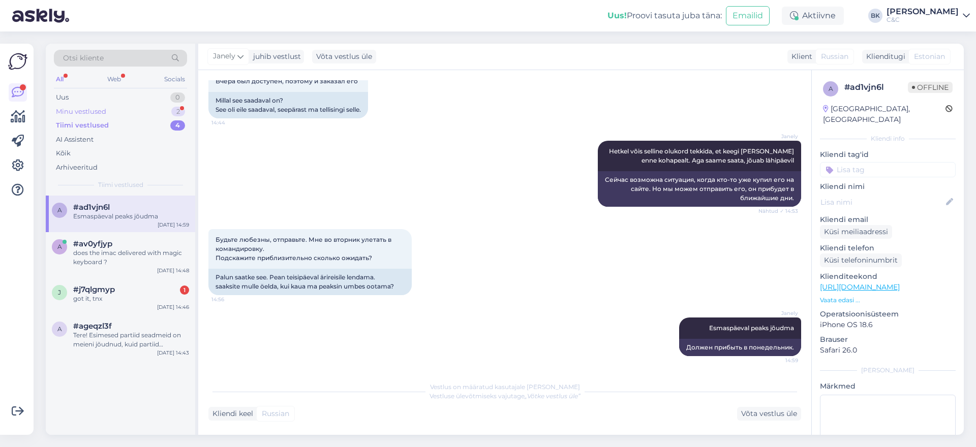
click at [153, 105] on div "Minu vestlused 2" at bounding box center [120, 112] width 133 height 14
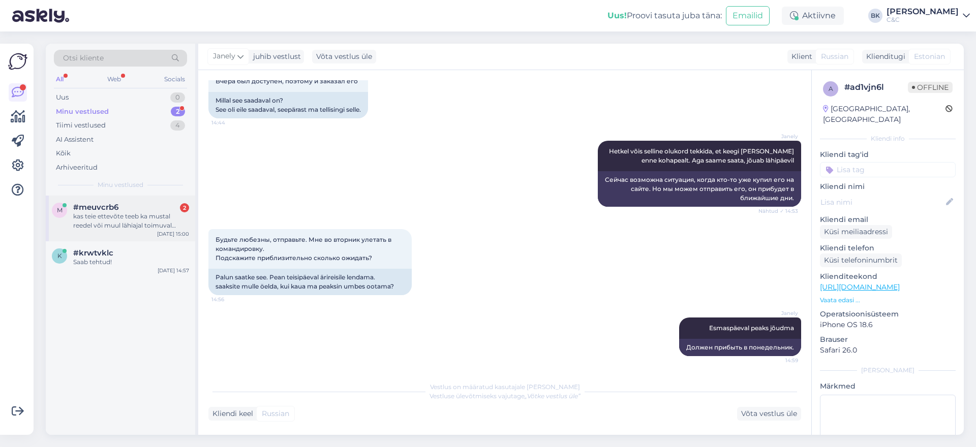
click at [133, 213] on div "kas teie ettevõte teeb ka mustal reedel või muul lähiajal toimuval perioodil so…" at bounding box center [131, 221] width 116 height 18
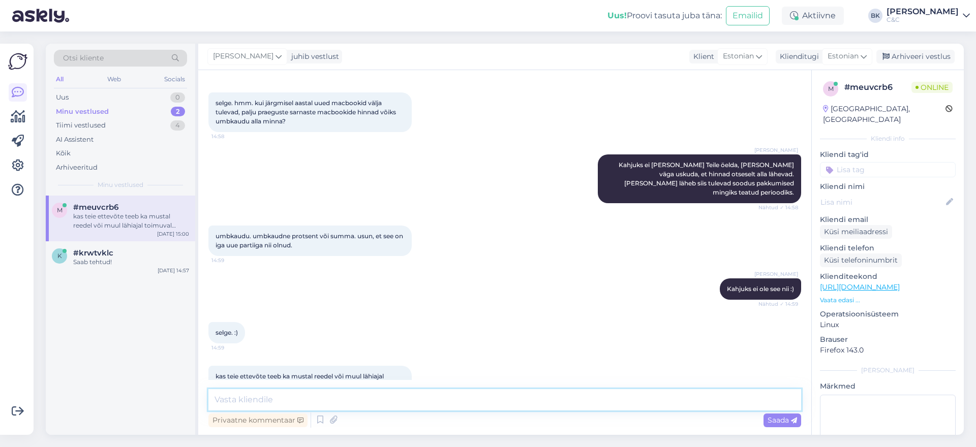
click at [295, 398] on textarea at bounding box center [504, 399] width 592 height 21
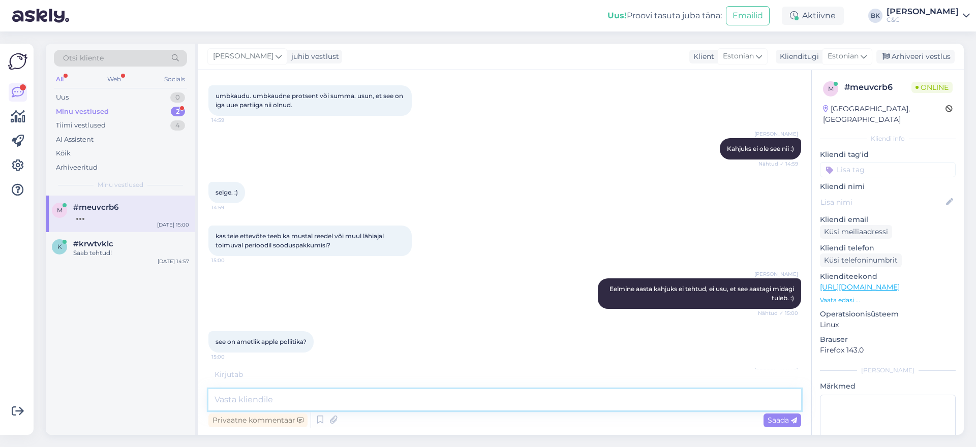
scroll to position [1204, 0]
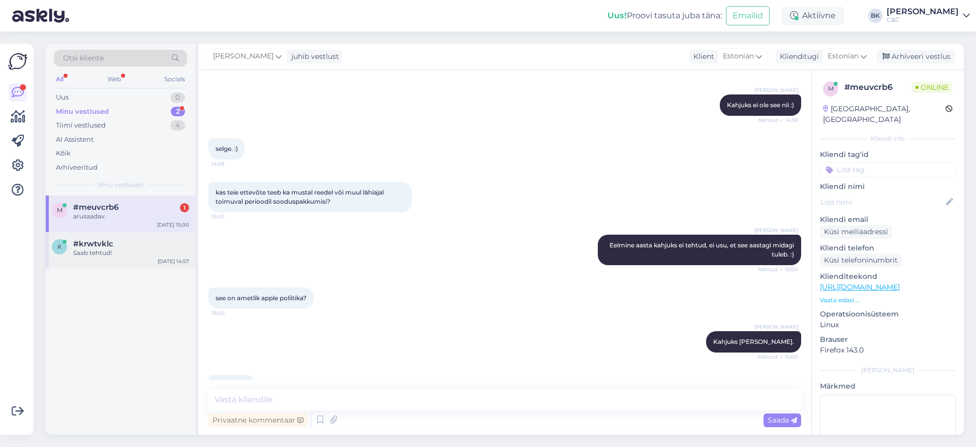
click at [145, 240] on div "#krwtvklc" at bounding box center [131, 243] width 116 height 9
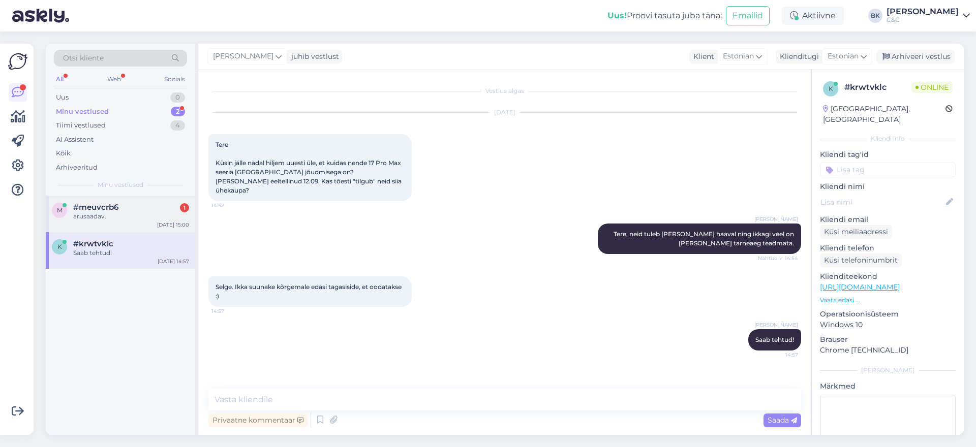
click at [133, 209] on div "#meuvcrb6 1" at bounding box center [131, 207] width 116 height 9
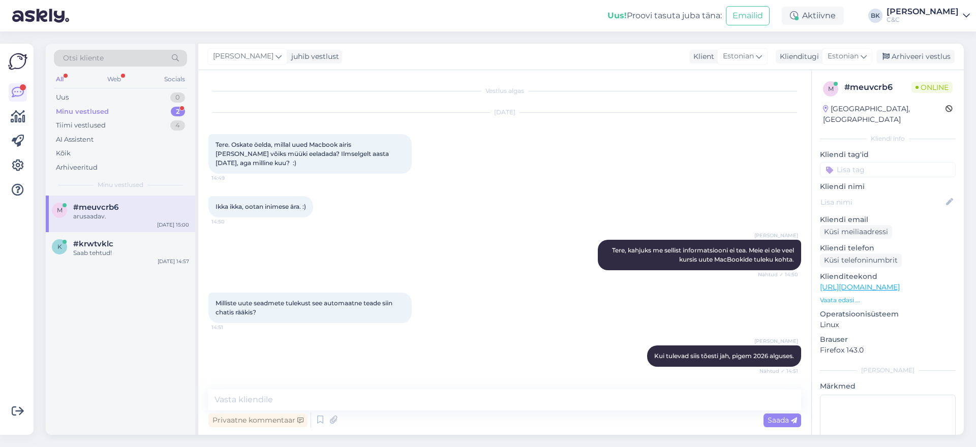
scroll to position [1204, 0]
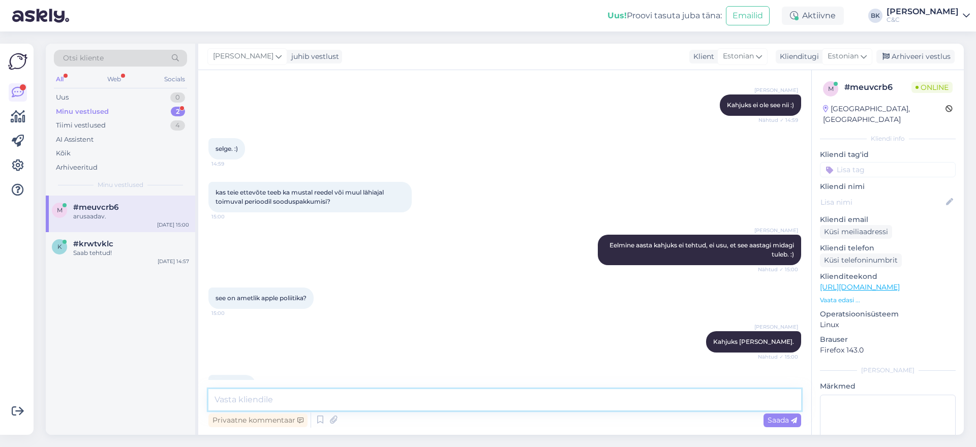
click at [314, 391] on textarea at bounding box center [504, 399] width 592 height 21
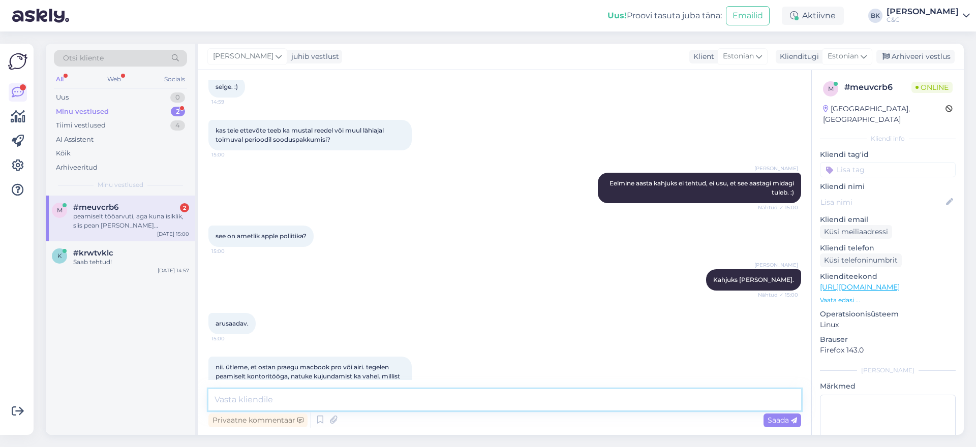
scroll to position [1319, 0]
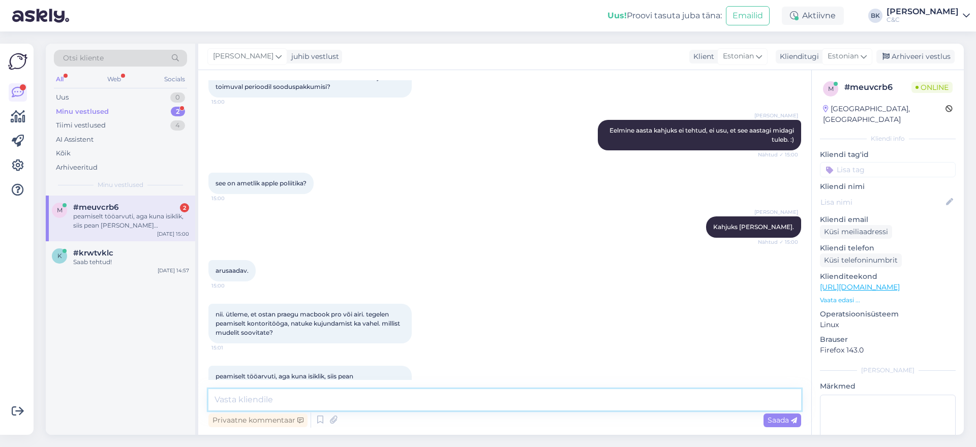
click at [344, 405] on textarea at bounding box center [504, 399] width 592 height 21
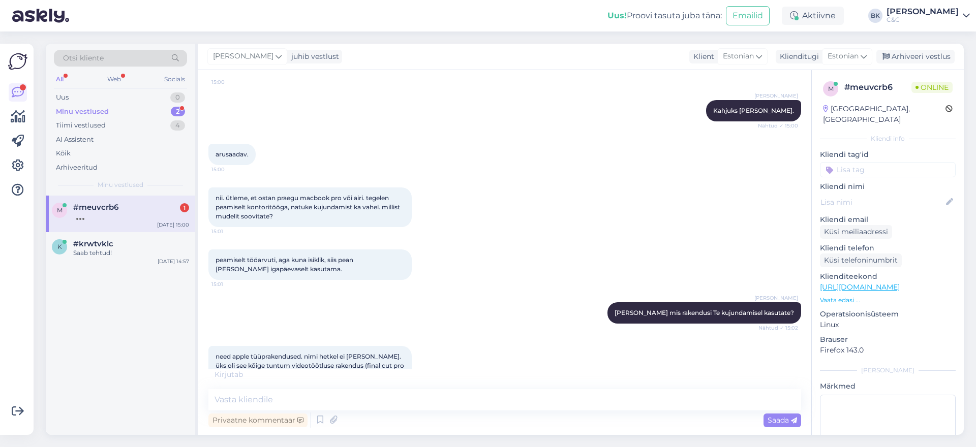
scroll to position [1469, 0]
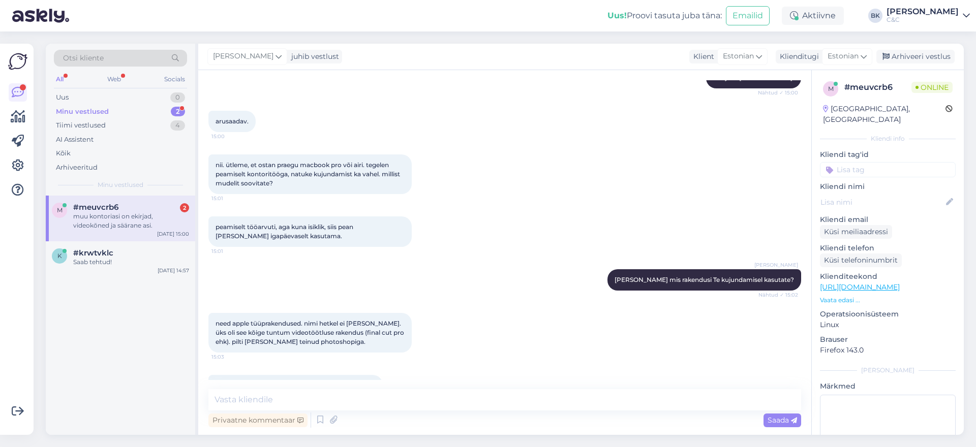
click at [260, 388] on div "Vestlus algas [DATE] Tere. Oskate öelda, millal uued Macbook airis [PERSON_NAME…" at bounding box center [504, 252] width 613 height 365
click at [262, 401] on textarea at bounding box center [504, 399] width 592 height 21
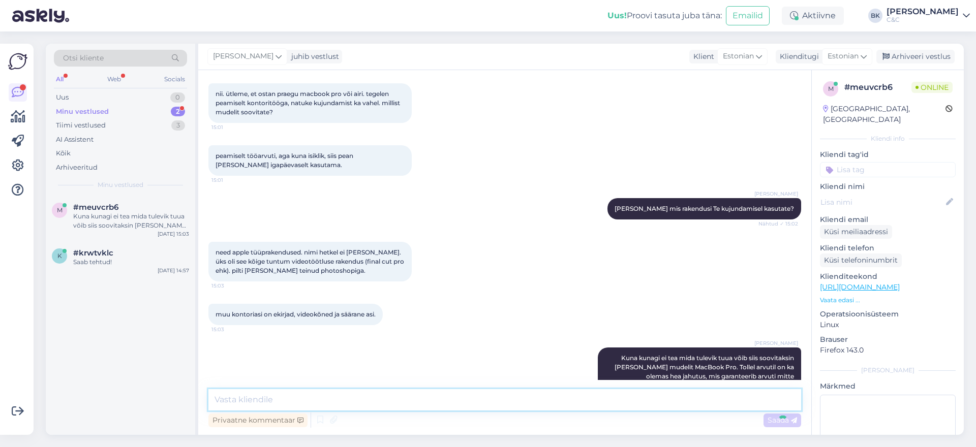
scroll to position [1592, 0]
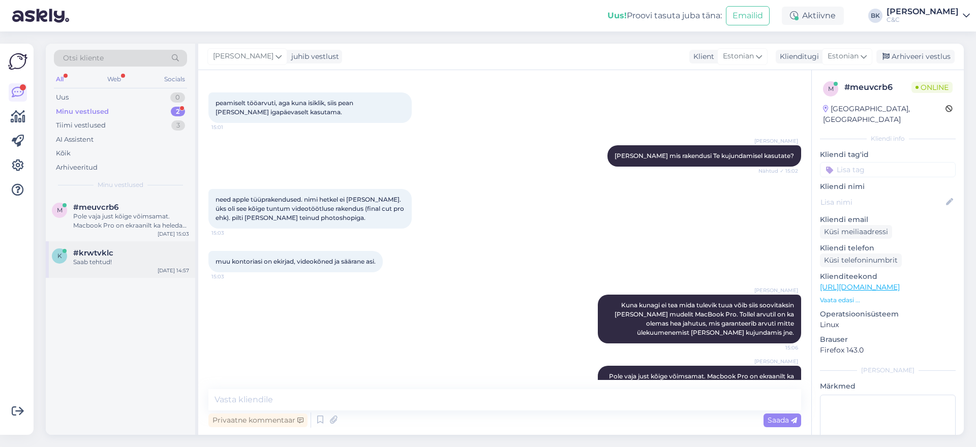
click at [123, 267] on div "k #krwtvklc Saab tehtud! [DATE] 14:57" at bounding box center [120, 259] width 149 height 37
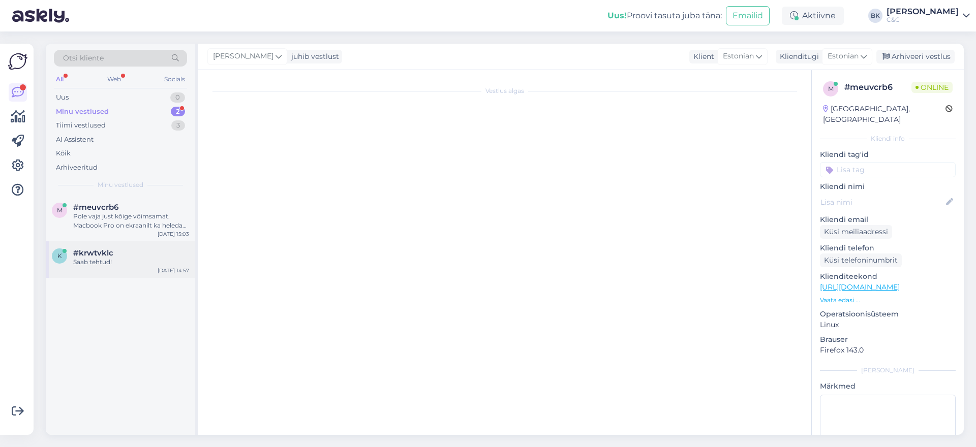
scroll to position [0, 0]
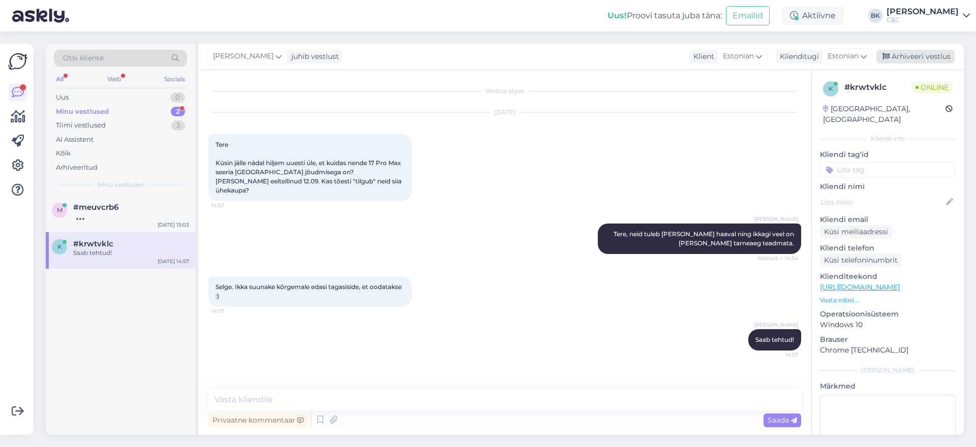
click at [904, 55] on div "Arhiveeri vestlus" at bounding box center [915, 57] width 78 height 14
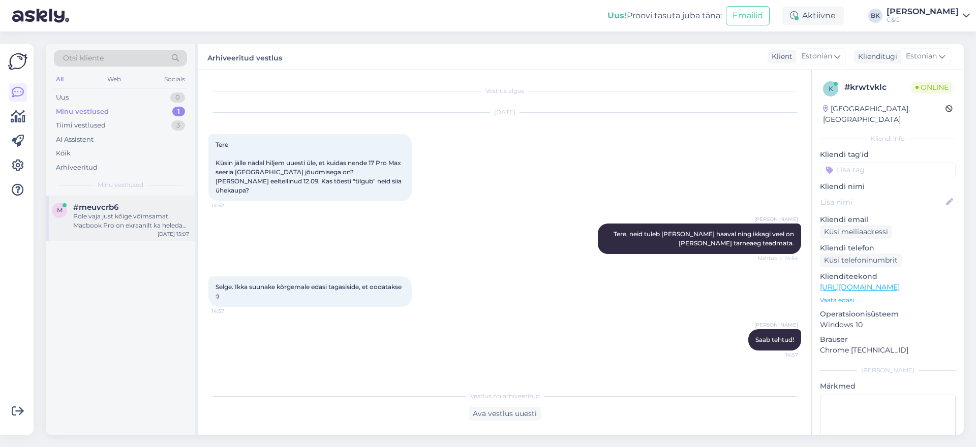
click at [143, 207] on div "#meuvcrb6" at bounding box center [131, 207] width 116 height 9
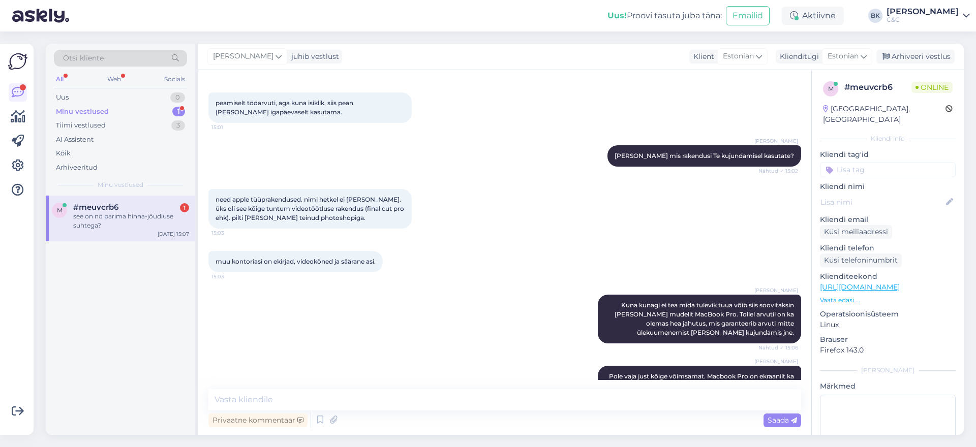
scroll to position [1636, 0]
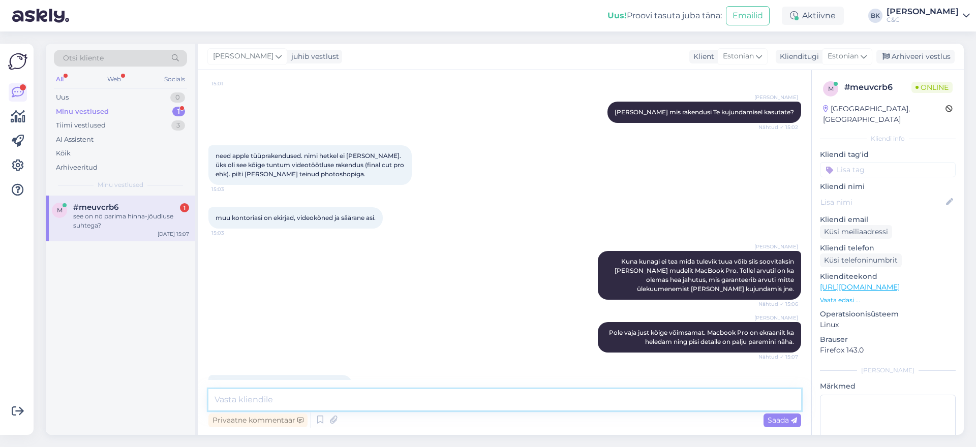
click at [277, 398] on textarea at bounding box center [504, 399] width 592 height 21
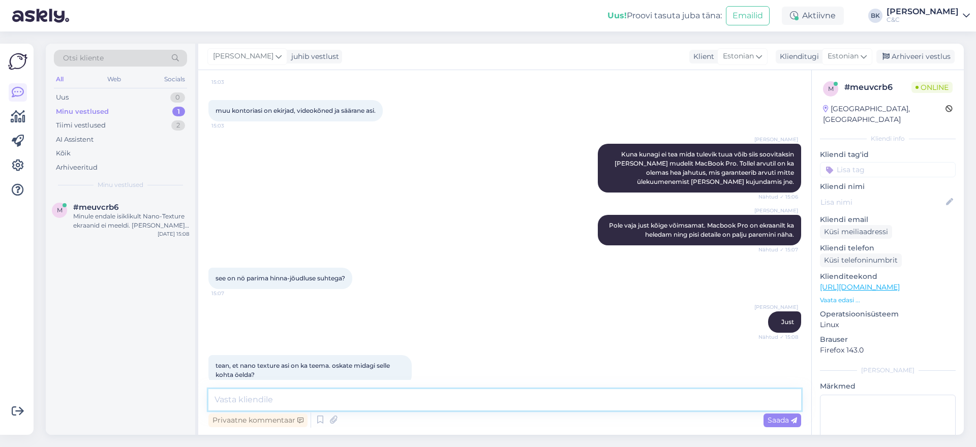
scroll to position [1804, 0]
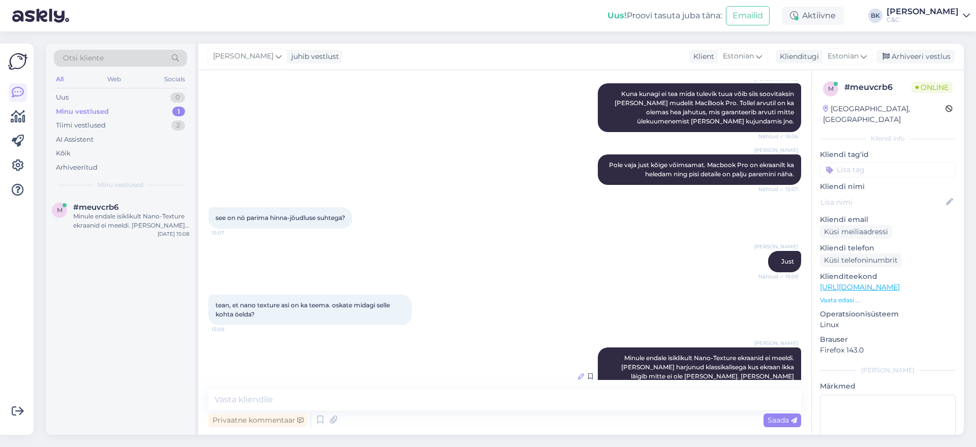
click at [579, 373] on icon at bounding box center [581, 376] width 6 height 6
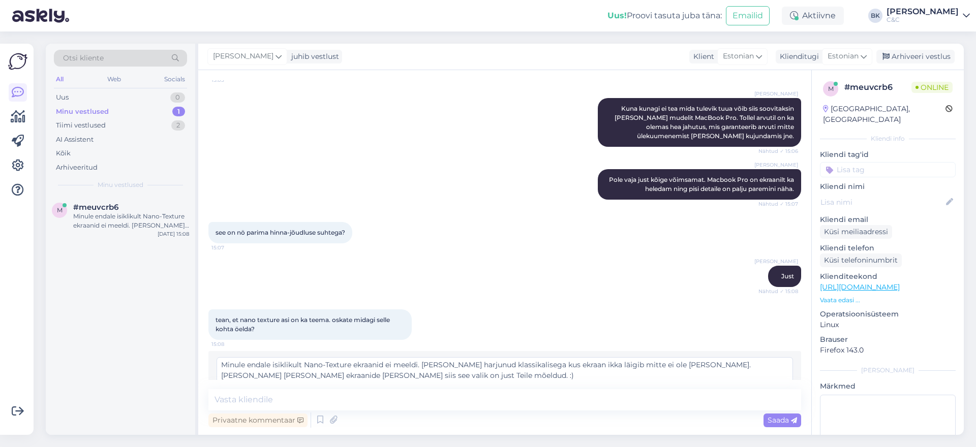
click at [686, 357] on textarea "Minule endale isiklikult Nano-Texture ekraanid ei meeldi. [PERSON_NAME] harjunu…" at bounding box center [504, 370] width 576 height 26
click at [671, 357] on textarea "Minule endale isiklikult Nano-Texture ekraanid ei meeldi. [PERSON_NAME] harjunu…" at bounding box center [504, 370] width 576 height 26
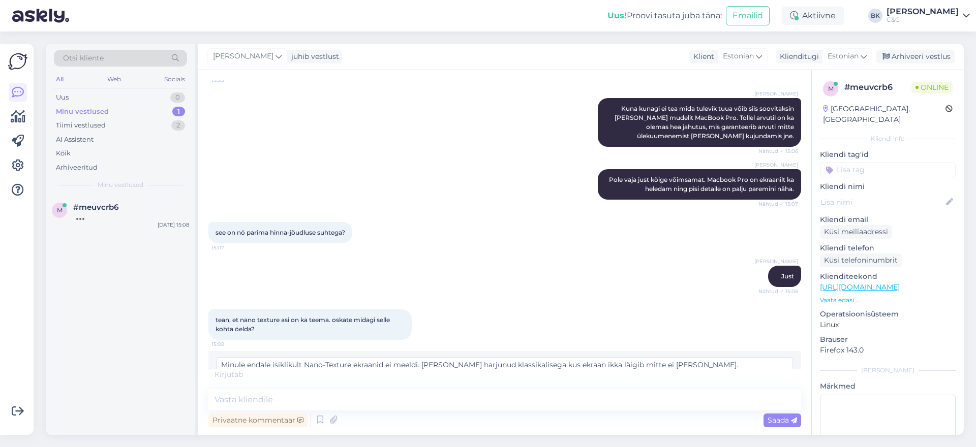
click at [746, 357] on textarea "Minule endale isiklikult Nano-Texture ekraanid ei meeldi. [PERSON_NAME] harjunu…" at bounding box center [504, 370] width 576 height 26
click at [776, 390] on span "Muuda" at bounding box center [771, 394] width 36 height 9
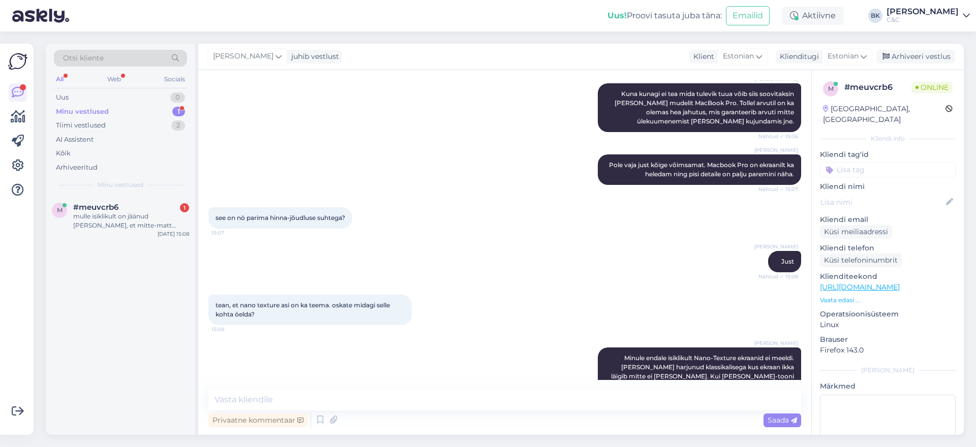
scroll to position [1875, 0]
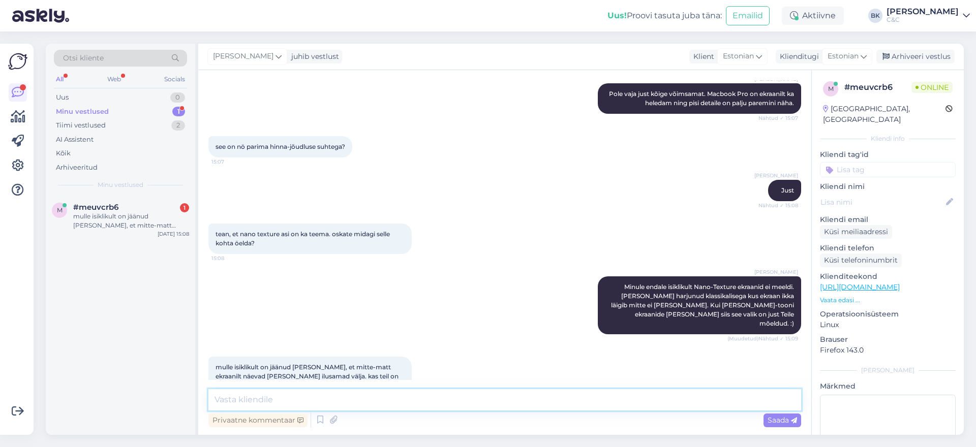
click at [295, 395] on textarea at bounding box center [504, 399] width 592 height 21
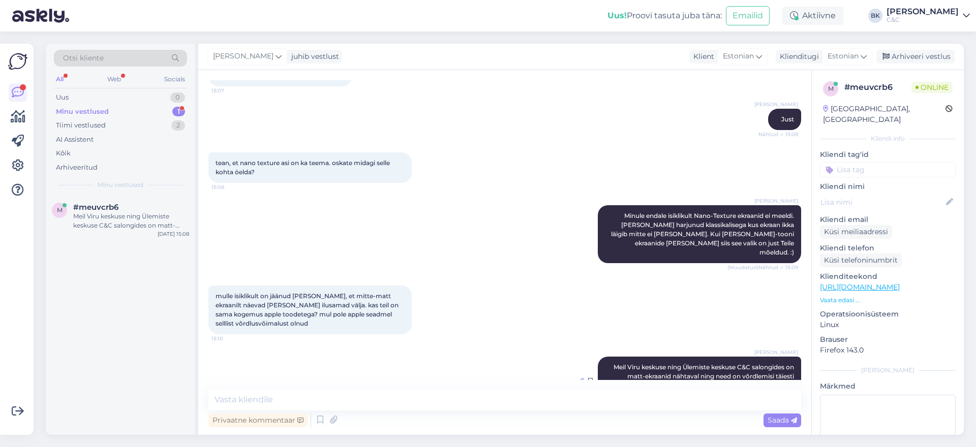
click at [579, 378] on icon at bounding box center [581, 381] width 6 height 6
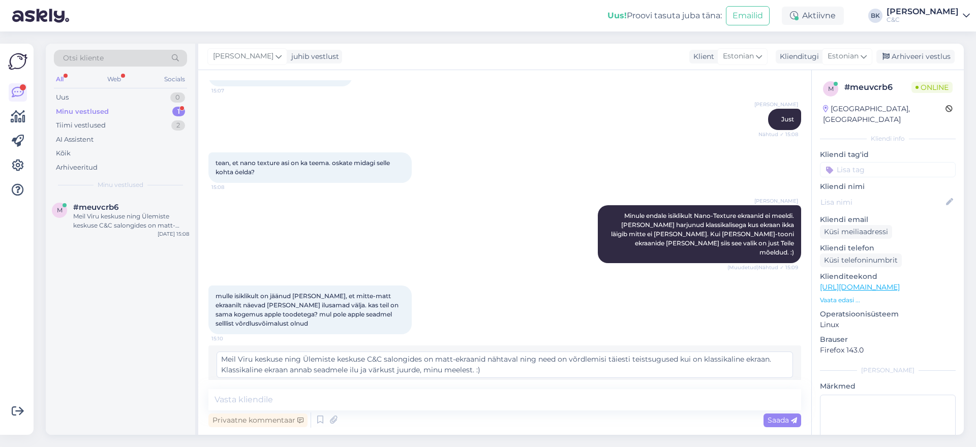
scroll to position [1931, 0]
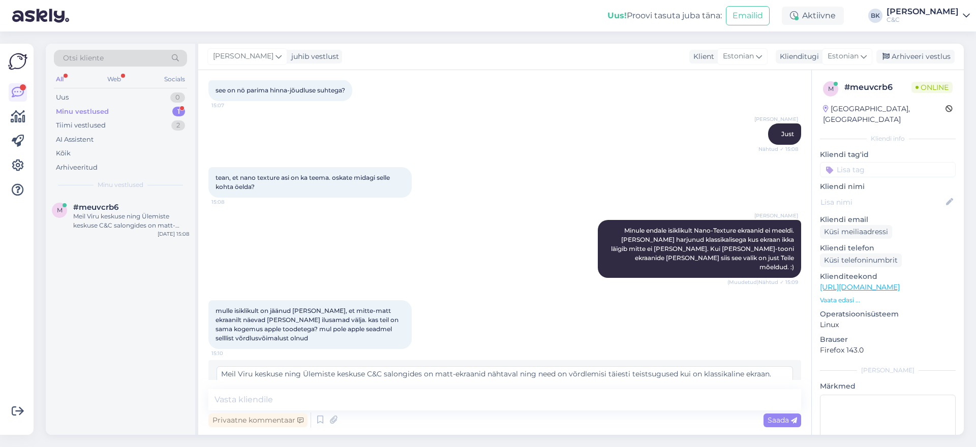
click at [725, 397] on div "Tühista" at bounding box center [724, 404] width 34 height 14
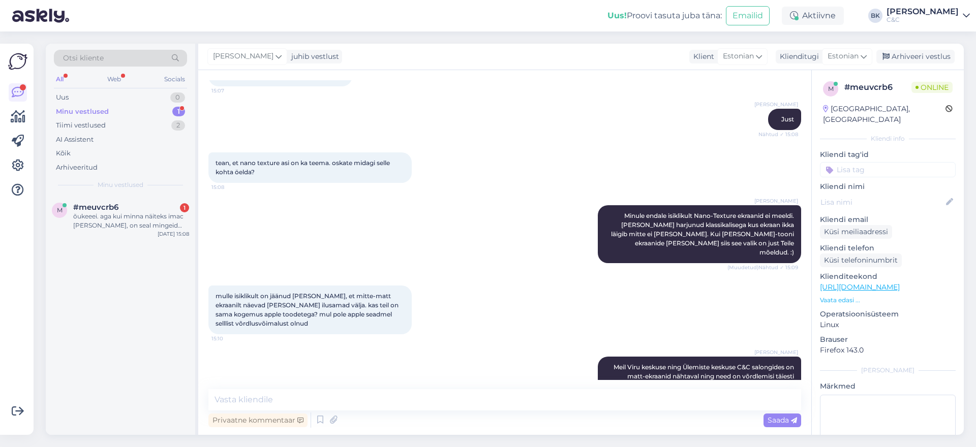
scroll to position [2008, 0]
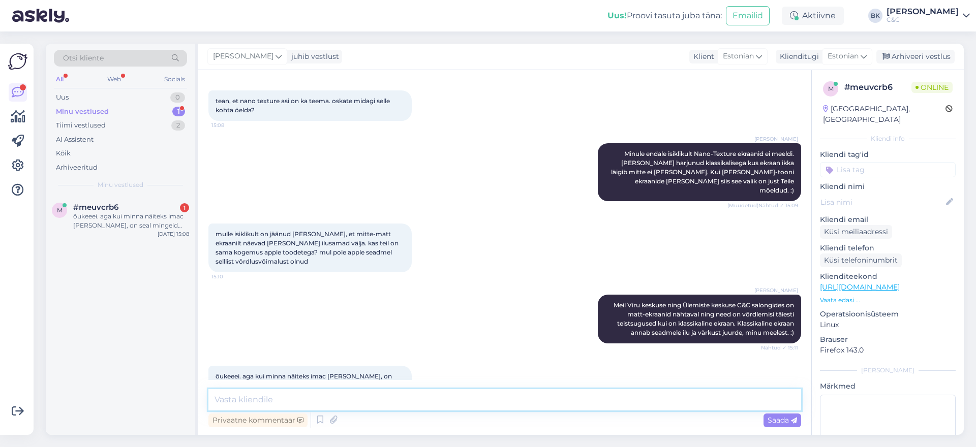
click at [300, 400] on textarea at bounding box center [504, 399] width 592 height 21
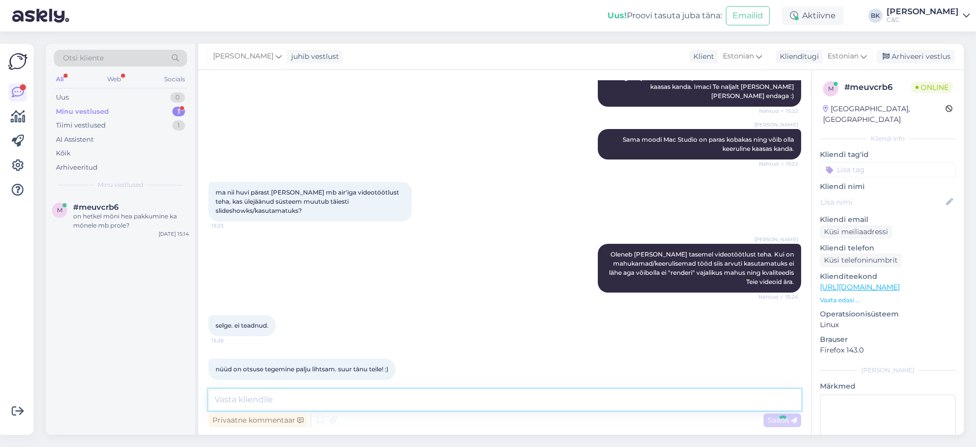
scroll to position [2713, 0]
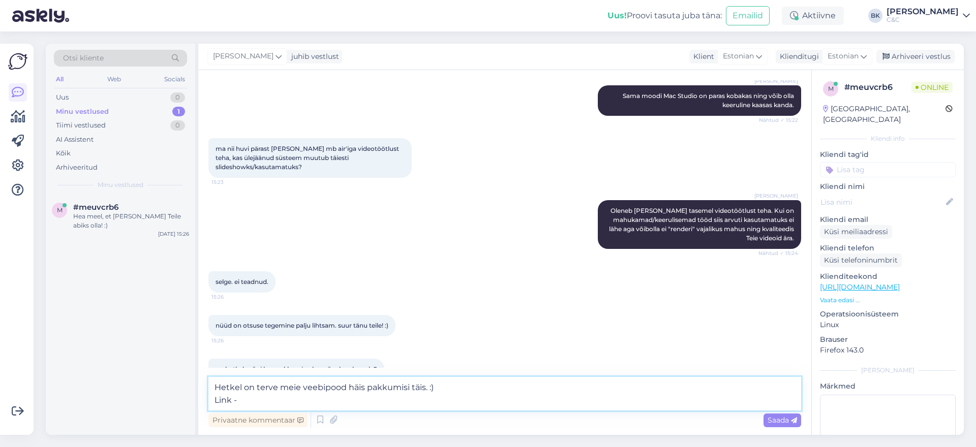
paste textarea "[URL][DOMAIN_NAME]"
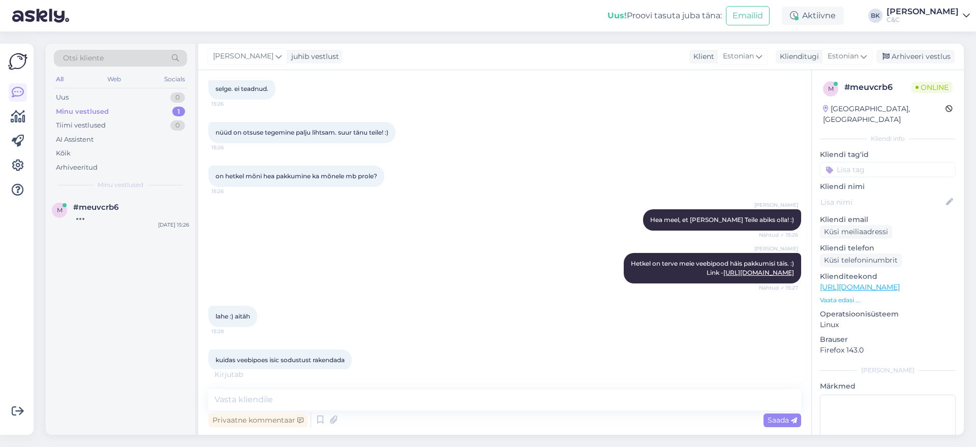
scroll to position [2950, 0]
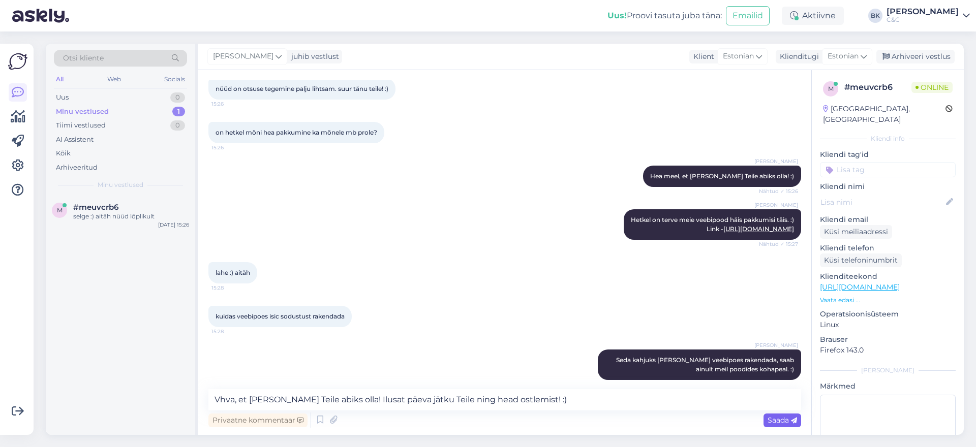
click at [773, 420] on span "Saada" at bounding box center [781, 420] width 29 height 9
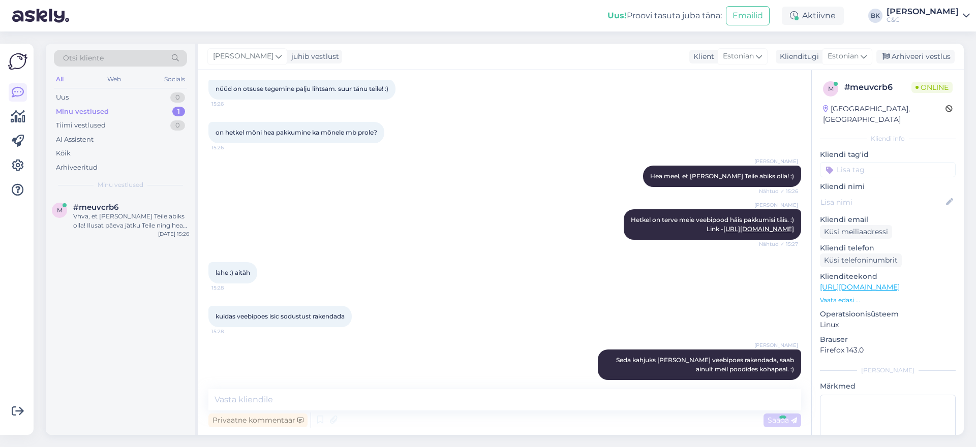
scroll to position [3003, 0]
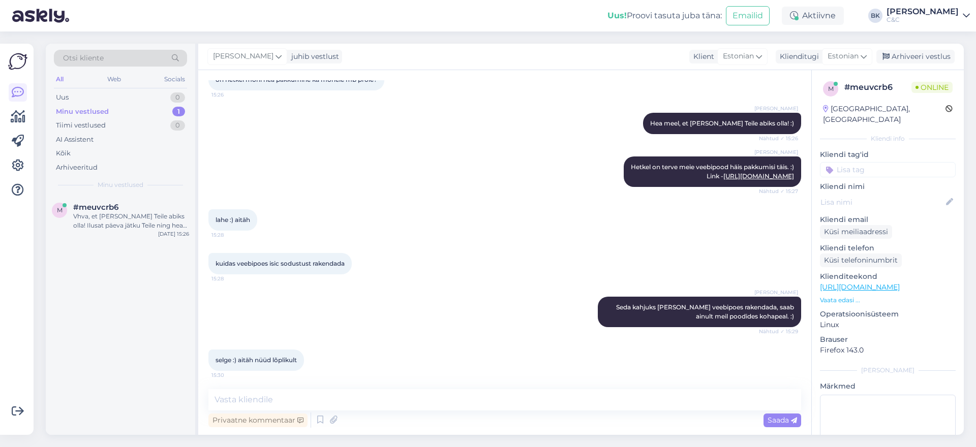
click at [581, 405] on icon at bounding box center [581, 408] width 6 height 6
click at [226, 388] on textarea "Vhva, et [PERSON_NAME] Teile abiks olla! Ilusat päeva jätku Teile ning head ost…" at bounding box center [504, 401] width 576 height 26
click at [763, 421] on span "Muuda" at bounding box center [771, 425] width 36 height 9
click at [935, 58] on div "Arhiveeri vestlus" at bounding box center [915, 57] width 78 height 14
